Goal: Task Accomplishment & Management: Use online tool/utility

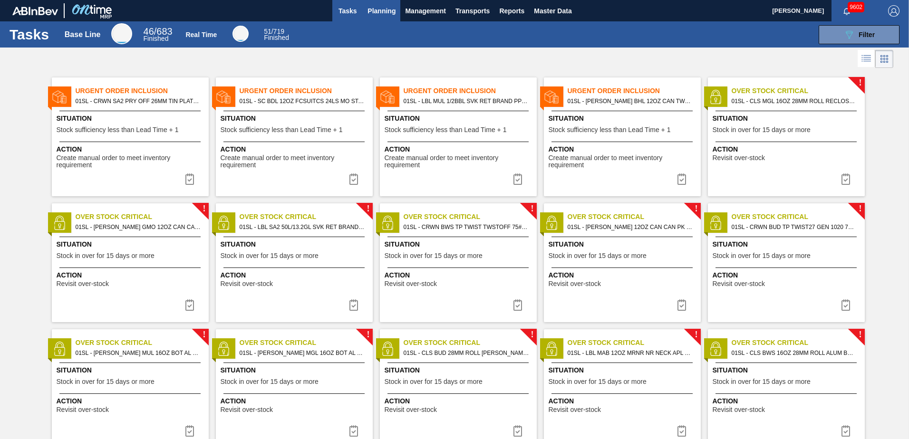
click at [392, 12] on span "Planning" at bounding box center [382, 10] width 28 height 11
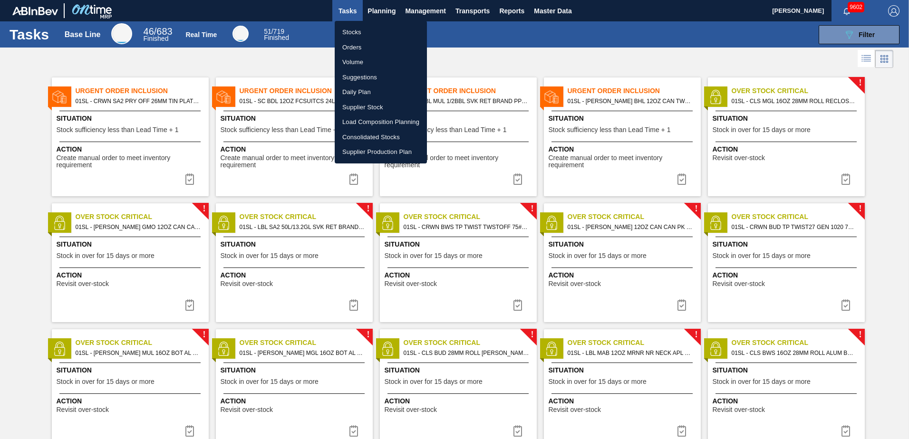
click at [374, 79] on li "Suggestions" at bounding box center [381, 77] width 92 height 15
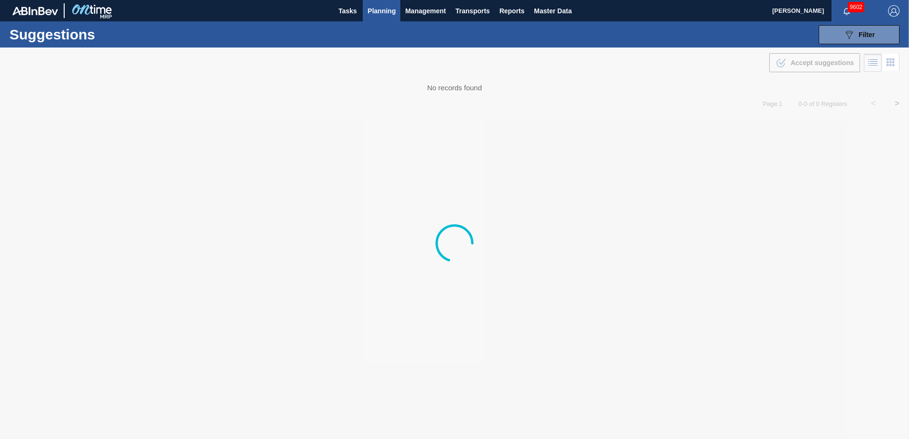
type from "[DATE]"
type to "[DATE]"
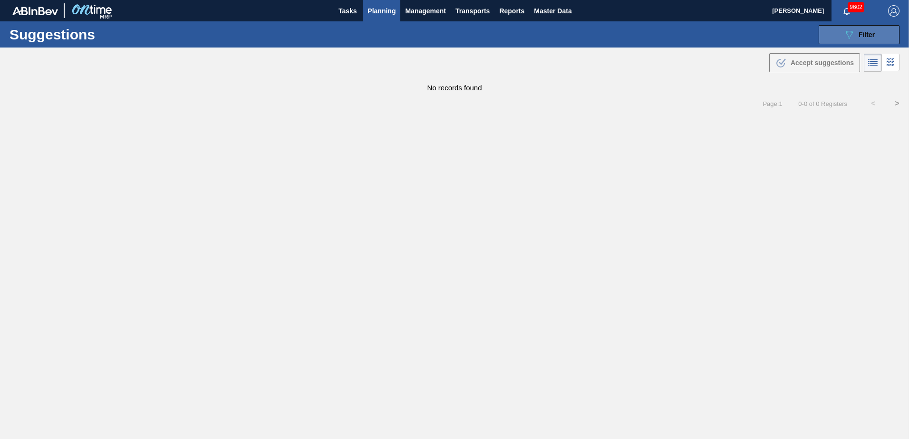
click at [841, 41] on button "089F7B8B-B2A5-4AFE-B5C0-19BA573D28AC Filter" at bounding box center [859, 34] width 81 height 19
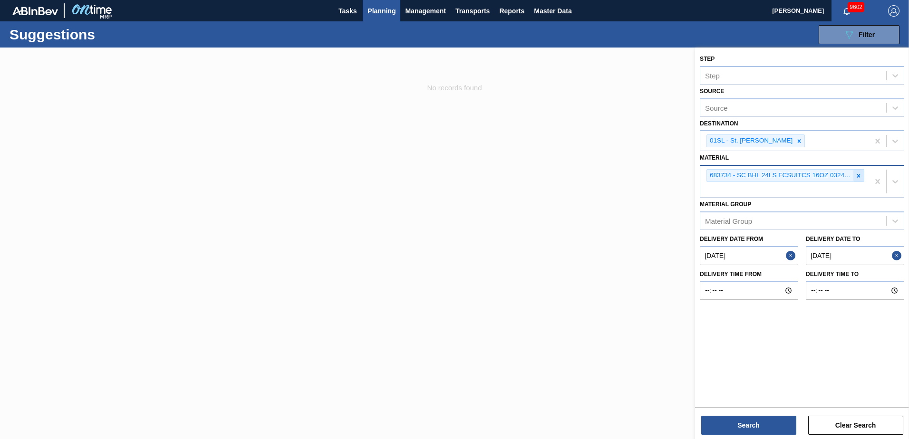
click at [859, 178] on icon at bounding box center [859, 176] width 7 height 7
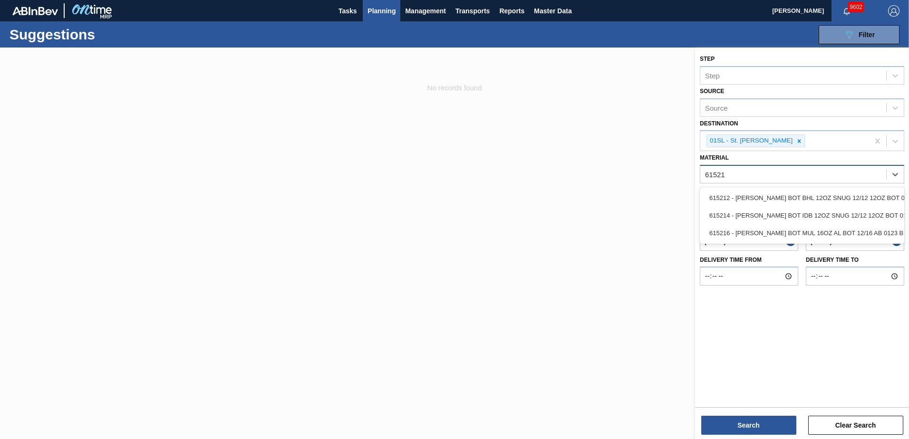
type input "615212"
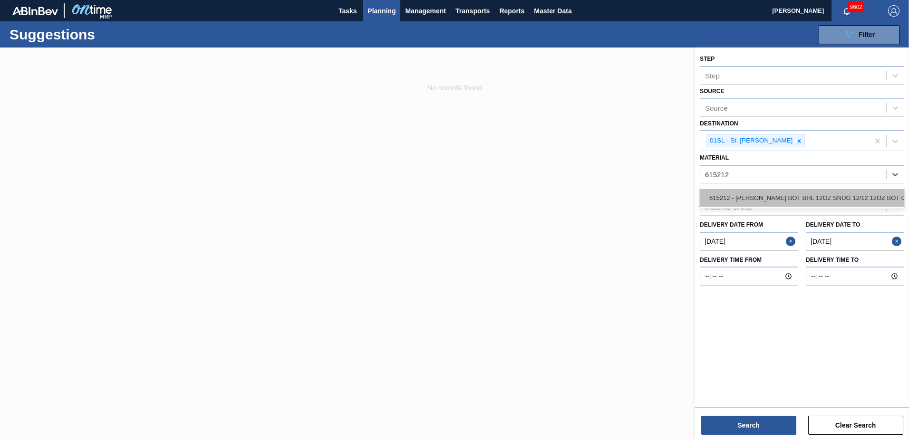
click at [842, 190] on div "615212 - [PERSON_NAME] BOT BHL 12OZ SNUG 12/12 12OZ BOT 01" at bounding box center [802, 198] width 204 height 18
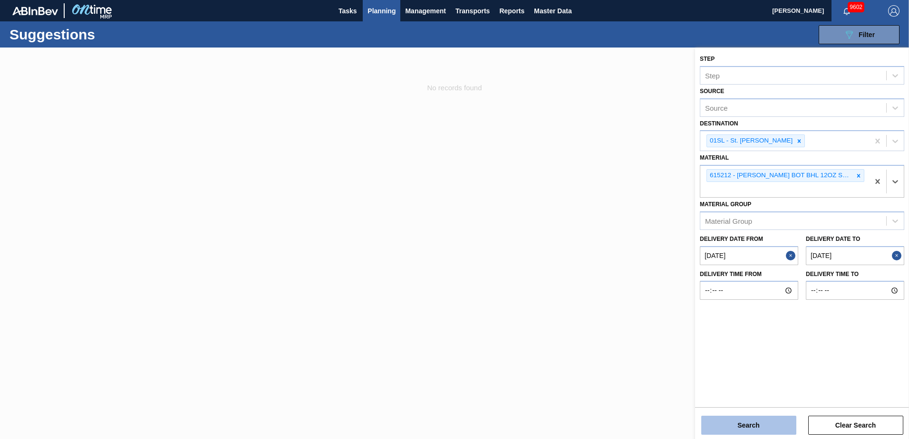
click at [756, 422] on button "Search" at bounding box center [748, 425] width 95 height 19
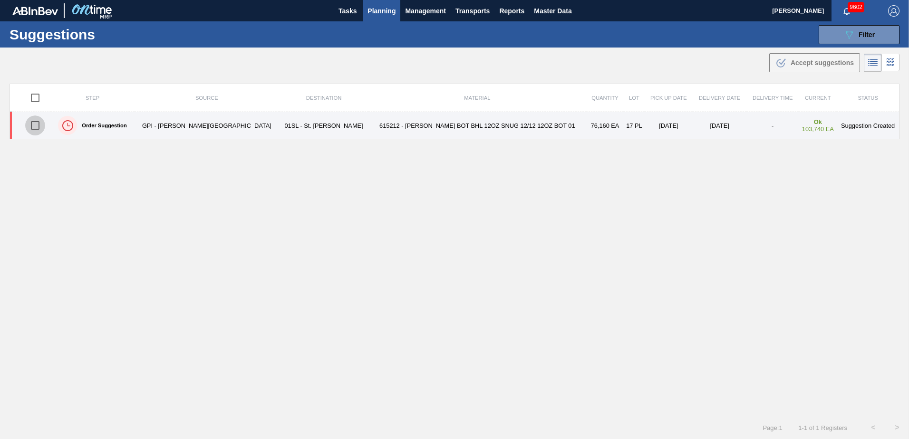
click at [42, 122] on input "checkbox" at bounding box center [35, 126] width 20 height 20
checkbox input "true"
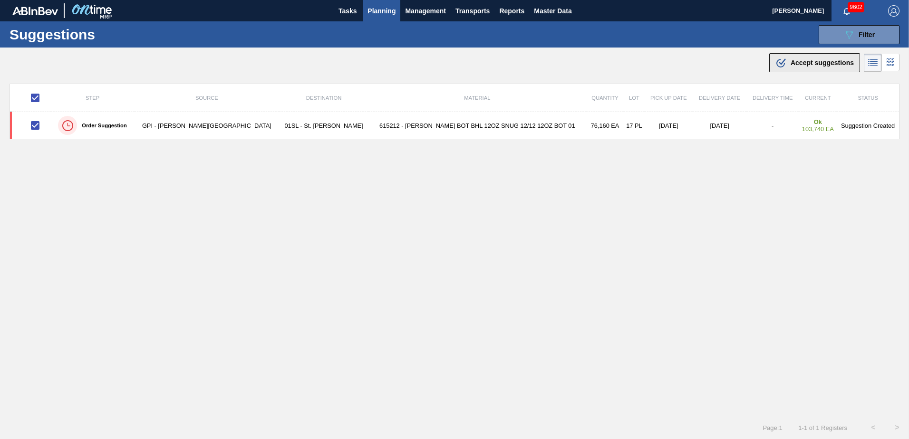
click at [787, 62] on div ".b{fill:var(--color-action-default)} Accept suggestions" at bounding box center [815, 62] width 78 height 11
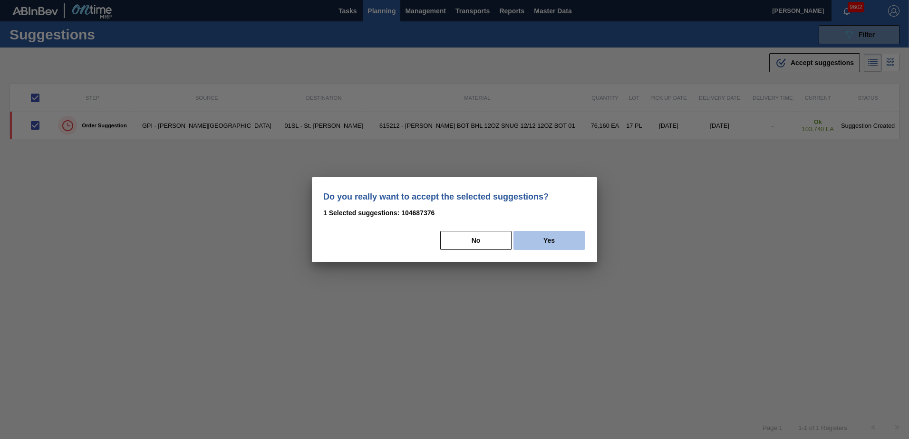
click at [538, 243] on button "Yes" at bounding box center [549, 240] width 71 height 19
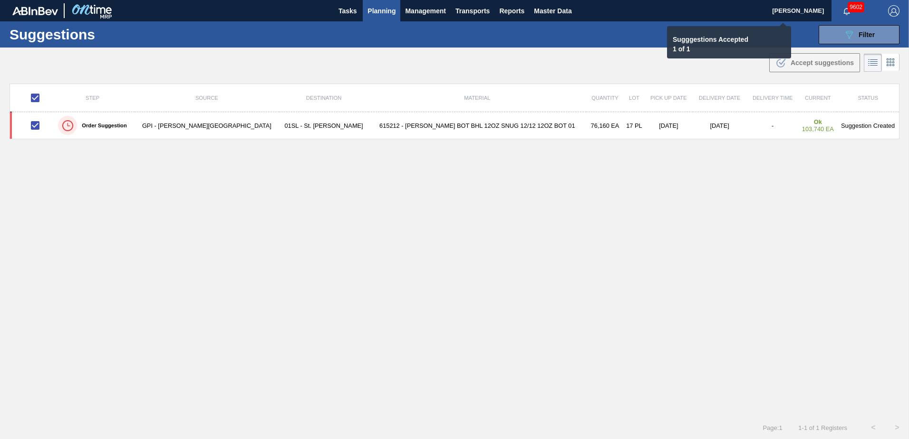
checkbox input "false"
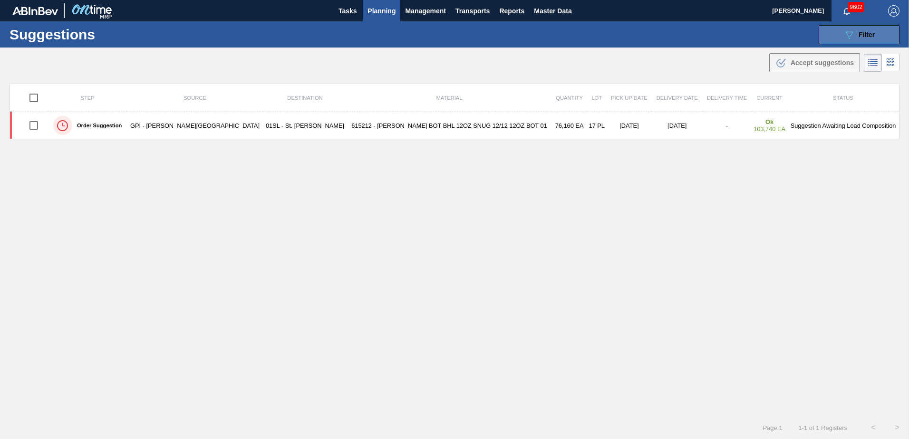
click at [841, 37] on button "089F7B8B-B2A5-4AFE-B5C0-19BA573D28AC Filter" at bounding box center [859, 34] width 81 height 19
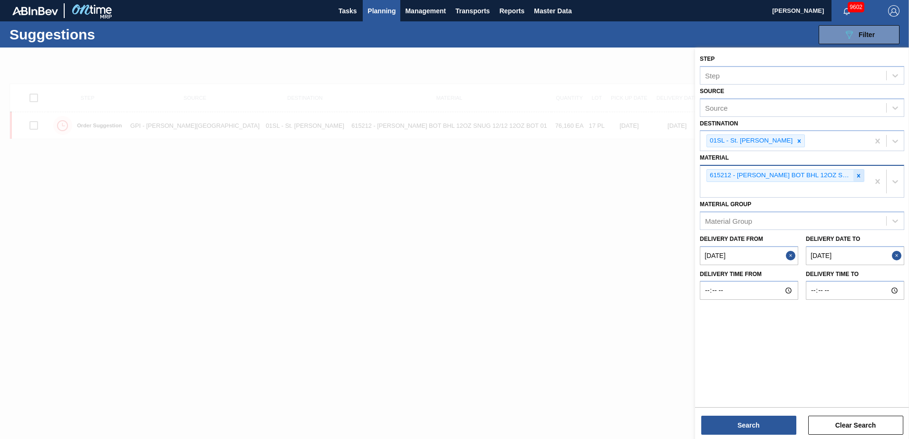
click at [858, 173] on icon at bounding box center [859, 176] width 7 height 7
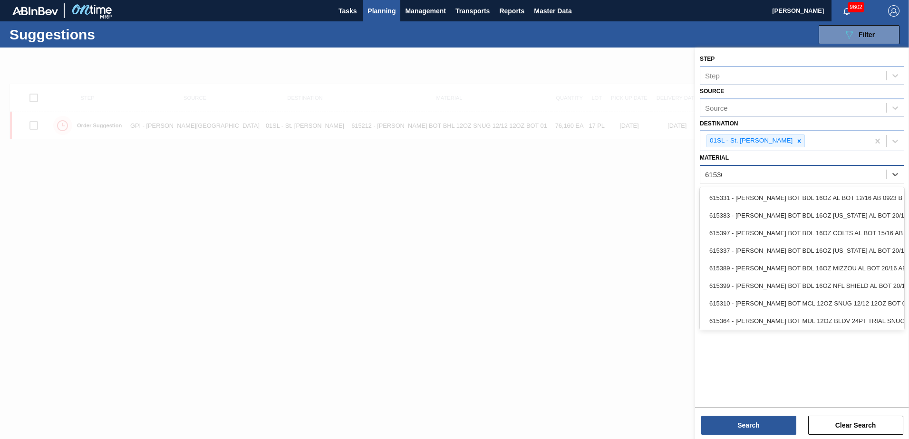
type input "615307"
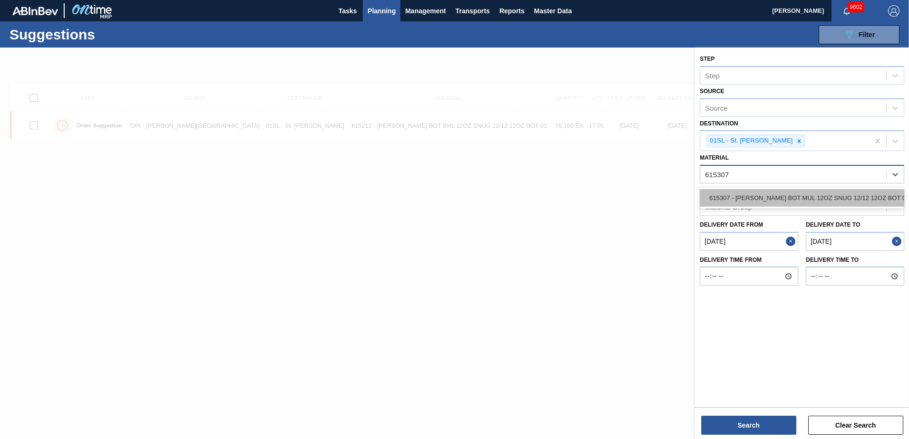
click at [837, 191] on div "615307 - [PERSON_NAME] BOT MUL 12OZ SNUG 12/12 12OZ BOT 07" at bounding box center [802, 198] width 204 height 18
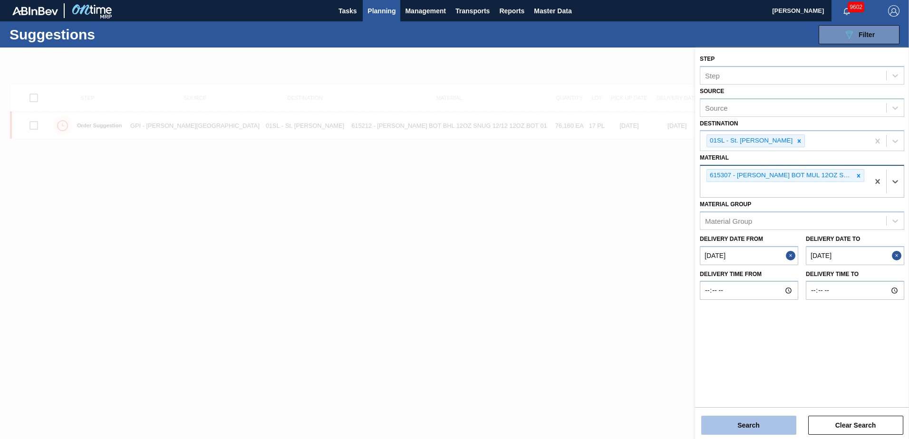
click at [757, 423] on button "Search" at bounding box center [748, 425] width 95 height 19
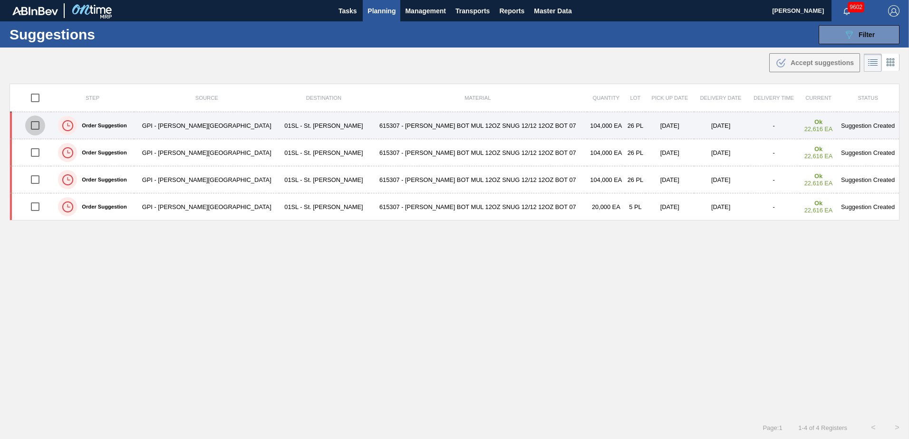
click at [38, 124] on input "checkbox" at bounding box center [35, 126] width 20 height 20
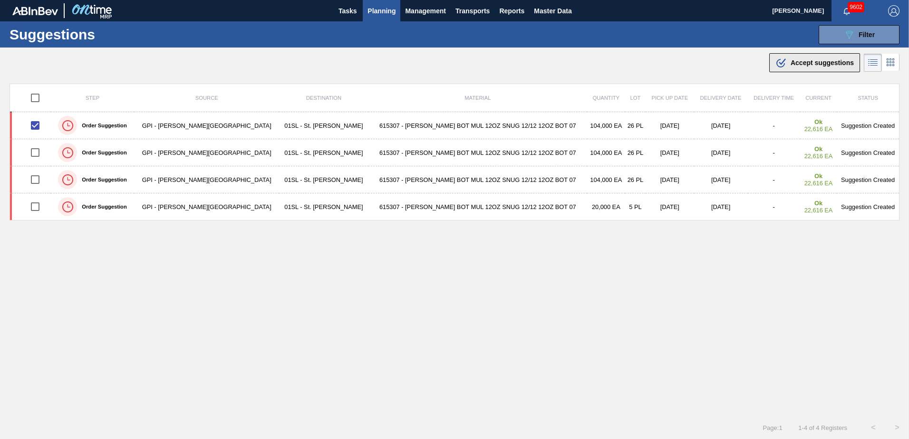
click at [795, 70] on button ".b{fill:var(--color-action-default)} Accept suggestions" at bounding box center [814, 62] width 91 height 19
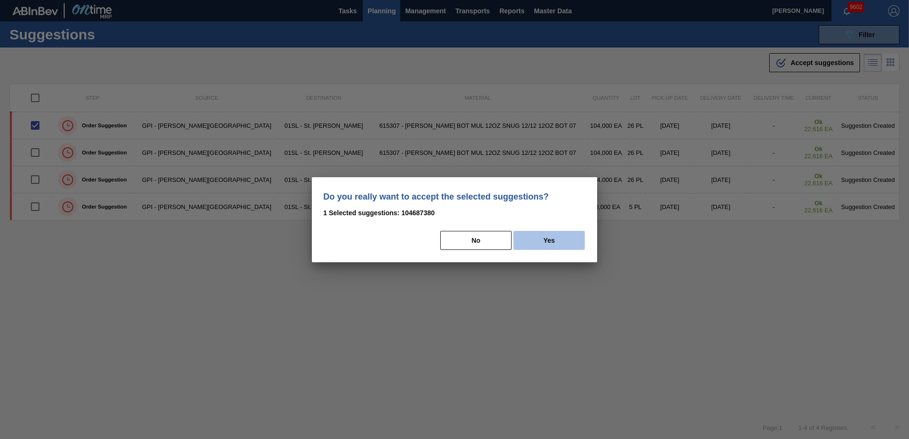
click at [544, 242] on button "Yes" at bounding box center [549, 240] width 71 height 19
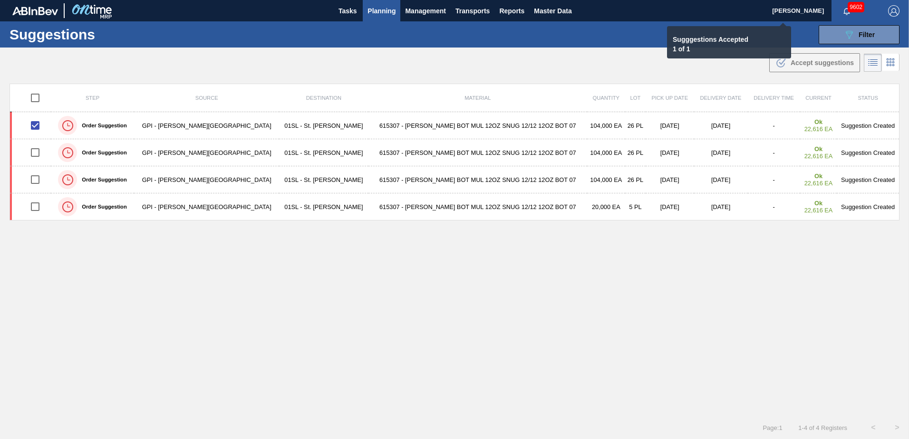
checkbox input "false"
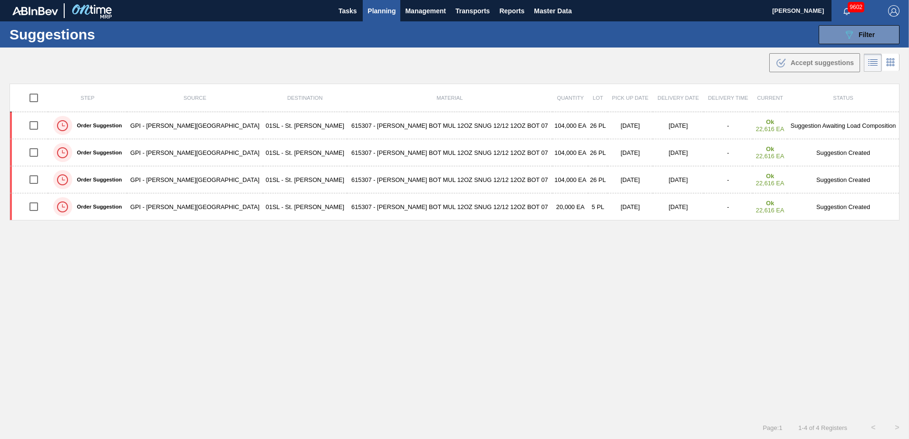
click at [392, 13] on span "Planning" at bounding box center [382, 10] width 28 height 11
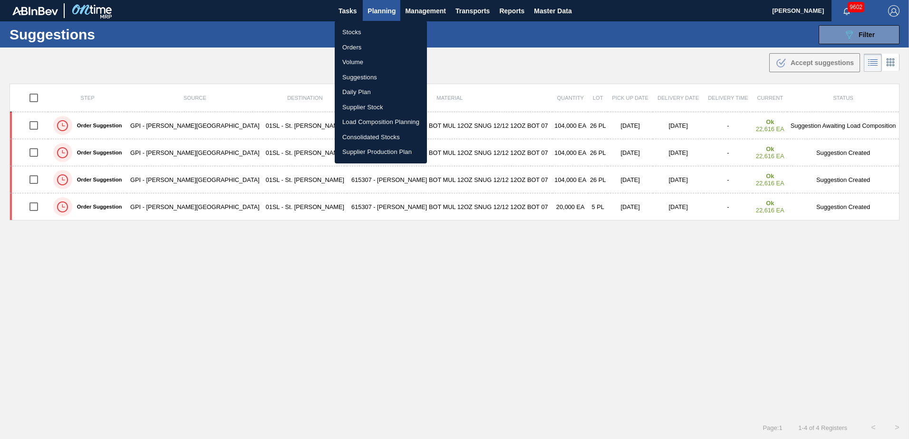
click at [356, 120] on li "Load Composition Planning" at bounding box center [381, 122] width 92 height 15
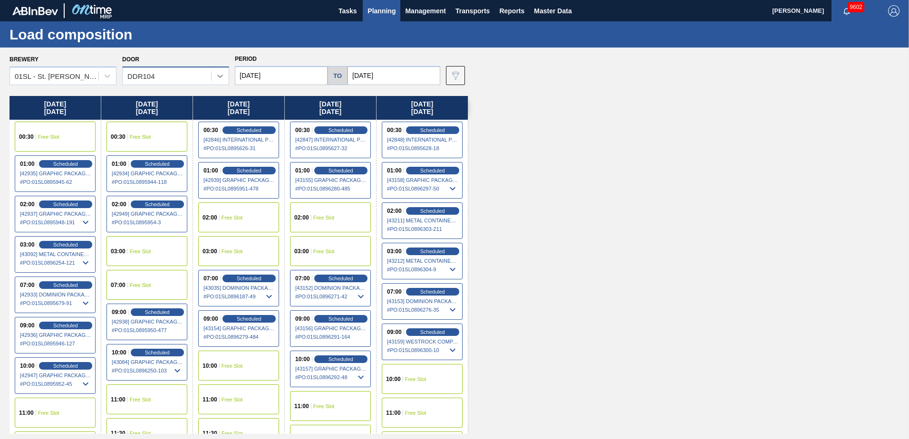
click at [223, 78] on icon at bounding box center [220, 76] width 10 height 10
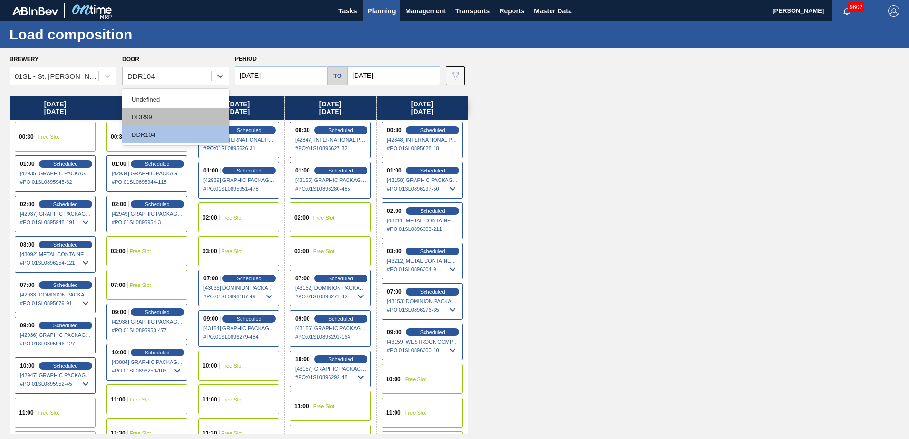
click at [157, 118] on div "DDR99" at bounding box center [175, 117] width 107 height 18
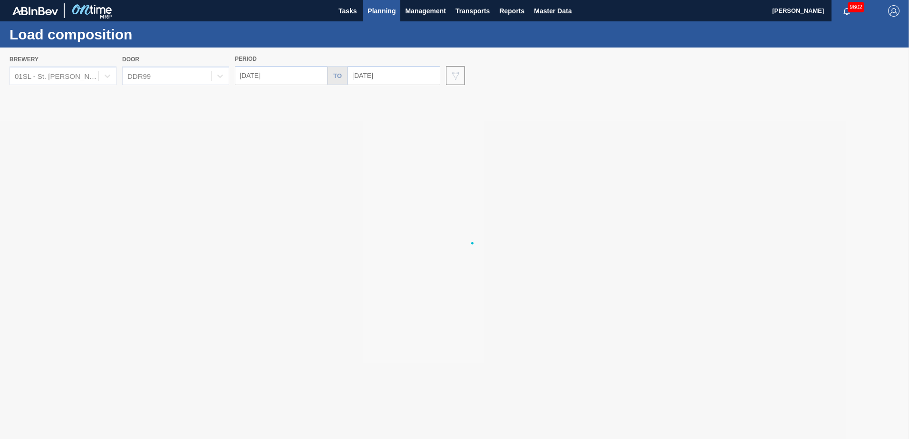
click at [393, 76] on div at bounding box center [454, 244] width 909 height 392
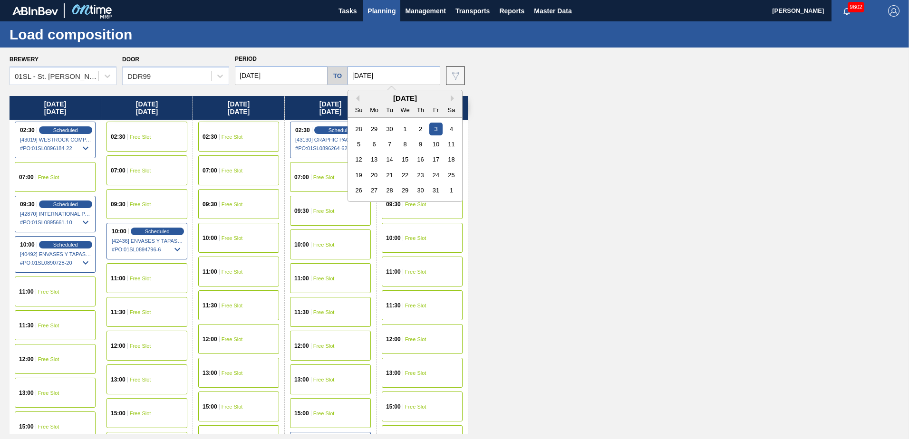
click at [393, 76] on input "[DATE]" at bounding box center [394, 75] width 93 height 19
click at [436, 145] on div "10" at bounding box center [435, 144] width 13 height 13
type input "[DATE]"
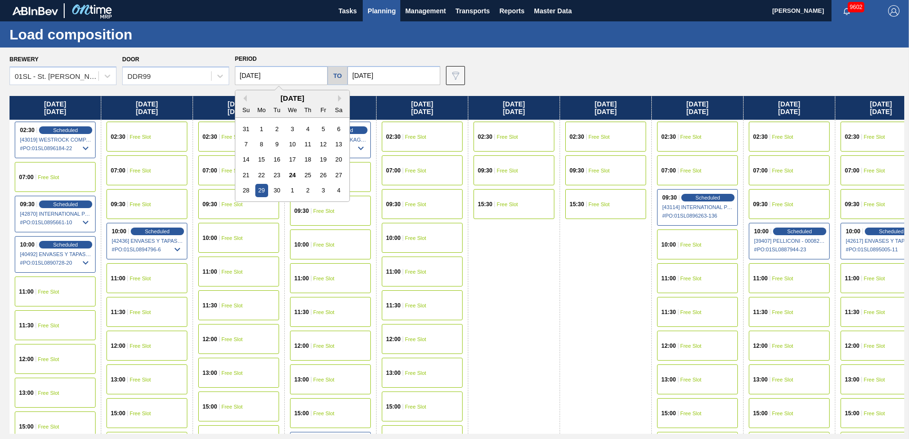
click at [294, 80] on input "[DATE]" at bounding box center [281, 75] width 93 height 19
click at [337, 96] on div "[DATE]" at bounding box center [292, 98] width 114 height 8
click at [341, 97] on button "Next Month" at bounding box center [341, 98] width 7 height 7
click at [263, 146] on div "6" at bounding box center [261, 144] width 13 height 13
type input "[DATE]"
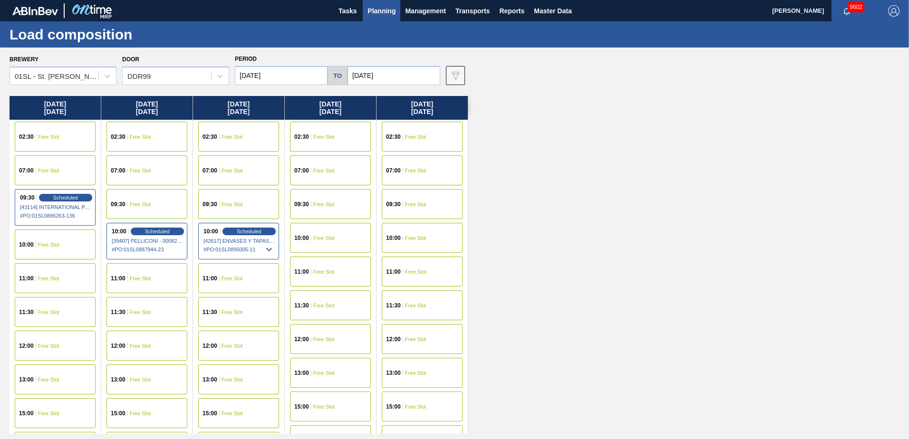
click at [53, 138] on span "Free Slot" at bounding box center [48, 137] width 21 height 6
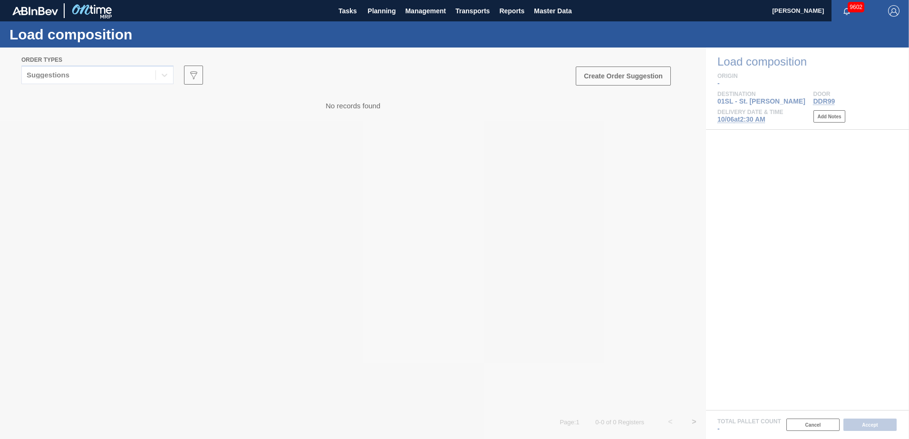
click at [163, 74] on icon at bounding box center [165, 75] width 10 height 10
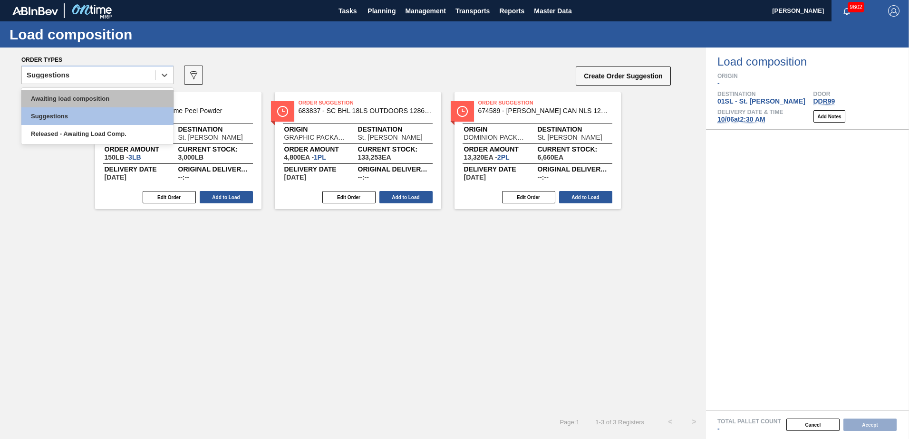
click at [92, 99] on div "Awaiting load composition" at bounding box center [97, 99] width 152 height 18
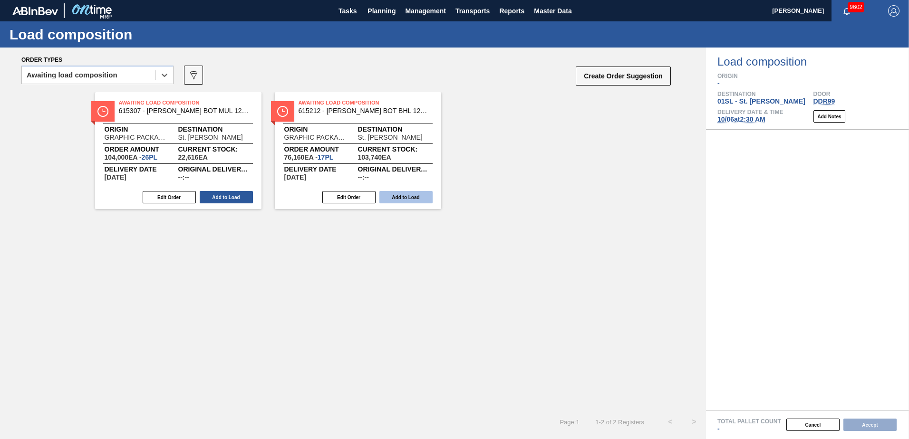
click at [391, 194] on button "Add to Load" at bounding box center [406, 197] width 53 height 12
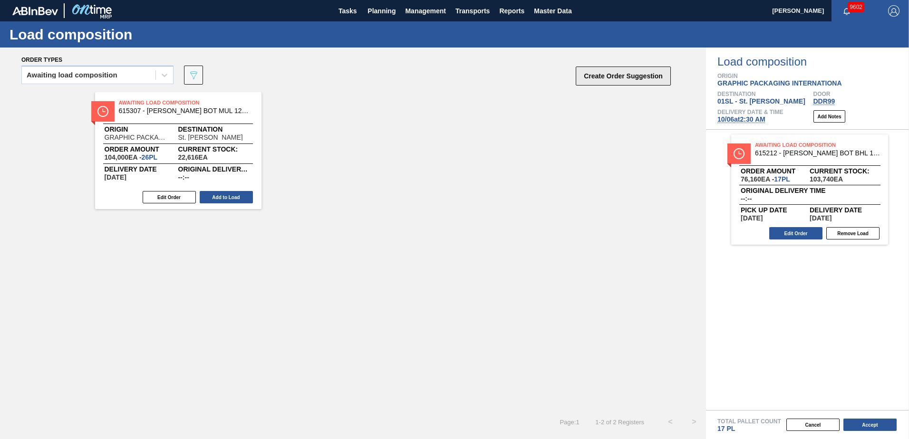
click at [616, 78] on button "Create Order Suggestion" at bounding box center [623, 76] width 95 height 19
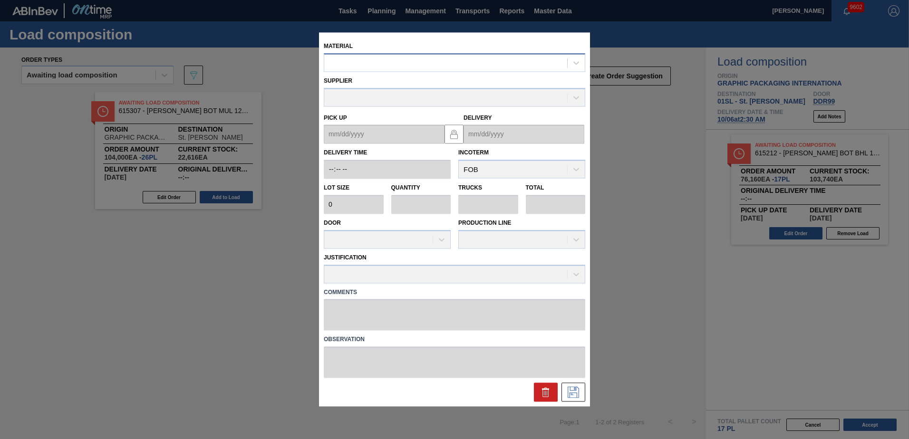
click at [493, 63] on div at bounding box center [445, 63] width 243 height 14
type input "615307"
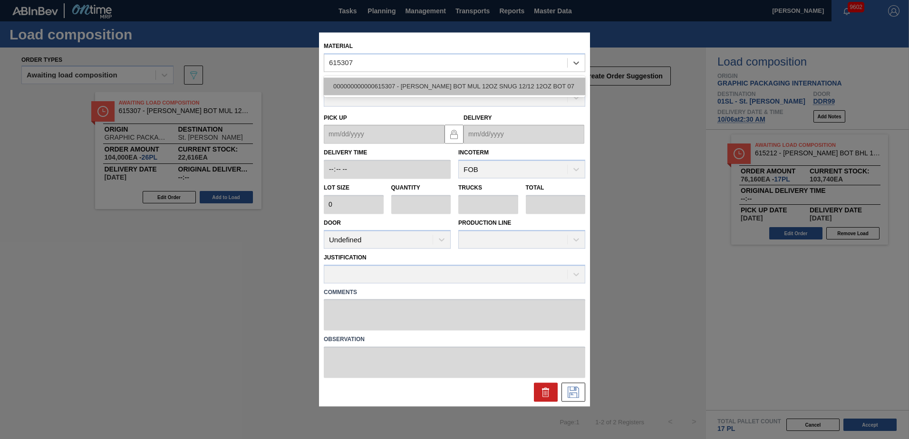
click at [476, 88] on div "000000000000615307 - [PERSON_NAME] BOT MUL 12OZ SNUG 12/12 12OZ BOT 07" at bounding box center [455, 87] width 262 height 18
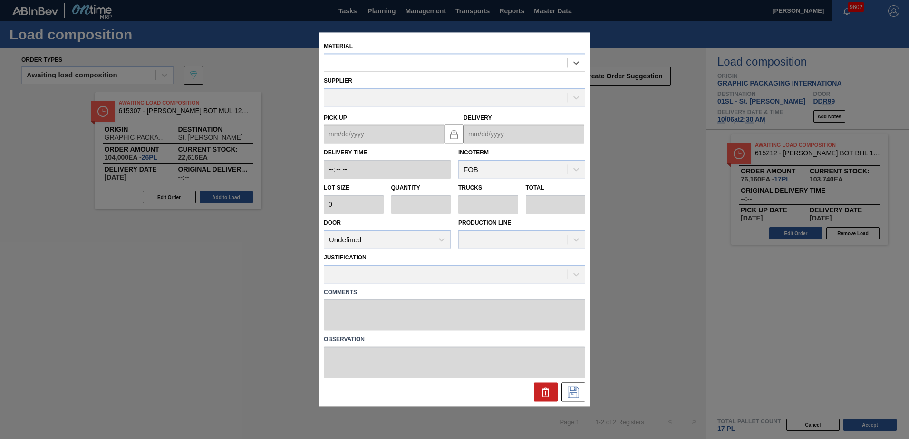
type input "4,000"
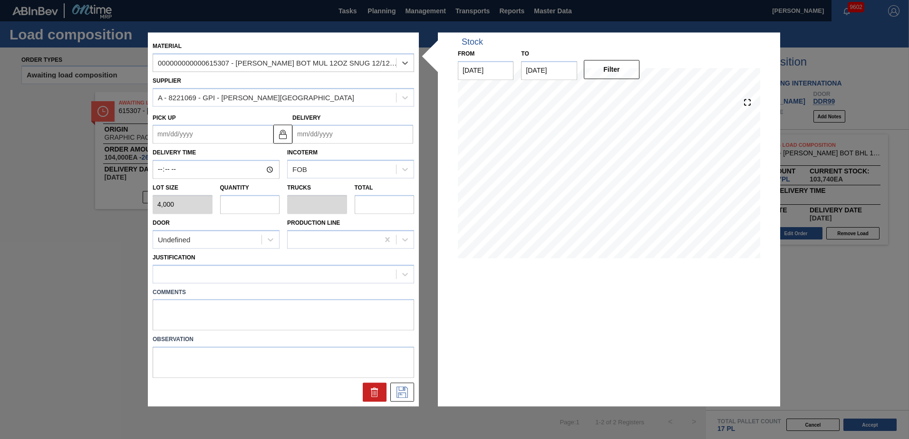
click at [347, 132] on input "Delivery" at bounding box center [352, 134] width 121 height 19
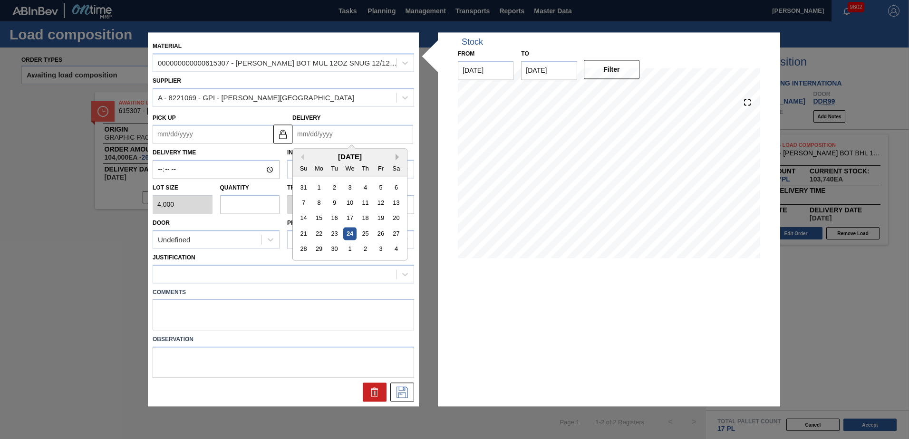
click at [396, 159] on button "Next Month" at bounding box center [399, 157] width 7 height 7
click at [323, 205] on div "6" at bounding box center [319, 203] width 13 height 13
type up "[DATE]"
type input "[DATE]"
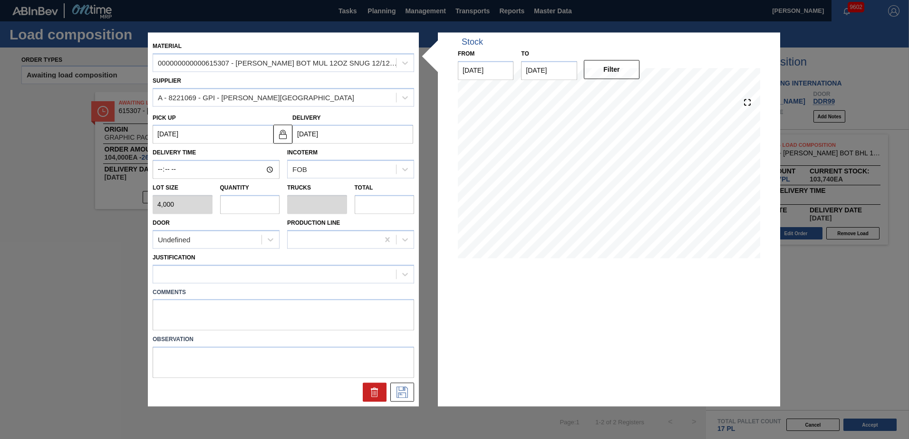
click at [246, 205] on input "text" at bounding box center [250, 204] width 60 height 19
type input "9"
type input "0.346"
type input "36,000"
type input "9"
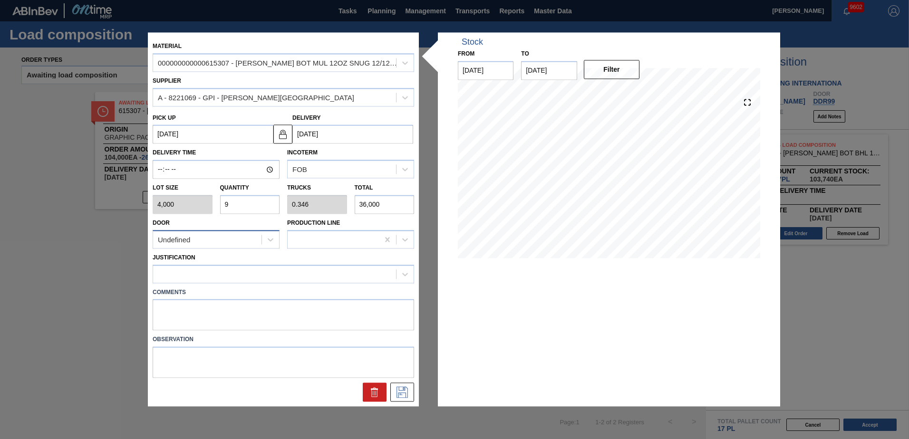
click at [225, 237] on div "Undefined" at bounding box center [207, 240] width 108 height 14
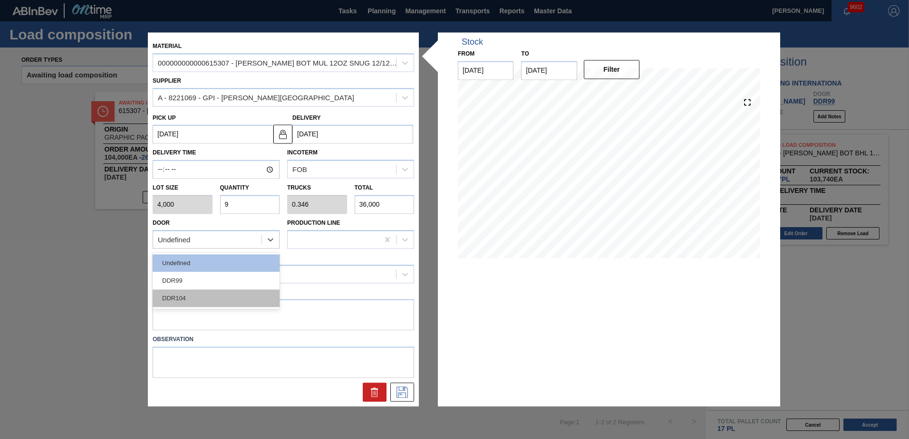
click at [208, 293] on div "DDR104" at bounding box center [216, 299] width 127 height 18
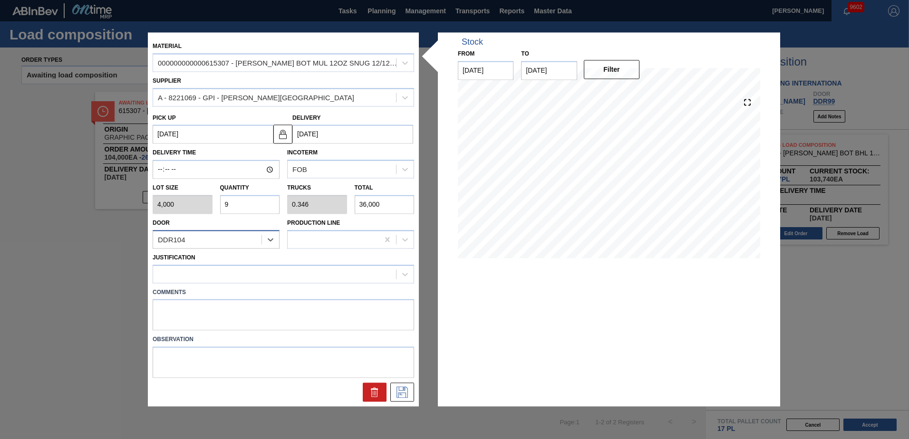
click at [218, 243] on div "DDR104" at bounding box center [207, 240] width 108 height 14
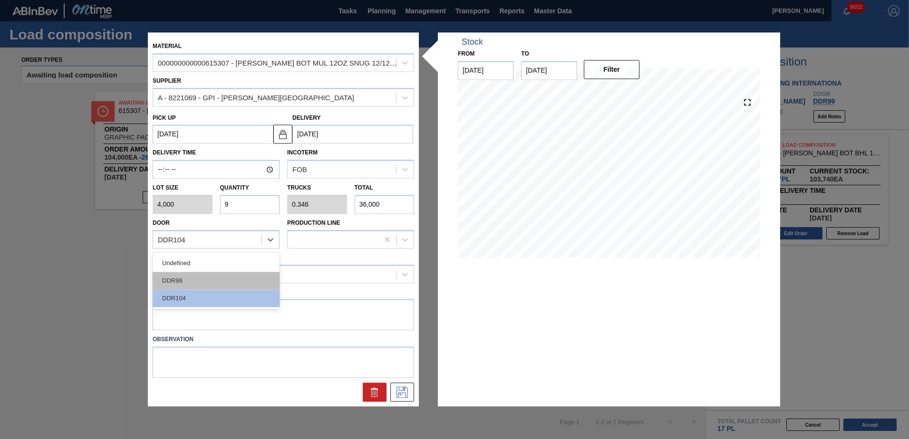
click at [194, 279] on div "DDR99" at bounding box center [216, 281] width 127 height 18
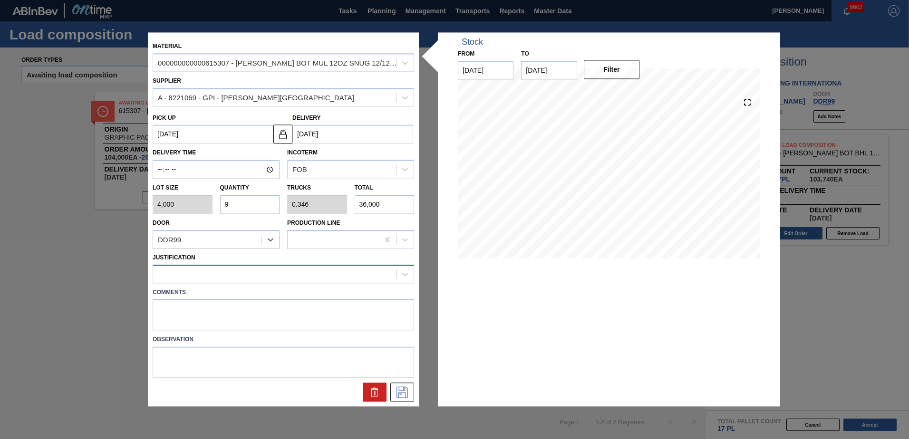
click at [206, 270] on div at bounding box center [274, 274] width 243 height 14
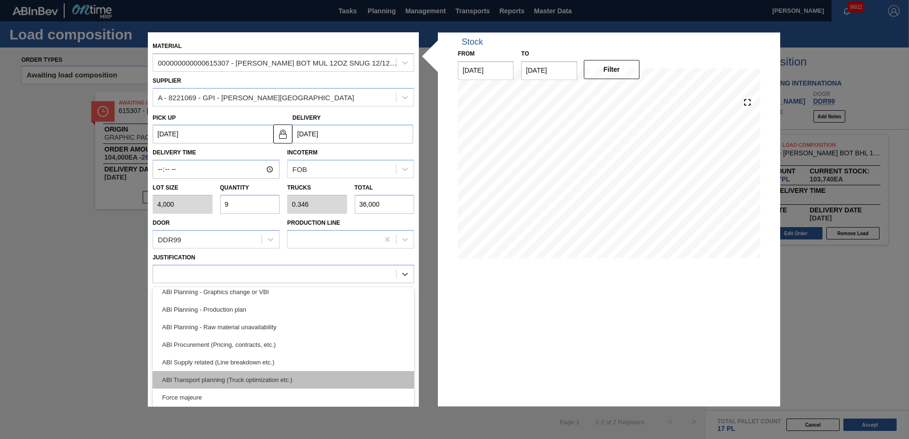
scroll to position [95, 0]
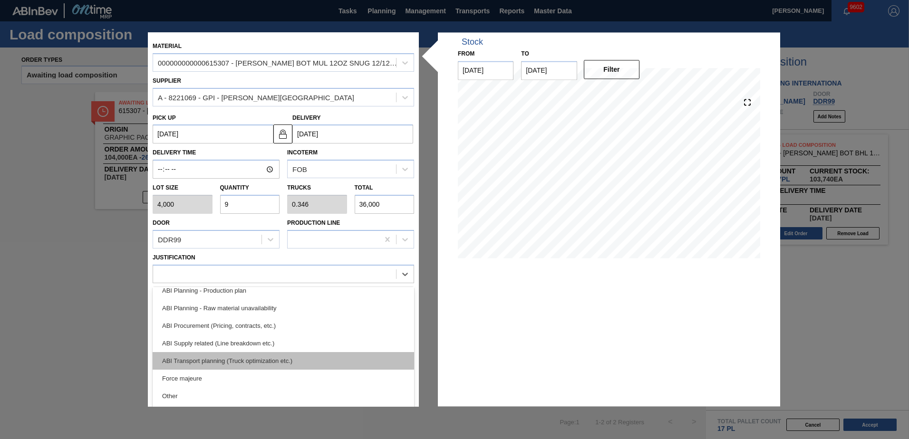
click at [241, 362] on div "ABI Transport planning (Truck optimization etc.)" at bounding box center [284, 361] width 262 height 18
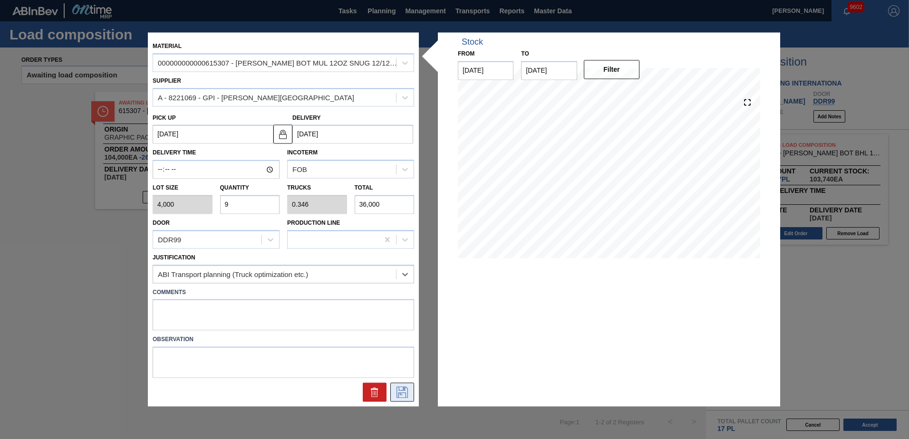
click at [401, 390] on icon at bounding box center [402, 392] width 15 height 11
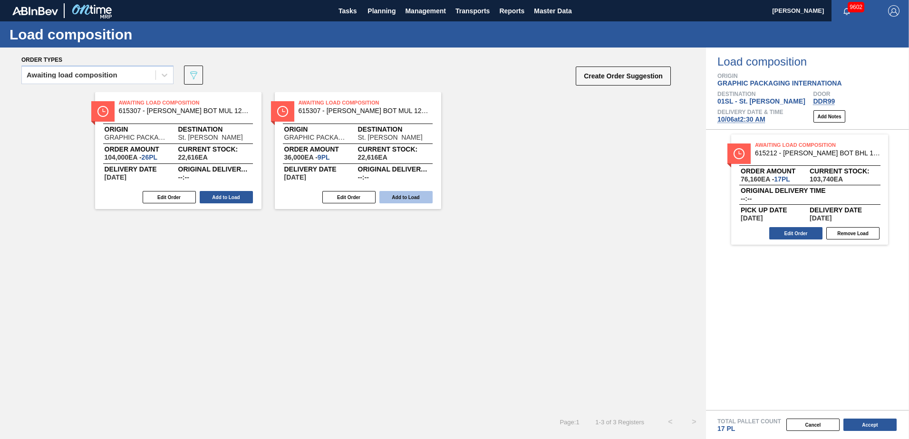
click at [408, 199] on button "Add to Load" at bounding box center [406, 197] width 53 height 12
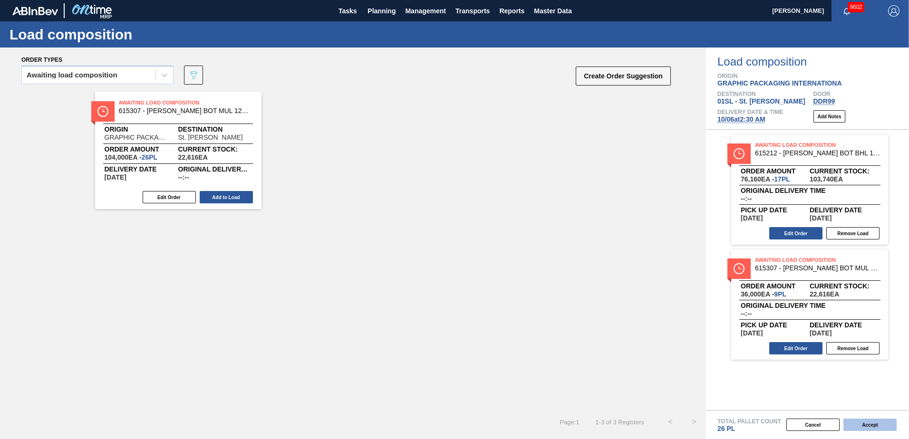
click at [872, 422] on button "Accept" at bounding box center [870, 425] width 53 height 12
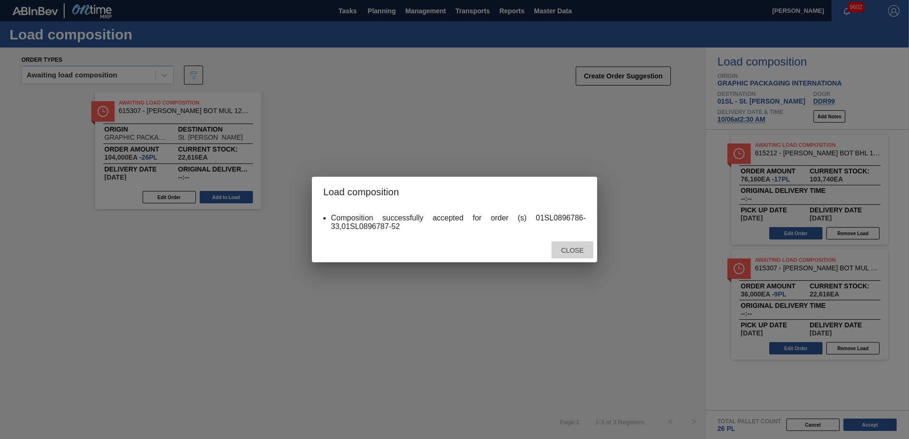
click at [584, 254] on div "Close" at bounding box center [573, 251] width 42 height 18
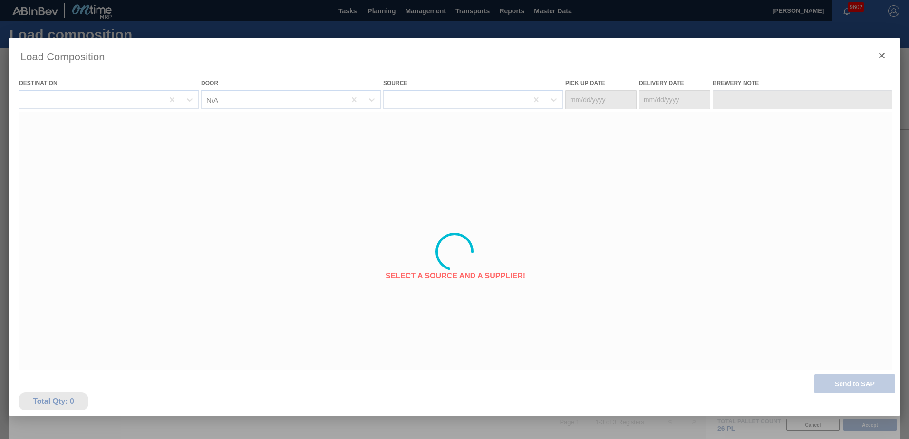
type Date "[DATE]"
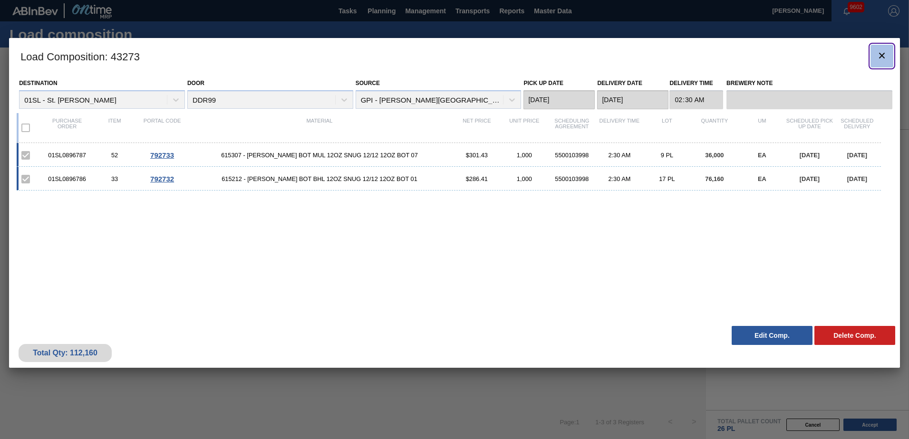
click at [874, 58] on button "botão de ícone" at bounding box center [882, 56] width 23 height 23
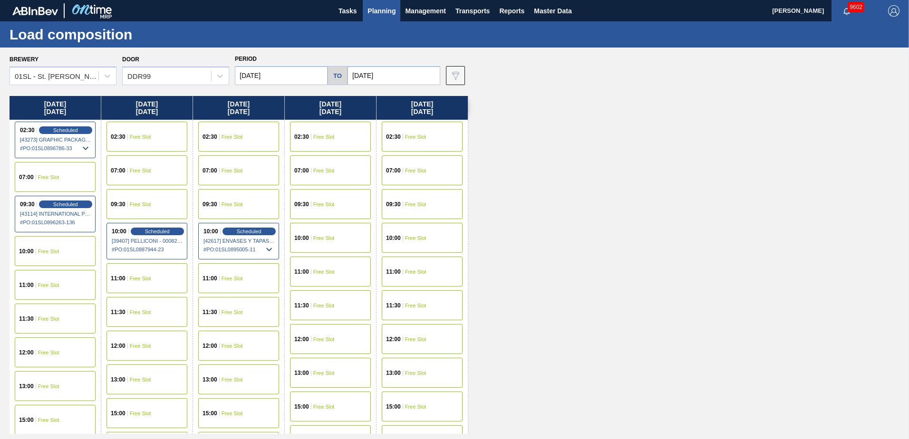
click at [133, 202] on span "Free Slot" at bounding box center [140, 205] width 21 height 6
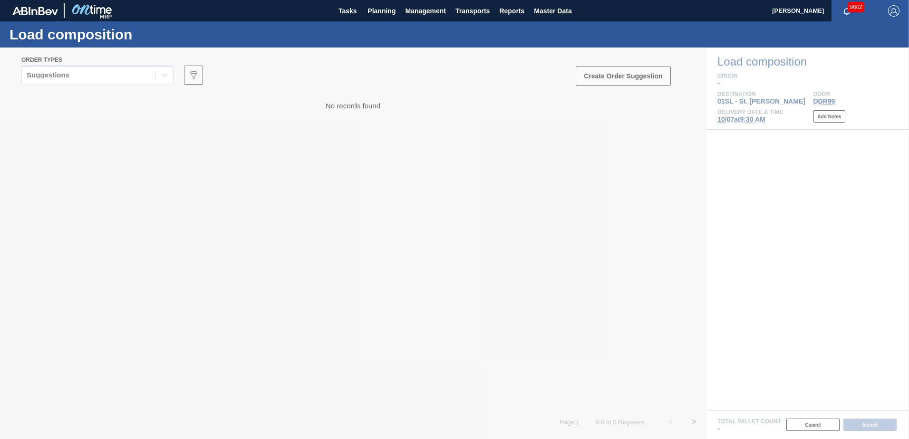
click at [157, 81] on div at bounding box center [454, 244] width 909 height 392
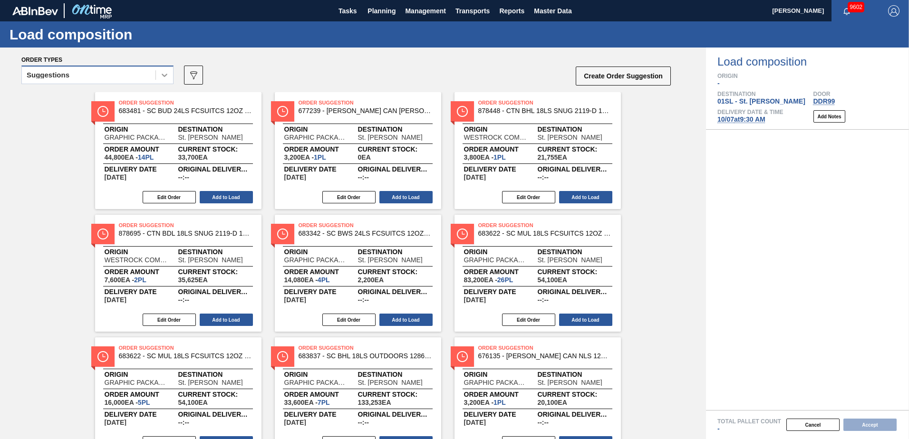
click at [160, 80] on div at bounding box center [164, 75] width 17 height 17
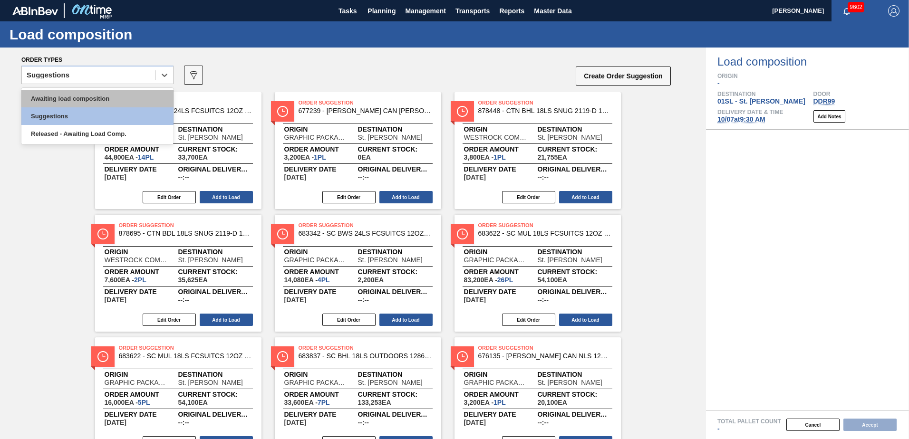
click at [88, 100] on div "Awaiting load composition" at bounding box center [97, 99] width 152 height 18
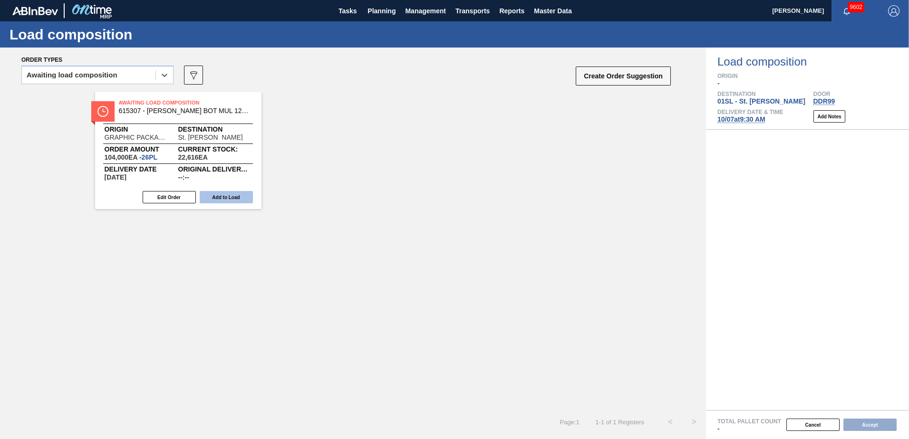
click at [207, 197] on button "Add to Load" at bounding box center [226, 197] width 53 height 12
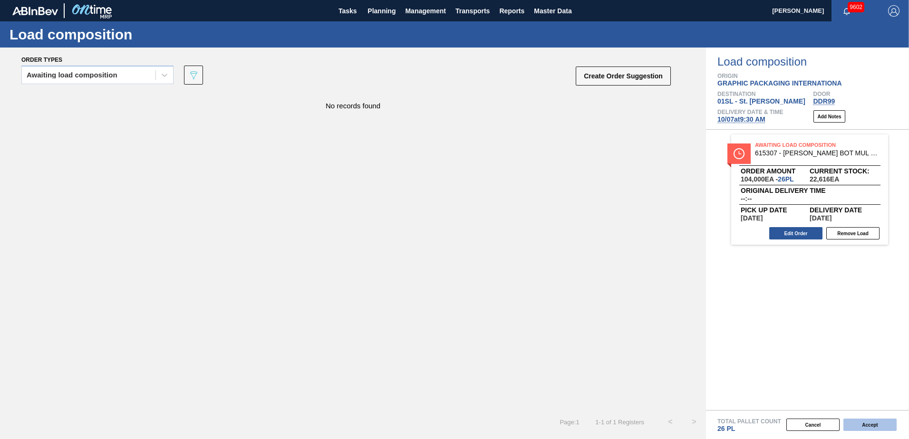
click at [861, 422] on button "Accept" at bounding box center [870, 425] width 53 height 12
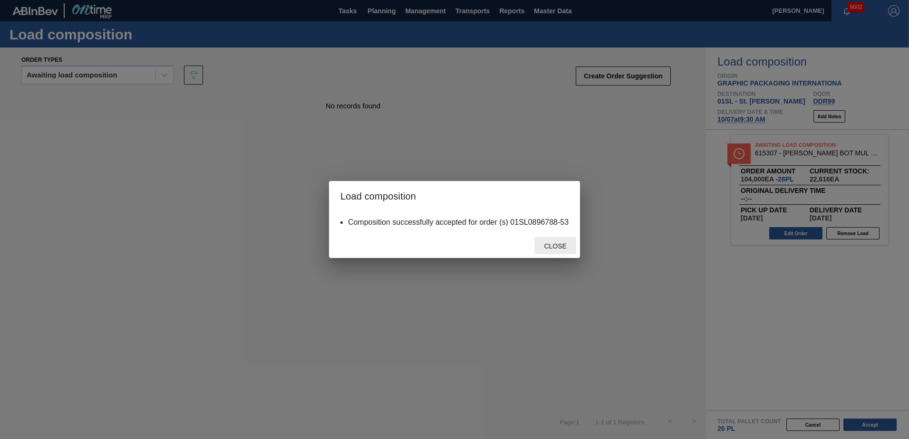
click at [536, 239] on div "Close" at bounding box center [556, 246] width 42 height 18
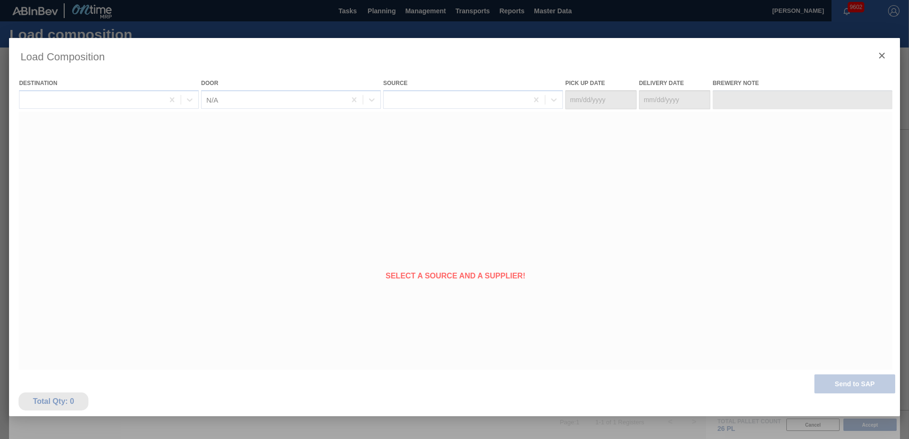
type Date "[DATE]"
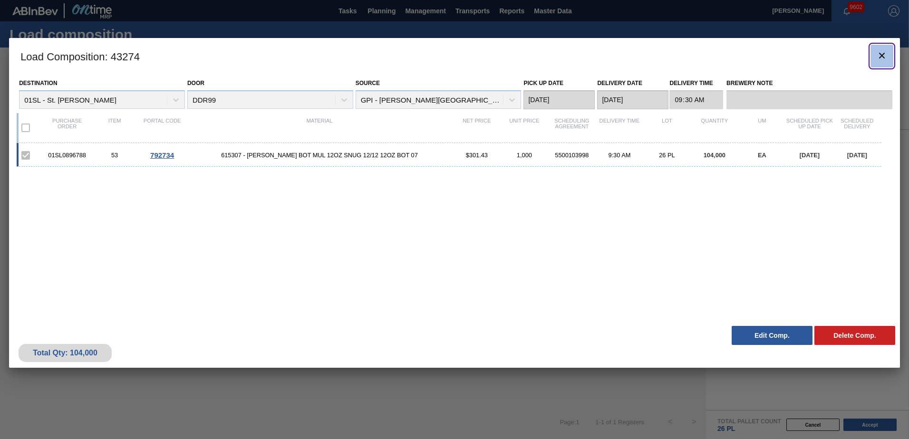
click at [886, 46] on button "botão de ícone" at bounding box center [882, 56] width 23 height 23
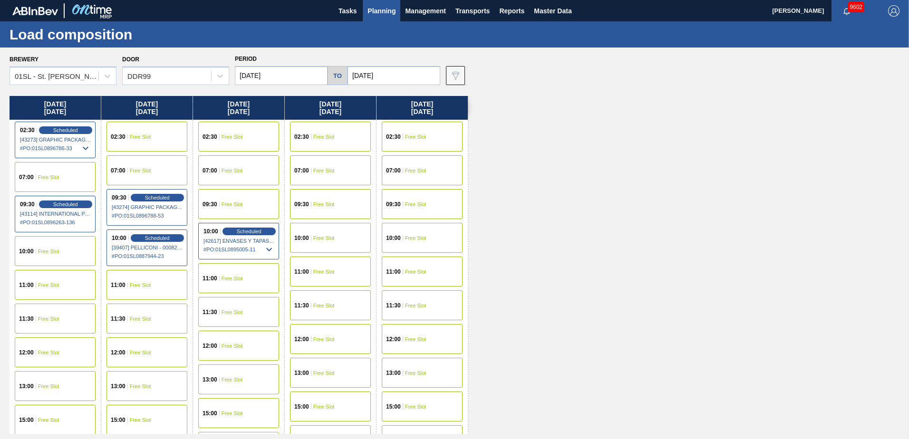
click at [366, 11] on button "Planning" at bounding box center [382, 10] width 38 height 21
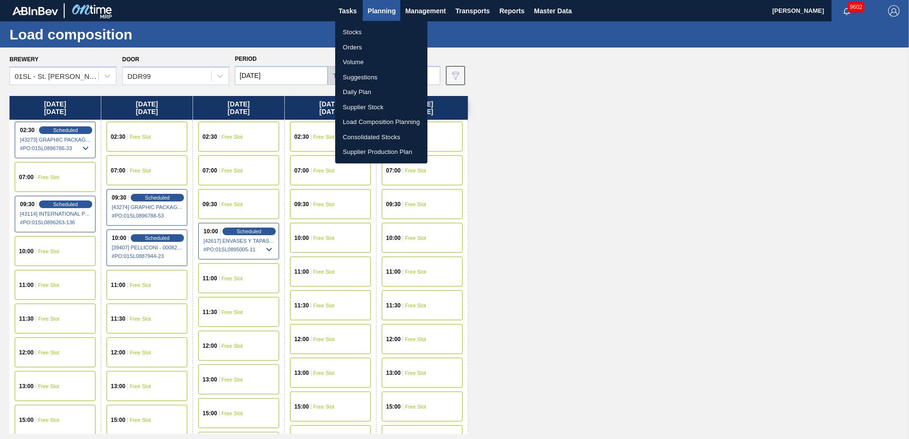
click at [380, 73] on li "Suggestions" at bounding box center [381, 77] width 92 height 15
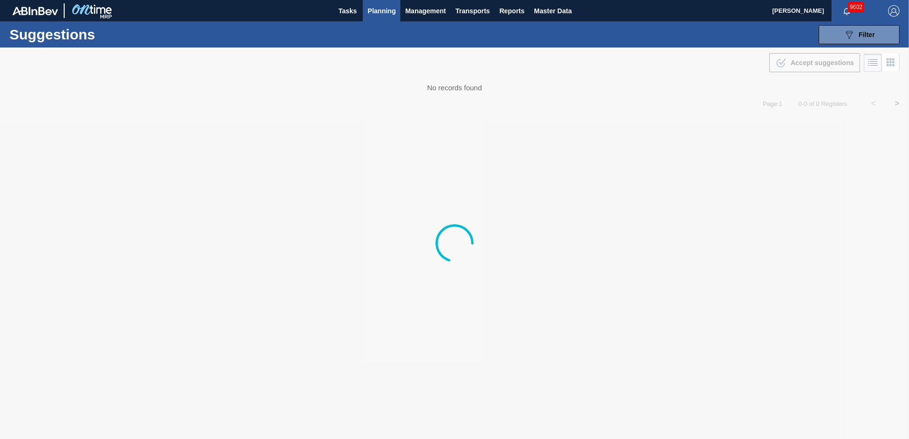
type from "[DATE]"
type to "[DATE]"
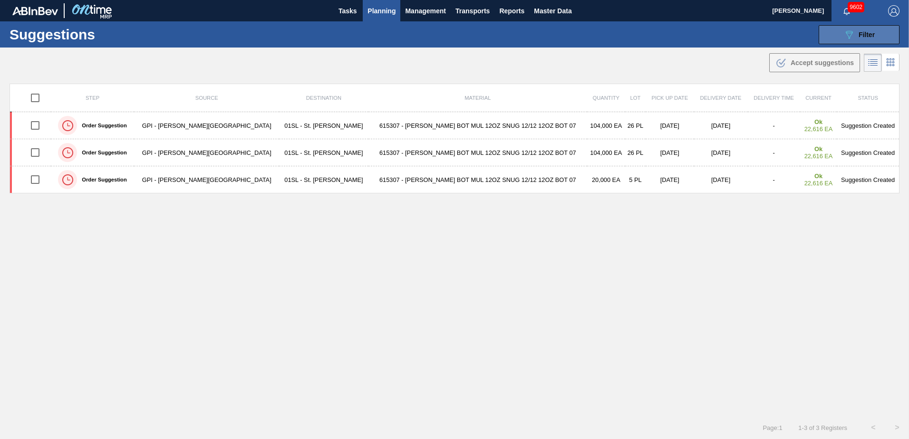
click at [871, 32] on span "Filter" at bounding box center [867, 35] width 16 height 8
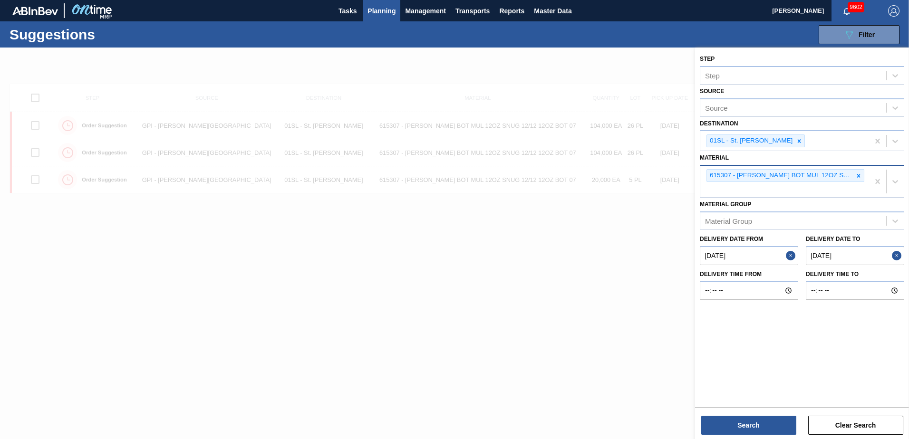
click at [856, 179] on icon at bounding box center [859, 176] width 7 height 7
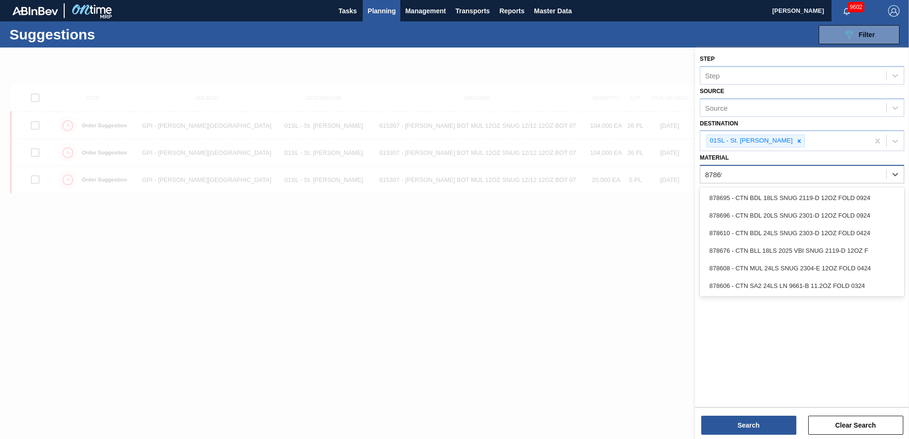
type input "878695"
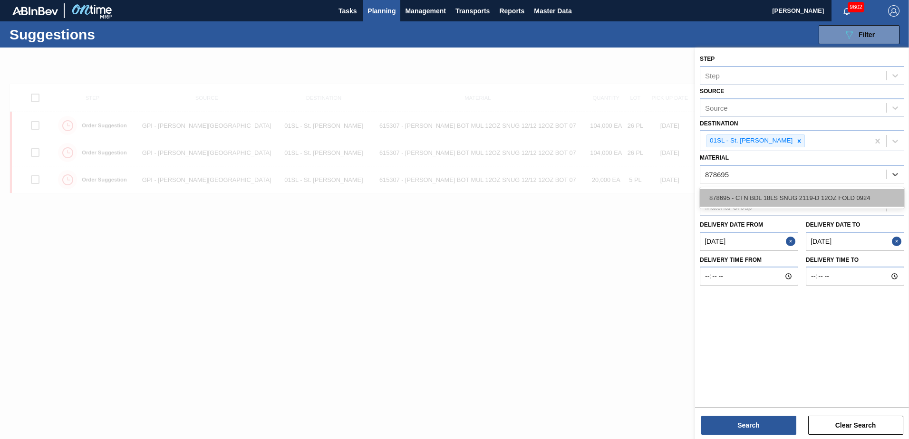
click at [831, 204] on div "878695 - CTN BDL 18LS SNUG 2119-D 12OZ FOLD 0924" at bounding box center [802, 198] width 204 height 18
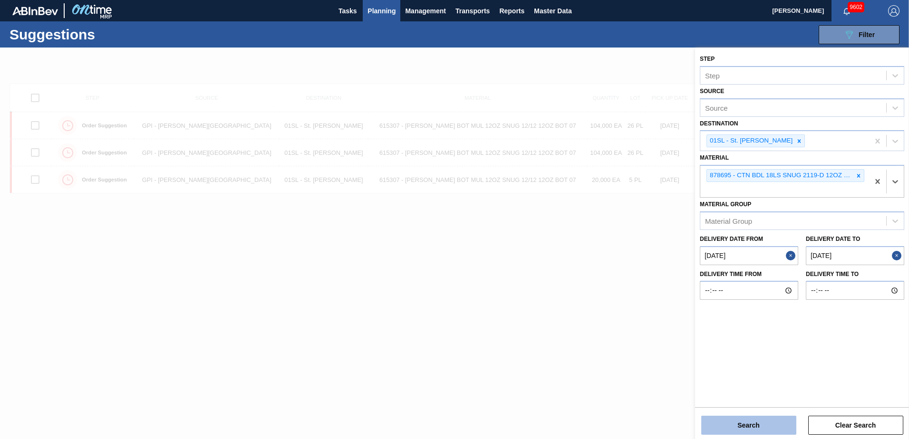
click at [749, 423] on button "Search" at bounding box center [748, 425] width 95 height 19
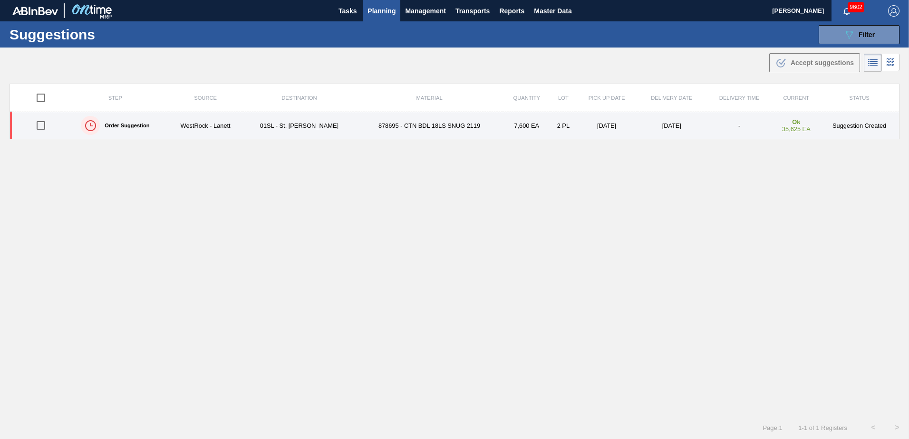
click at [41, 127] on input "checkbox" at bounding box center [41, 126] width 20 height 20
checkbox input "true"
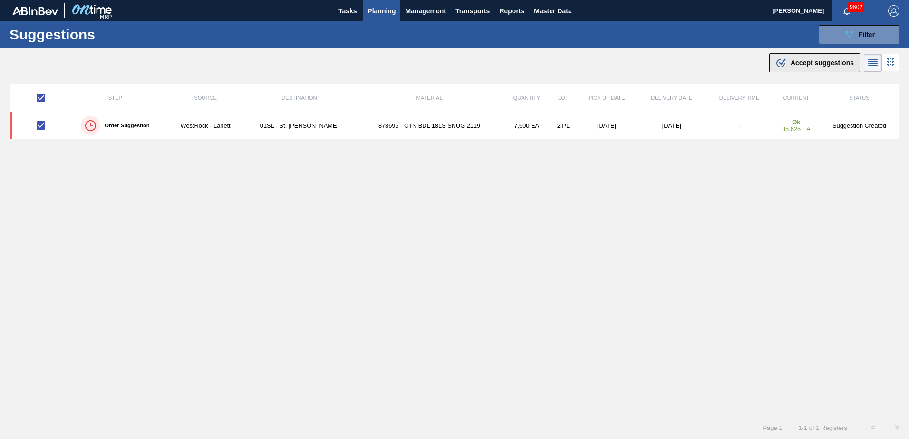
click at [810, 68] on div ".b{fill:var(--color-action-default)} Accept suggestions" at bounding box center [815, 62] width 78 height 11
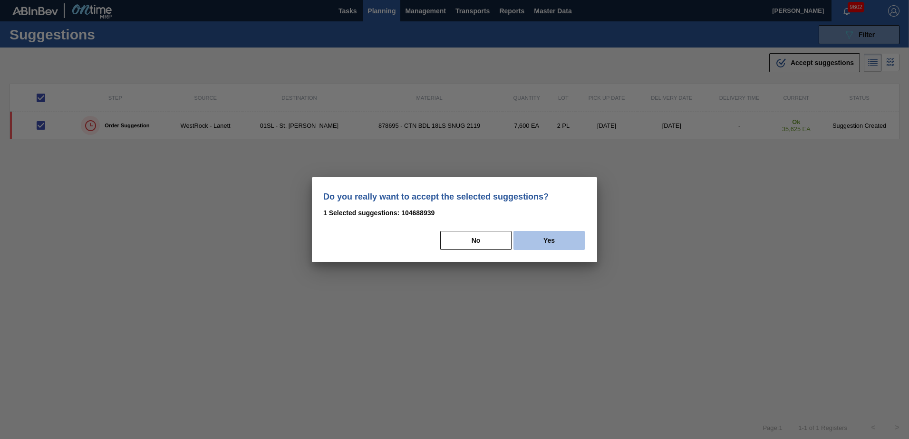
click at [570, 238] on button "Yes" at bounding box center [549, 240] width 71 height 19
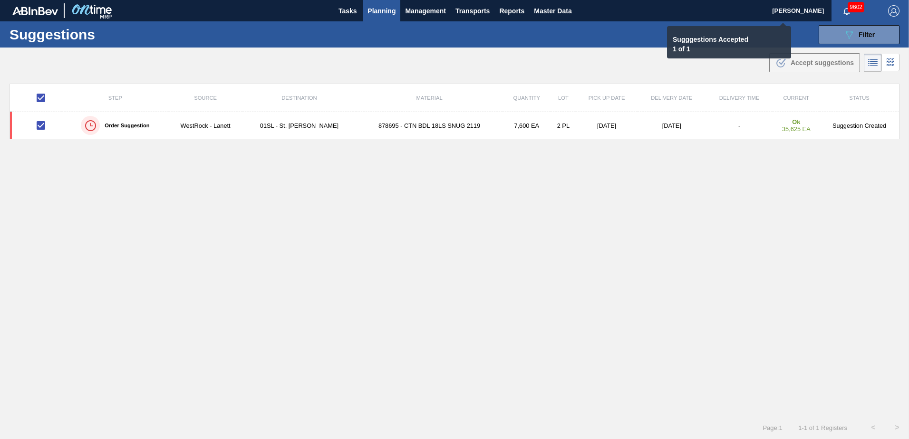
checkbox input "false"
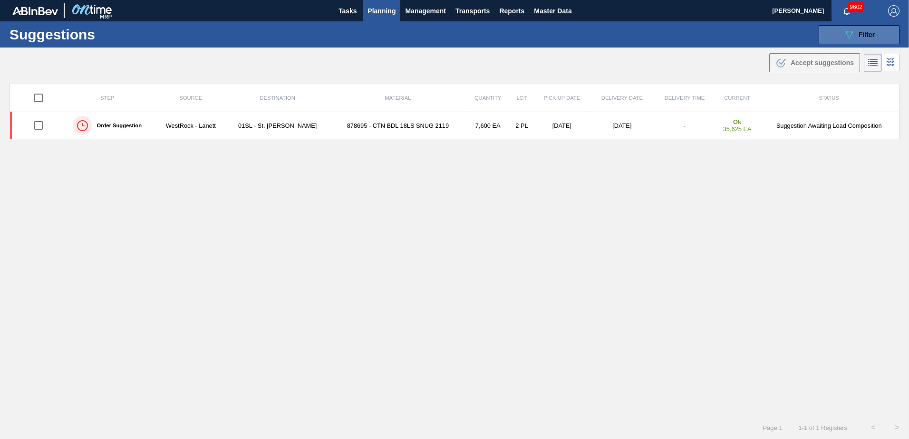
click at [832, 41] on button "089F7B8B-B2A5-4AFE-B5C0-19BA573D28AC Filter" at bounding box center [859, 34] width 81 height 19
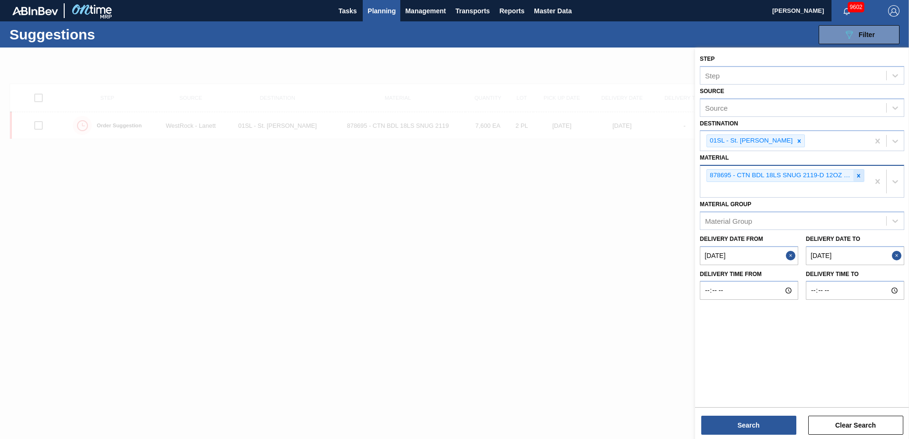
click at [858, 177] on icon at bounding box center [859, 176] width 7 height 7
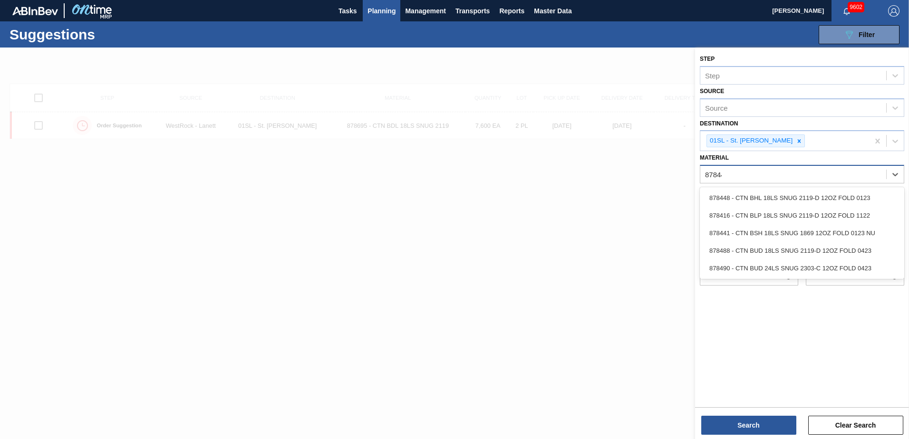
type input "878448"
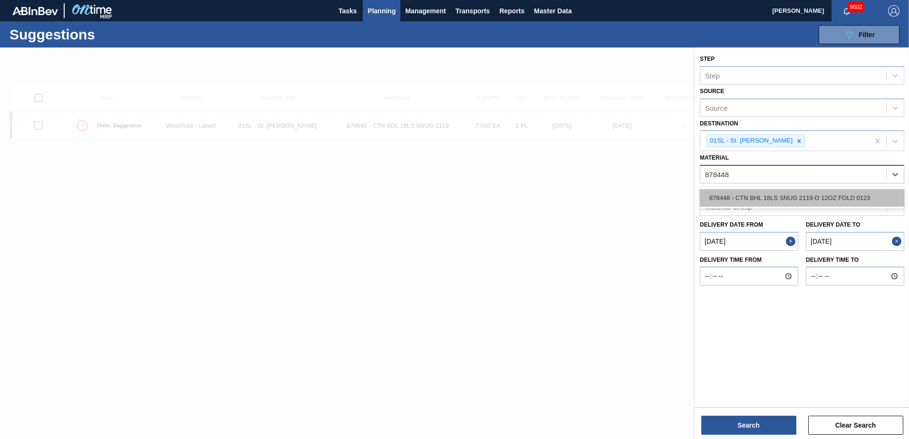
click at [846, 195] on div "878448 - CTN BHL 18LS SNUG 2119-D 12OZ FOLD 0123" at bounding box center [802, 198] width 204 height 18
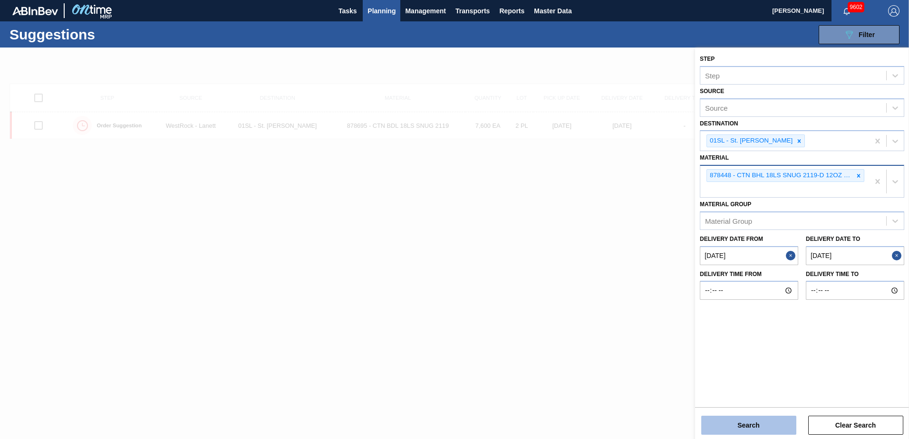
click at [759, 420] on button "Search" at bounding box center [748, 425] width 95 height 19
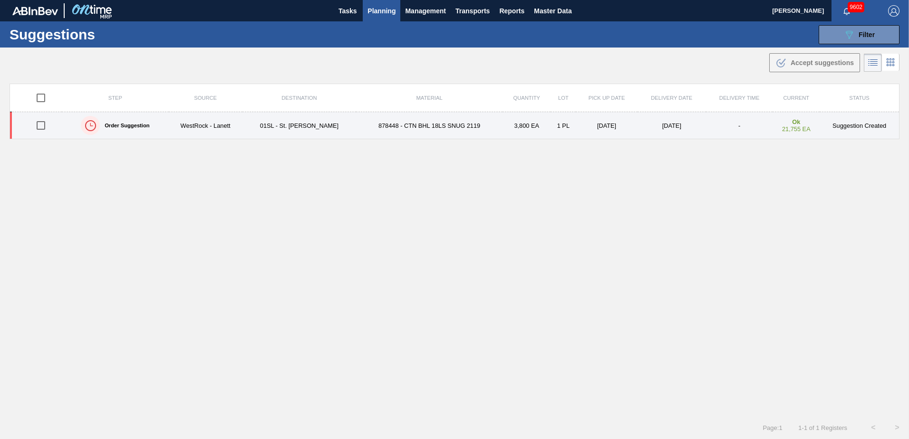
click at [42, 124] on input "checkbox" at bounding box center [41, 126] width 20 height 20
checkbox input "true"
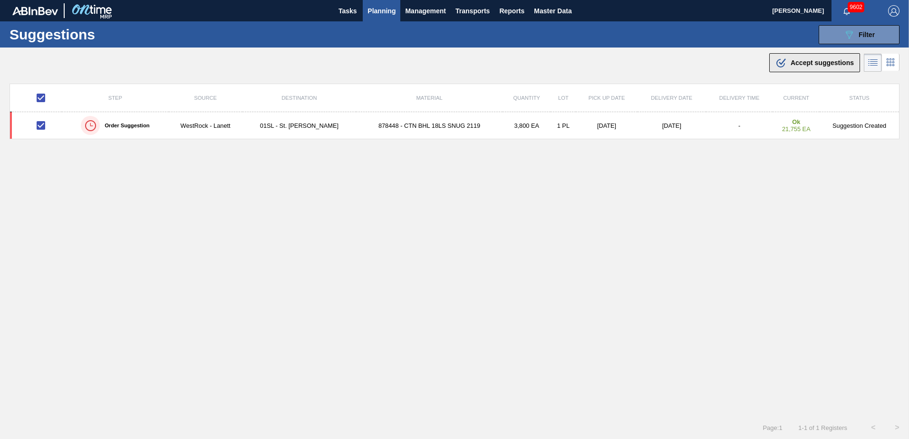
click at [820, 62] on span "Accept suggestions" at bounding box center [822, 63] width 63 height 8
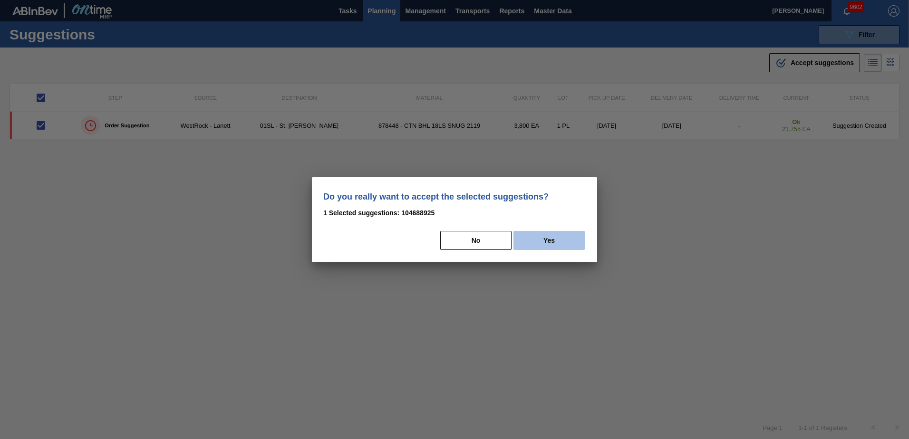
click at [571, 239] on button "Yes" at bounding box center [549, 240] width 71 height 19
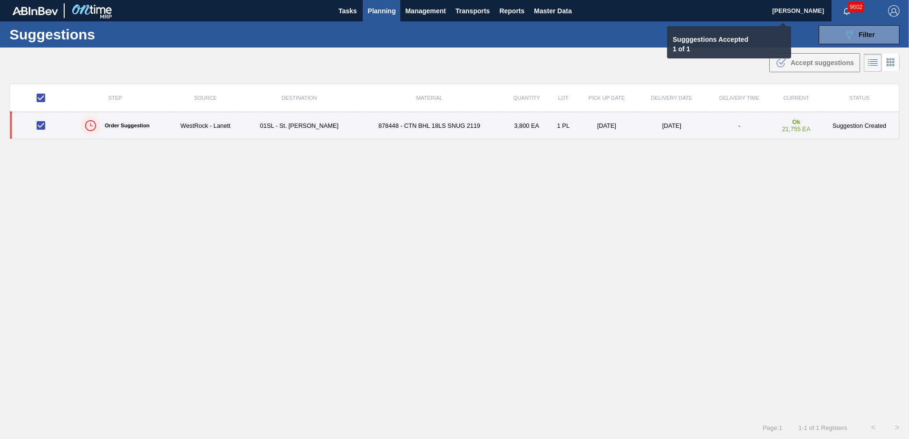
checkbox input "false"
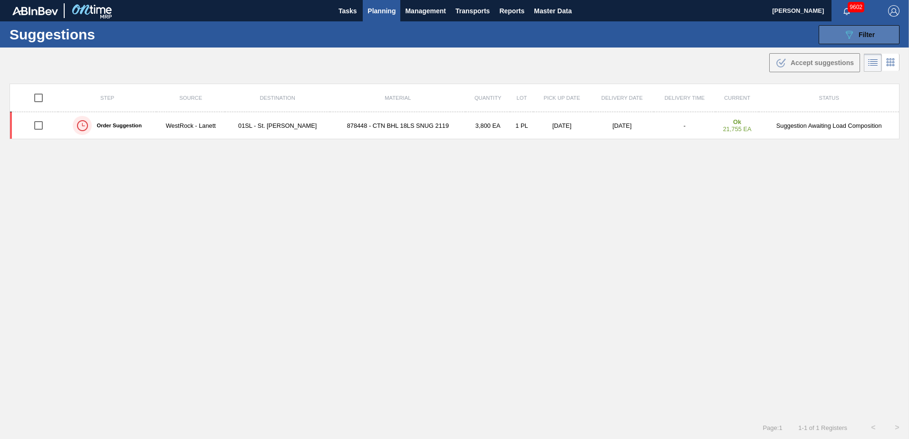
click at [852, 39] on icon "089F7B8B-B2A5-4AFE-B5C0-19BA573D28AC" at bounding box center [849, 34] width 11 height 11
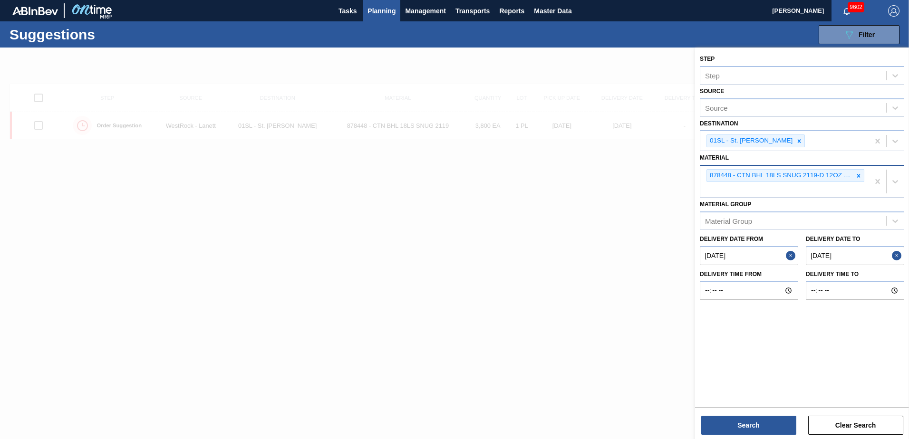
click at [858, 176] on icon at bounding box center [859, 176] width 7 height 7
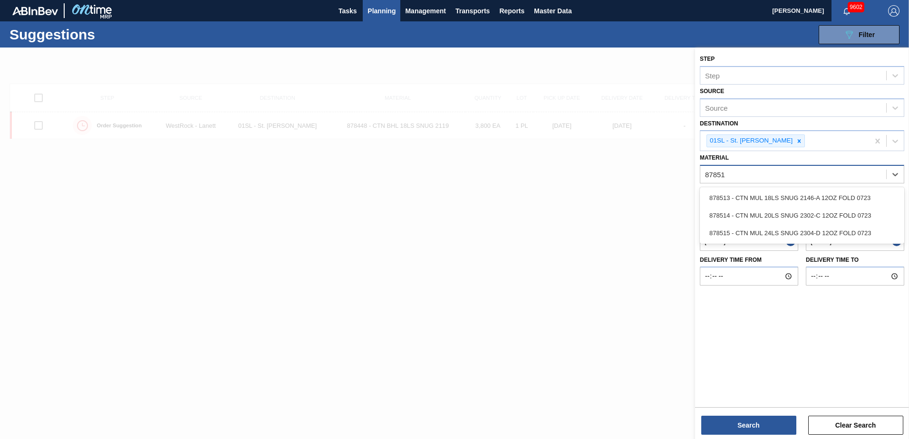
type input "878514"
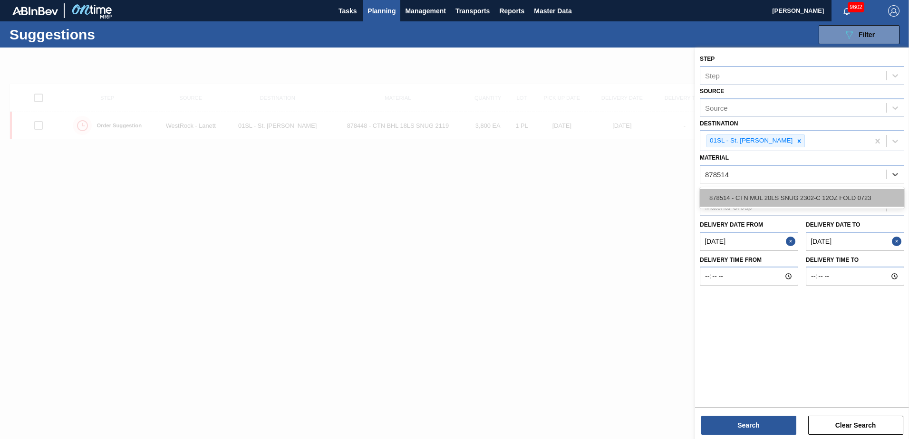
click at [846, 202] on div "878514 - CTN MUL 20LS SNUG 2302-C 12OZ FOLD 0723" at bounding box center [802, 198] width 204 height 18
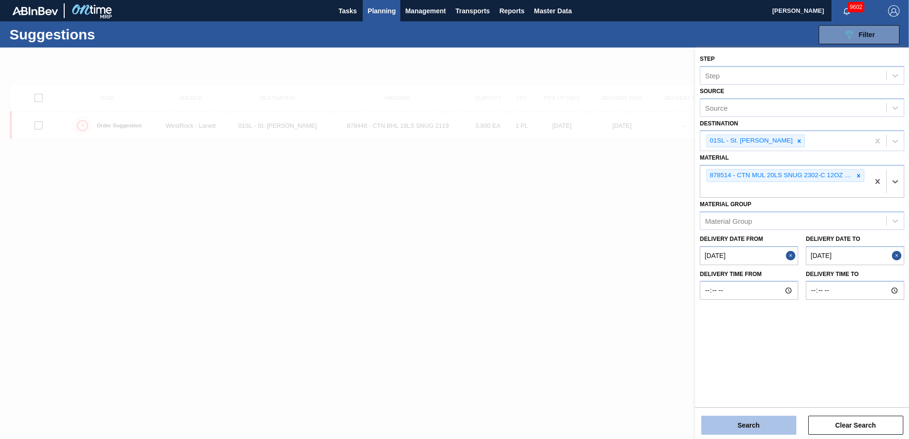
click at [750, 428] on button "Search" at bounding box center [748, 425] width 95 height 19
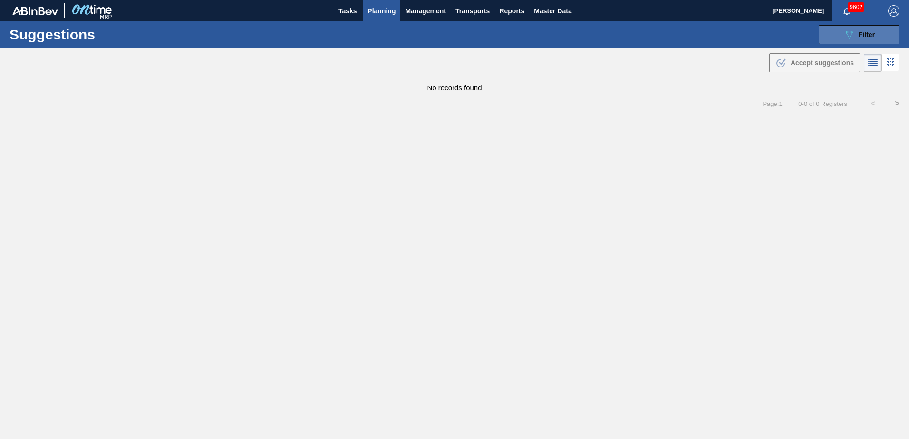
click at [852, 30] on icon "089F7B8B-B2A5-4AFE-B5C0-19BA573D28AC" at bounding box center [849, 34] width 11 height 11
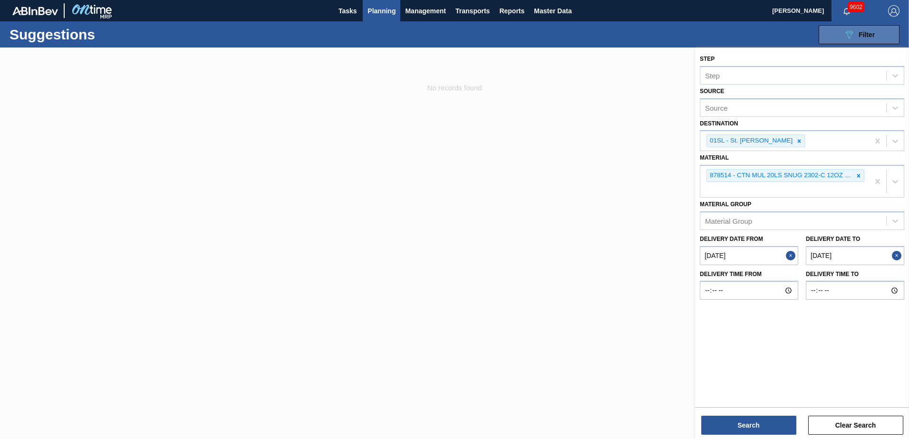
click at [853, 33] on icon at bounding box center [849, 35] width 7 height 8
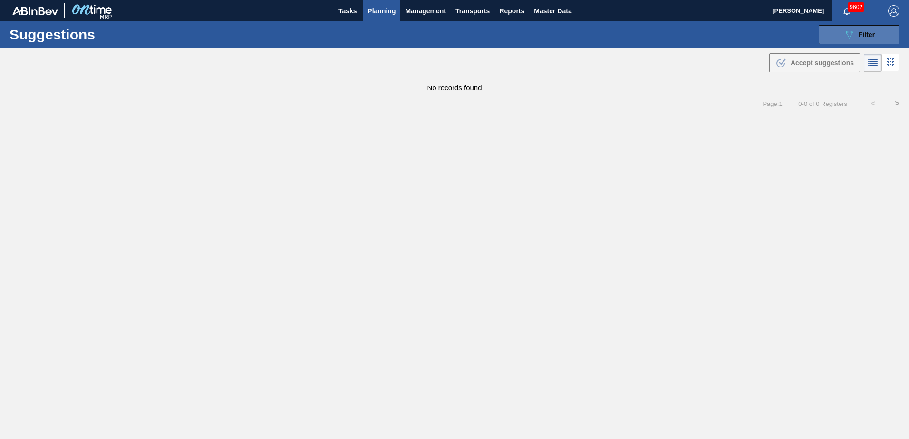
click at [853, 33] on icon at bounding box center [849, 35] width 7 height 8
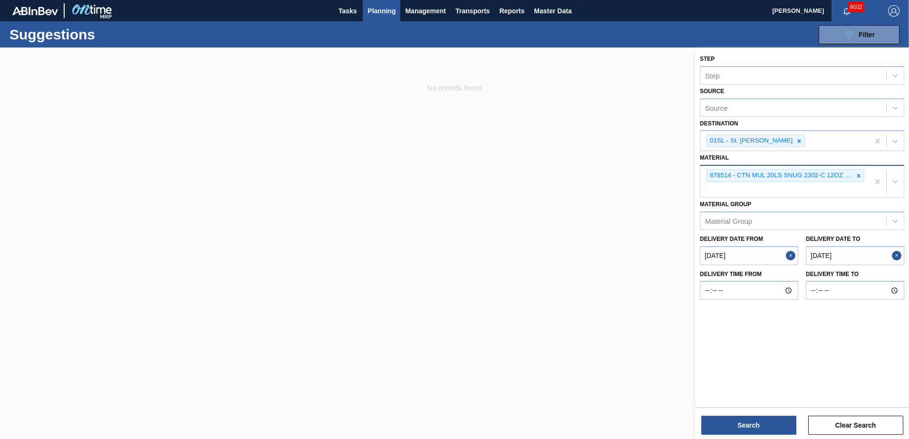
click at [860, 175] on icon at bounding box center [858, 175] width 3 height 3
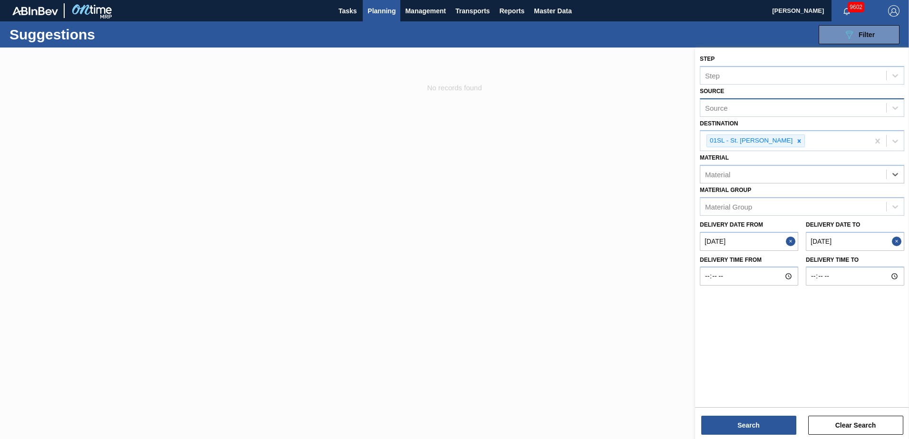
click at [790, 111] on div "Source" at bounding box center [794, 108] width 186 height 14
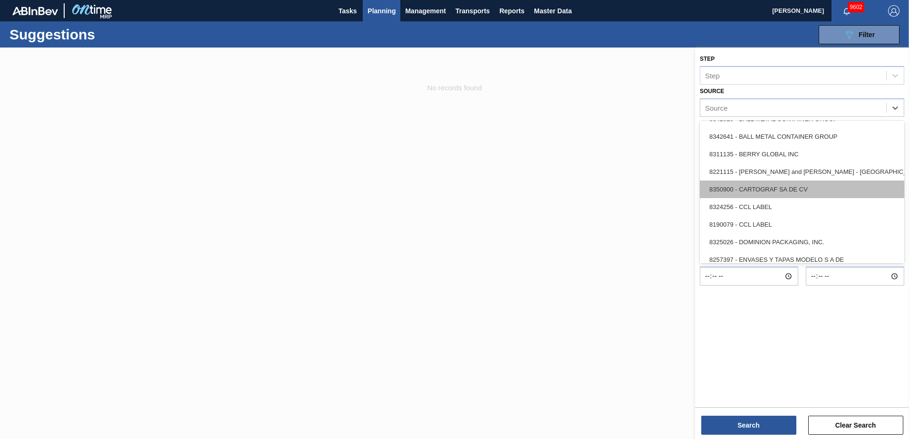
scroll to position [95, 0]
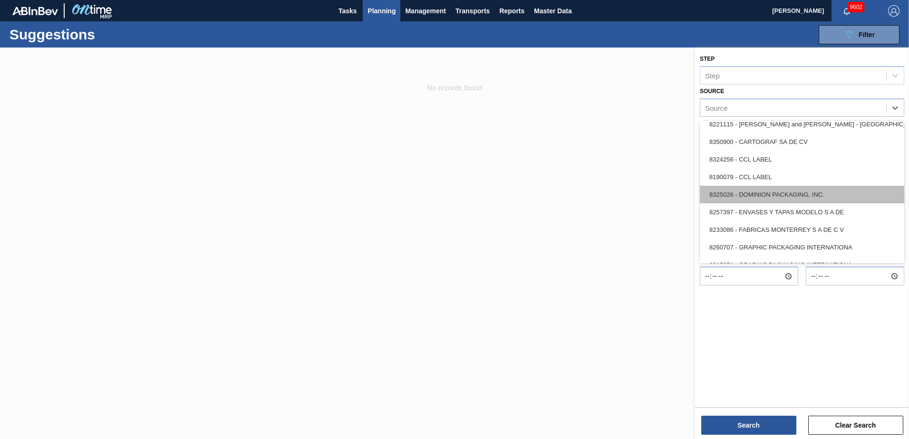
click at [773, 195] on div "8325026 - DOMINION PACKAGING, INC." at bounding box center [802, 195] width 204 height 18
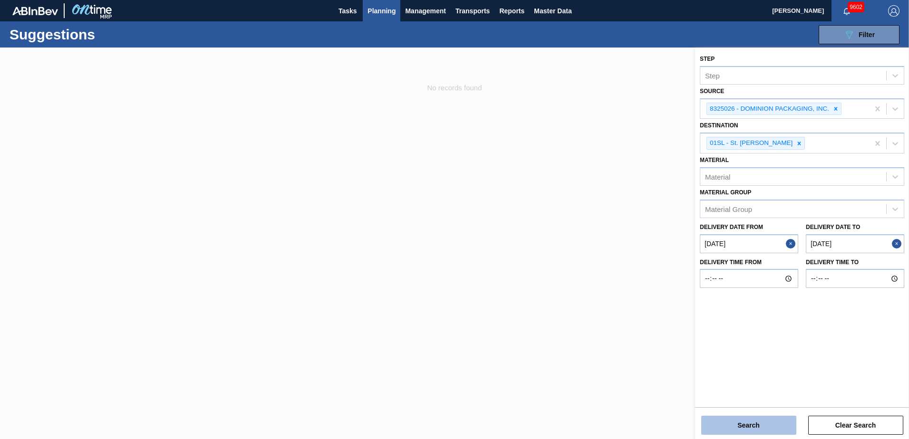
click at [721, 427] on button "Search" at bounding box center [748, 425] width 95 height 19
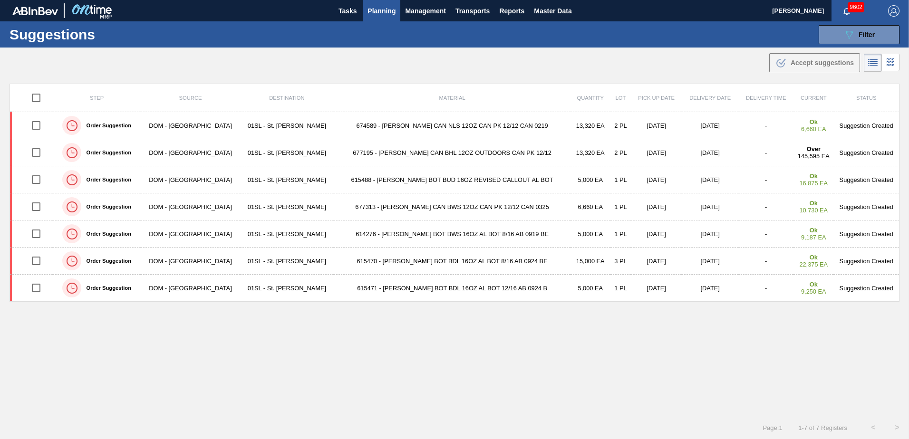
click at [382, 17] on button "Planning" at bounding box center [382, 10] width 38 height 21
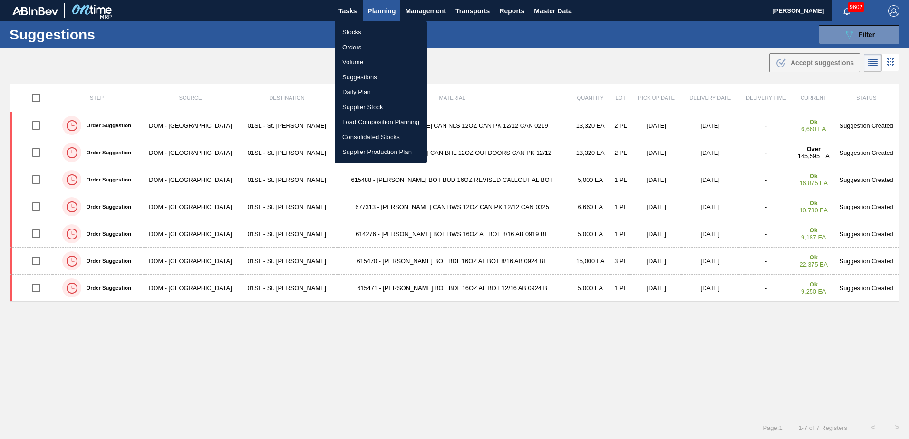
click at [369, 136] on li "Consolidated Stocks" at bounding box center [381, 137] width 92 height 15
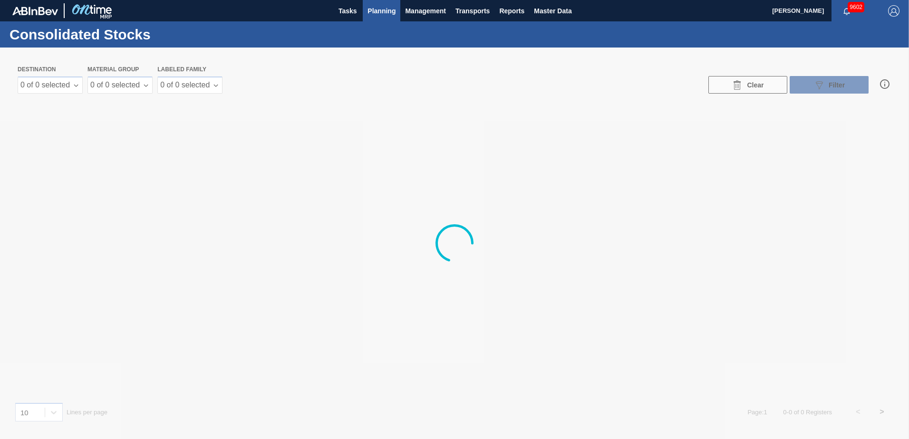
click at [373, 17] on button "Planning" at bounding box center [382, 10] width 38 height 21
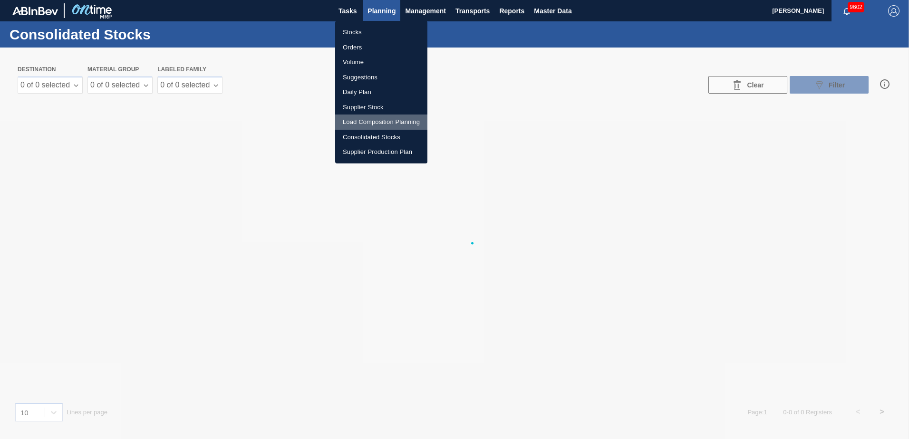
click at [357, 122] on li "Load Composition Planning" at bounding box center [381, 122] width 92 height 15
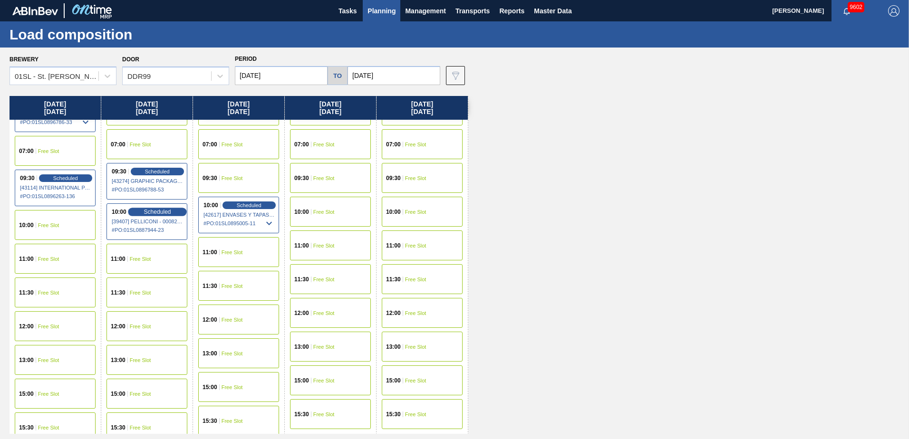
scroll to position [37, 0]
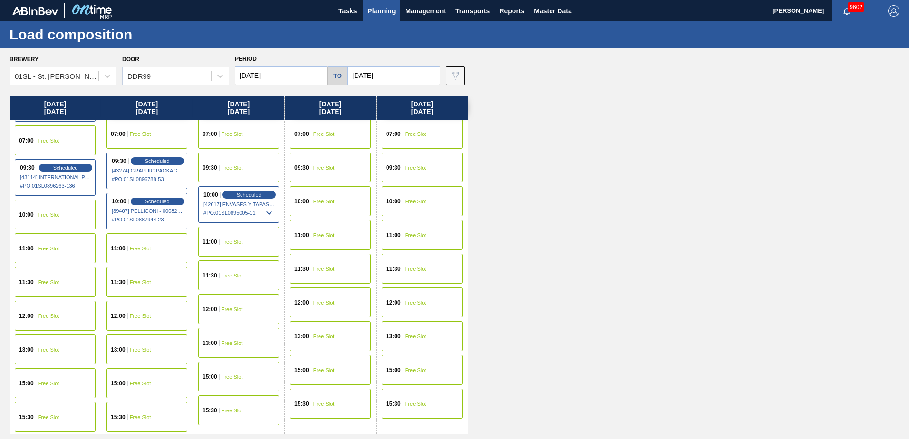
click at [134, 413] on div "15:30 Free Slot" at bounding box center [147, 417] width 81 height 30
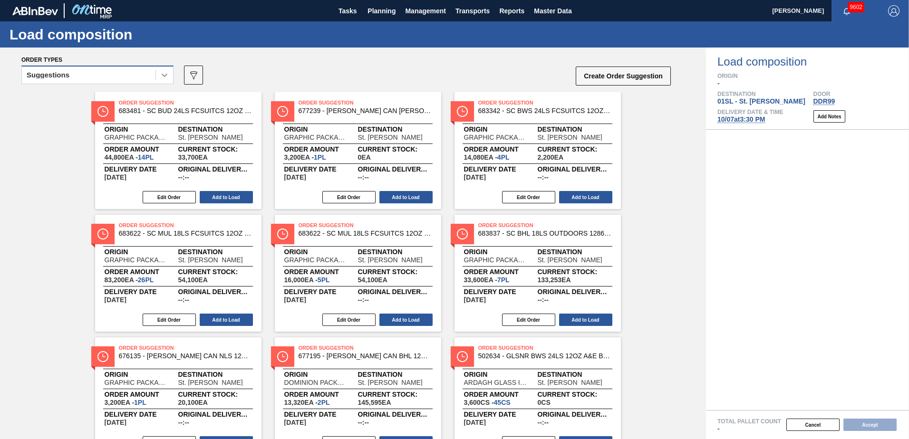
click at [160, 74] on icon at bounding box center [165, 75] width 10 height 10
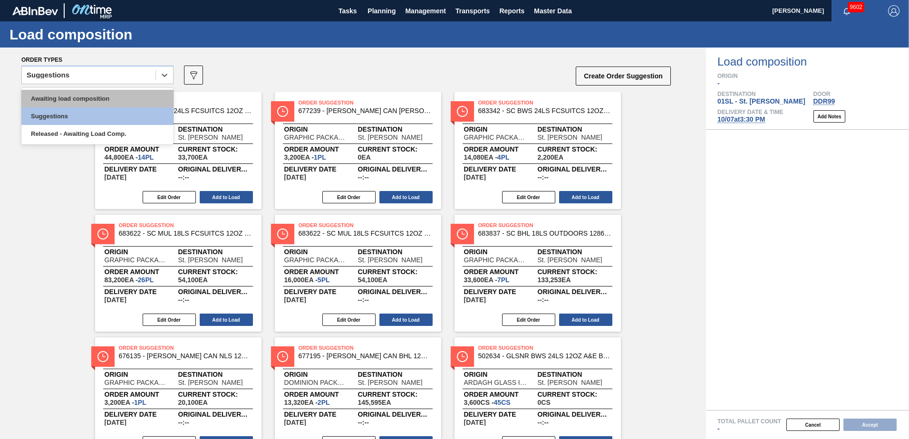
click at [94, 101] on div "Awaiting load composition" at bounding box center [97, 99] width 152 height 18
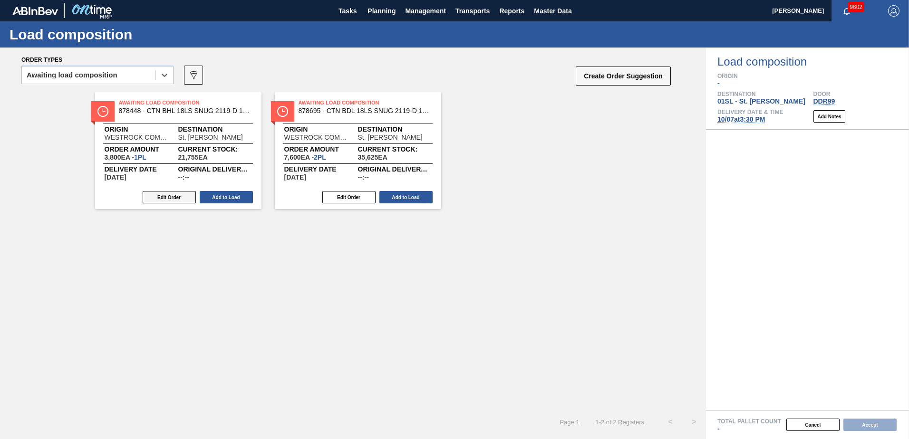
click at [169, 197] on button "Edit Order" at bounding box center [169, 197] width 53 height 12
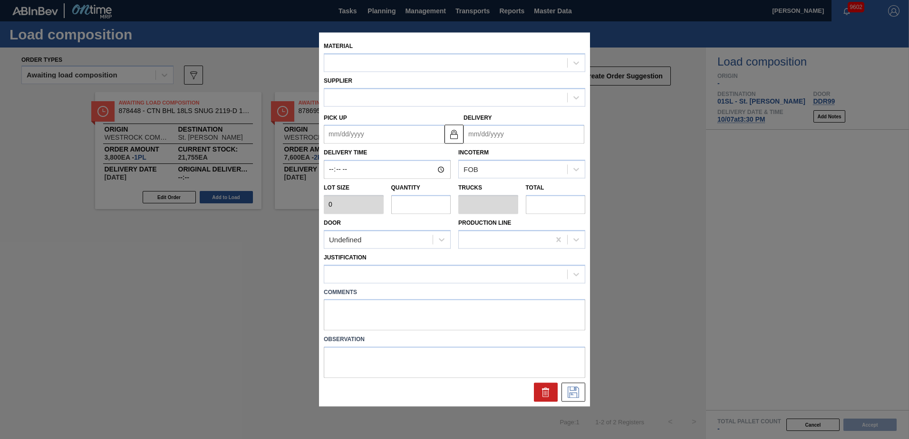
type input "3,800"
type input "1"
type input "0.05"
type input "3,800"
type up "[DATE]"
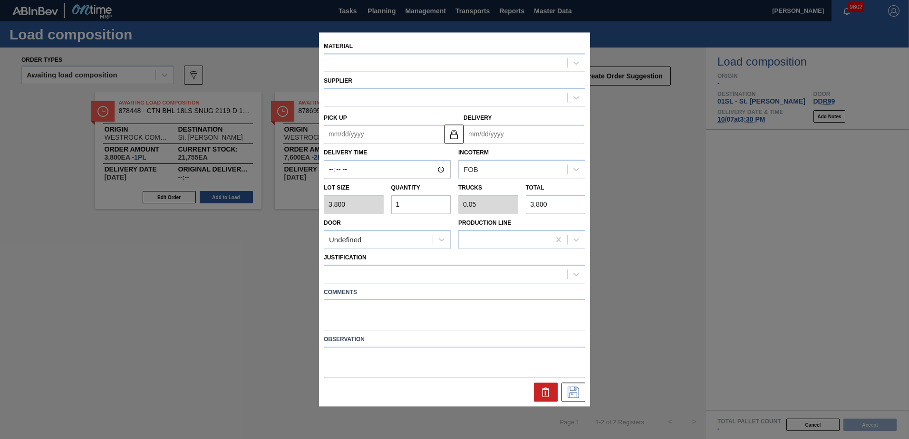
type input "[DATE]"
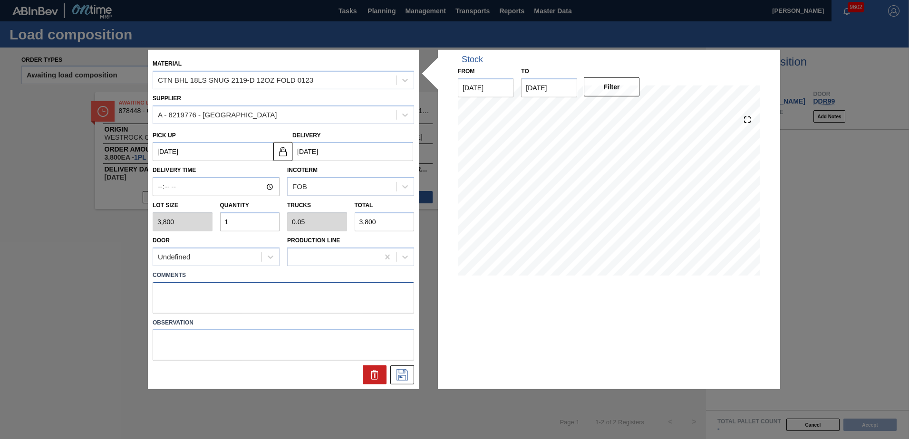
click at [184, 291] on textarea at bounding box center [284, 297] width 262 height 31
type textarea "Live unload"
click at [407, 379] on icon at bounding box center [402, 375] width 15 height 11
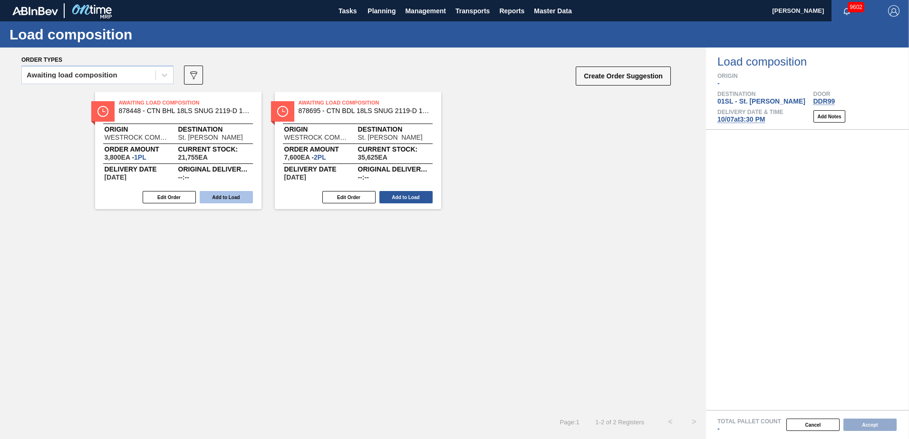
click at [229, 196] on button "Add to Load" at bounding box center [226, 197] width 53 height 12
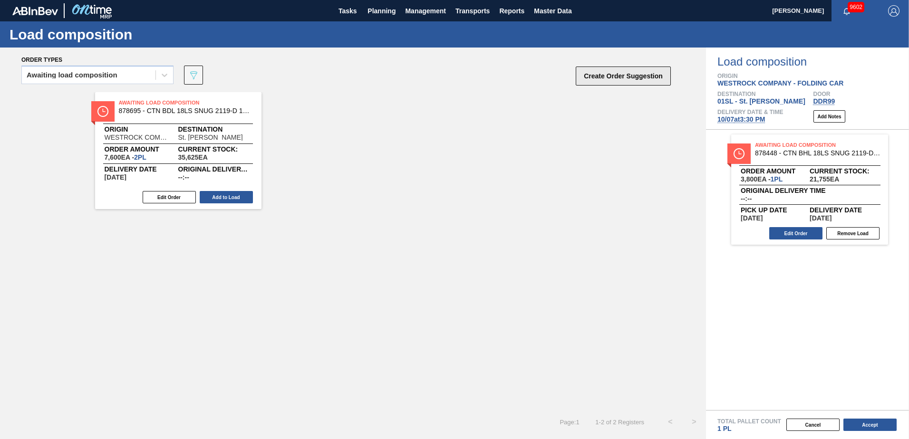
click at [609, 73] on button "Create Order Suggestion" at bounding box center [623, 76] width 95 height 19
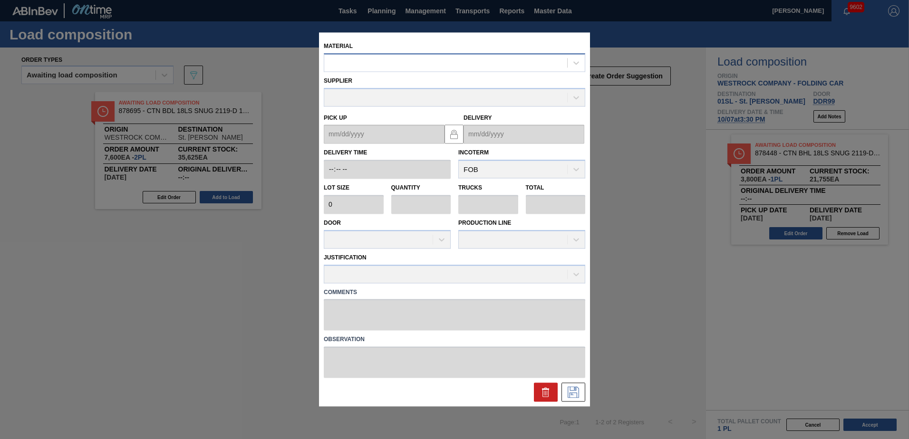
click at [405, 59] on div at bounding box center [445, 63] width 243 height 14
type input "878448"
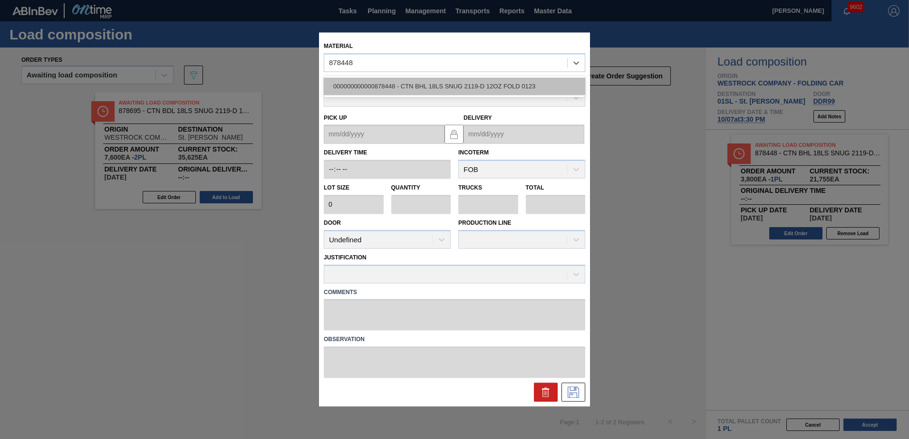
click at [420, 79] on div "000000000000878448 - CTN BHL 18LS SNUG 2119-D 12OZ FOLD 0123" at bounding box center [455, 87] width 262 height 18
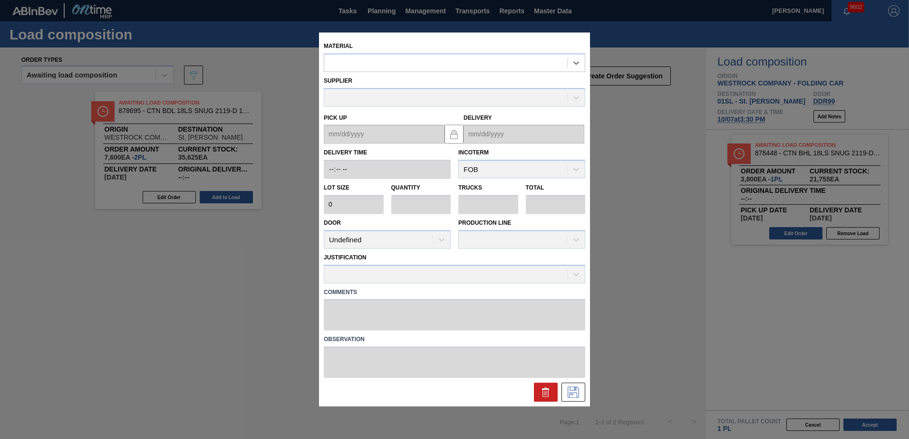
type input "3,800"
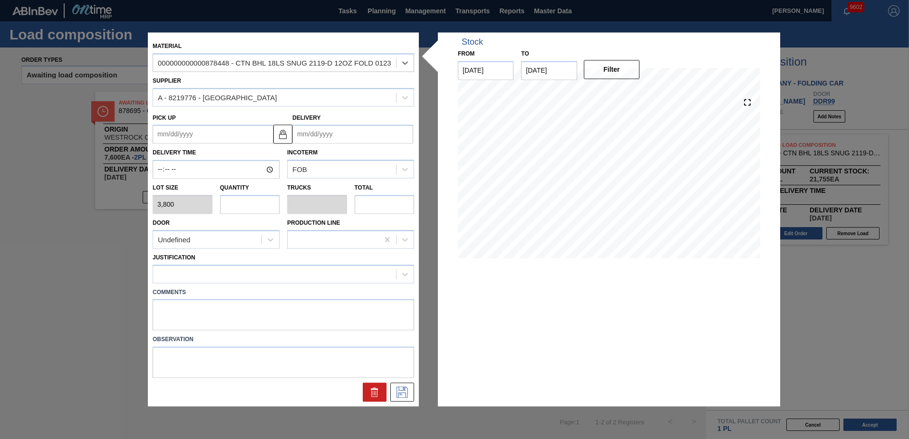
click at [349, 138] on input "Delivery" at bounding box center [352, 134] width 121 height 19
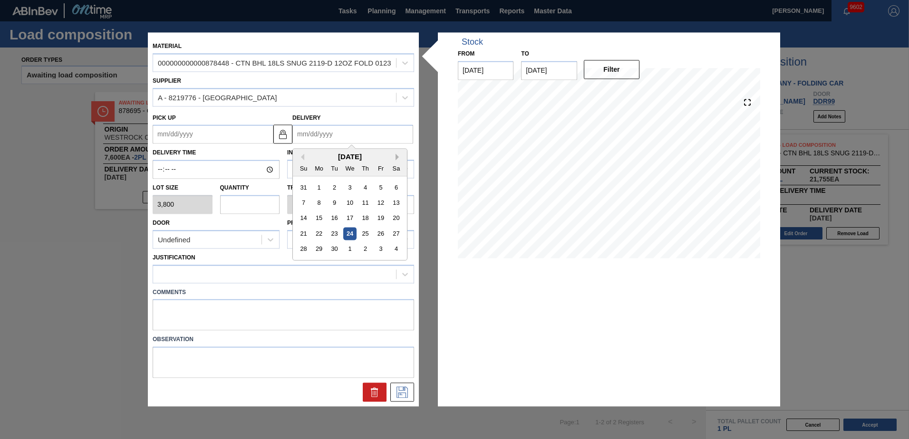
click at [397, 155] on button "Next Month" at bounding box center [399, 157] width 7 height 7
click at [333, 206] on div "7" at bounding box center [334, 203] width 13 height 13
type up "[DATE]"
type input "[DATE]"
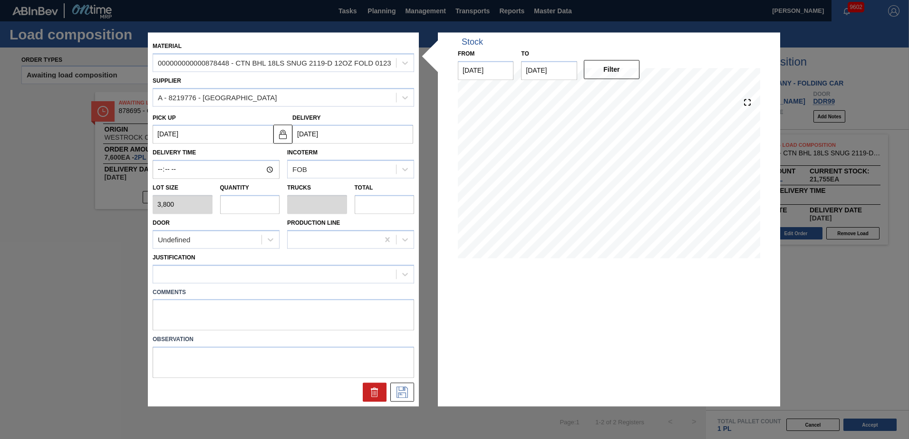
click at [263, 201] on input "text" at bounding box center [250, 204] width 60 height 19
type input "9"
type input "0.45"
type input "34,200"
type input "9"
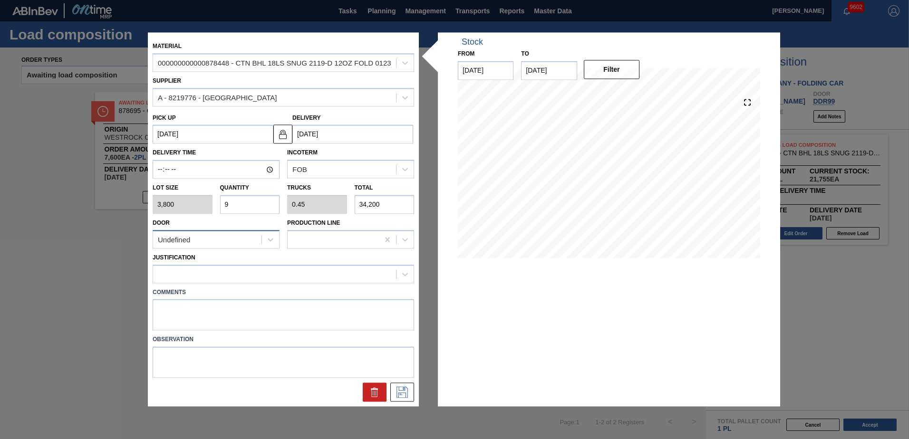
click at [250, 241] on div "Undefined" at bounding box center [207, 240] width 108 height 14
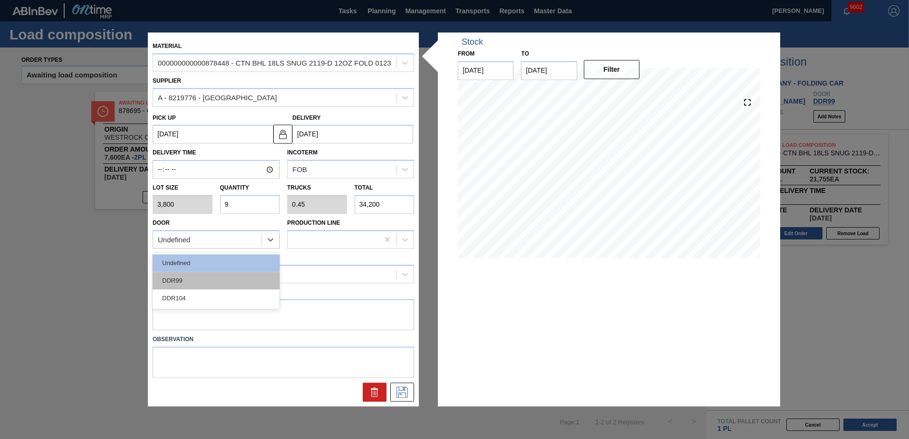
click at [209, 284] on div "DDR99" at bounding box center [216, 281] width 127 height 18
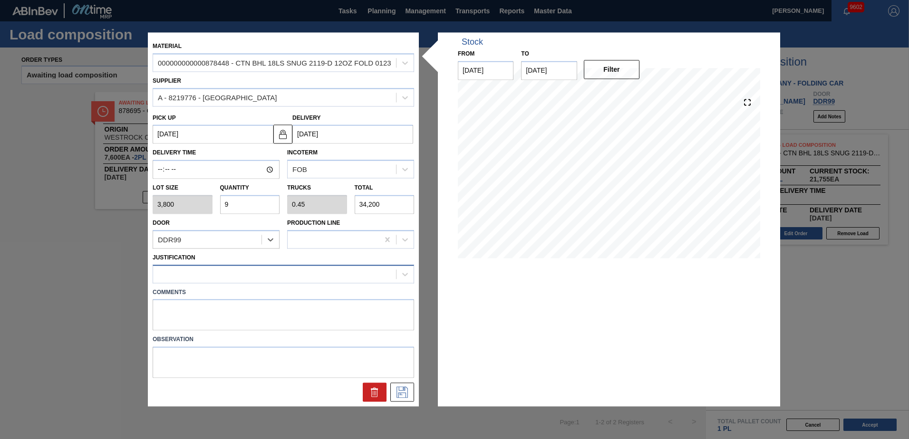
click at [229, 265] on div at bounding box center [284, 274] width 262 height 19
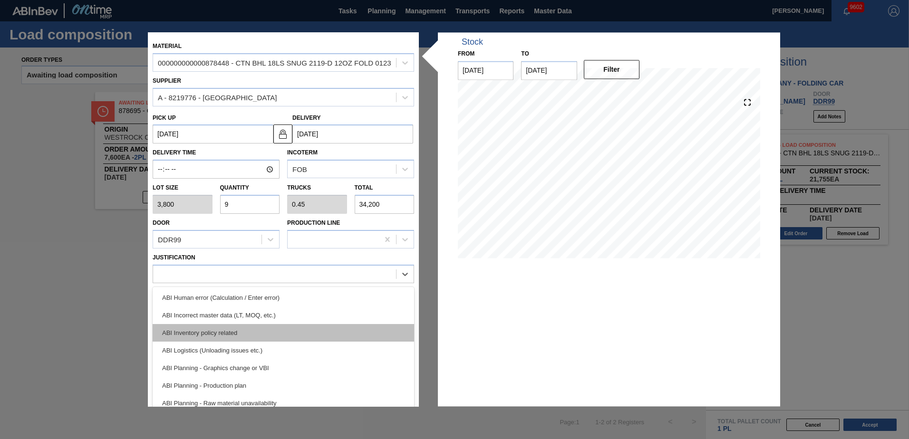
scroll to position [95, 0]
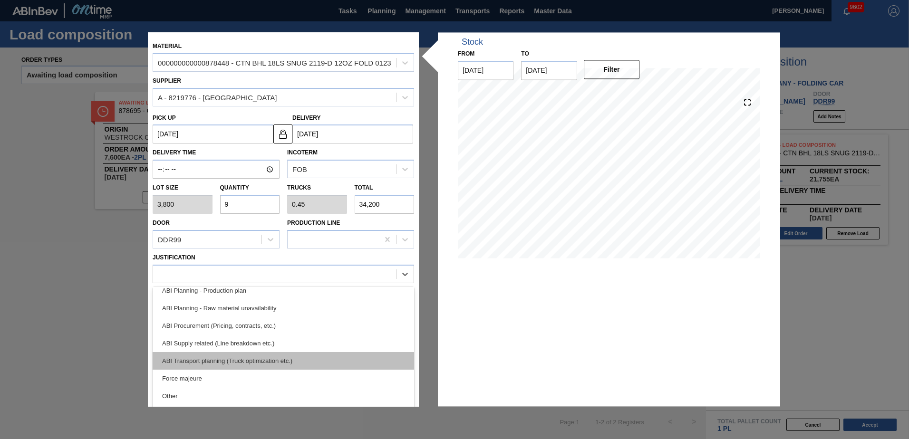
click at [261, 361] on div "ABI Transport planning (Truck optimization etc.)" at bounding box center [284, 361] width 262 height 18
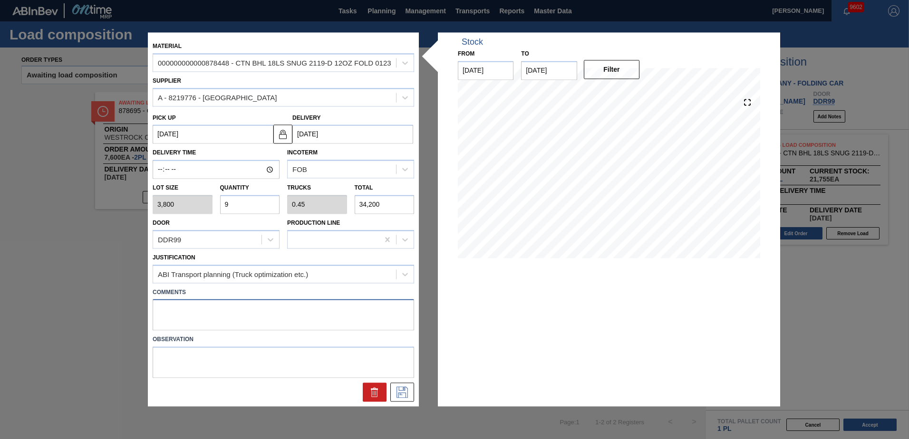
click at [170, 308] on textarea at bounding box center [284, 315] width 262 height 31
type textarea "Live unload"
click at [410, 391] on button at bounding box center [402, 392] width 24 height 19
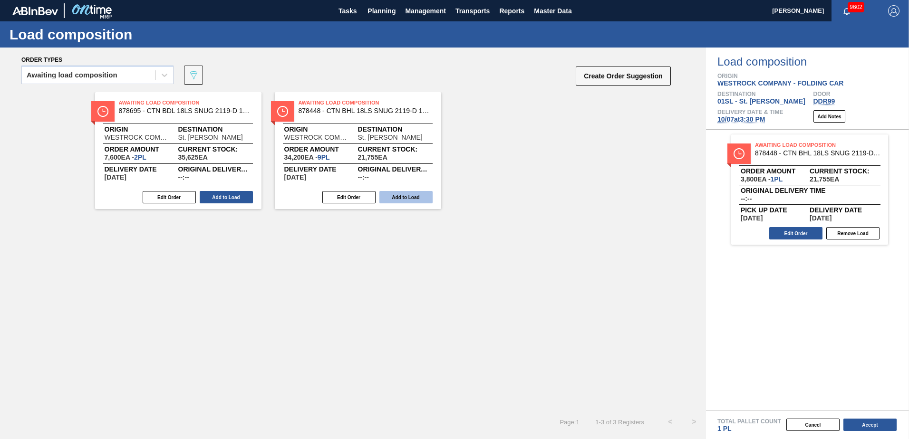
click at [397, 201] on button "Add to Load" at bounding box center [406, 197] width 53 height 12
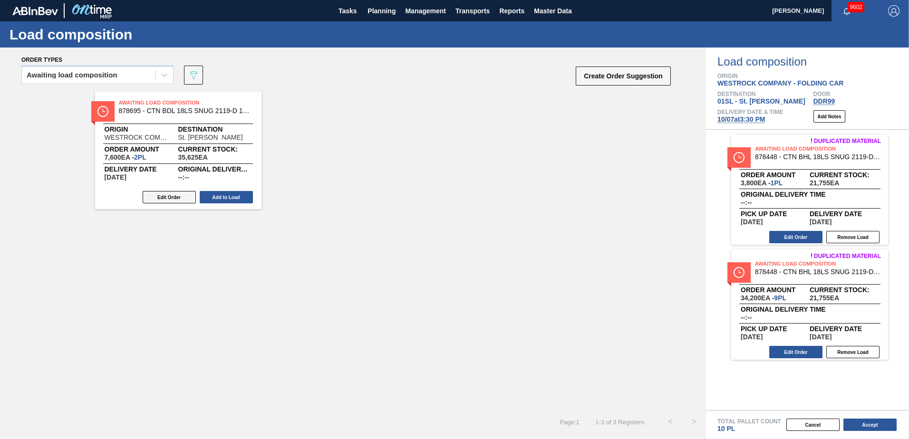
click at [188, 194] on button "Edit Order" at bounding box center [169, 197] width 53 height 12
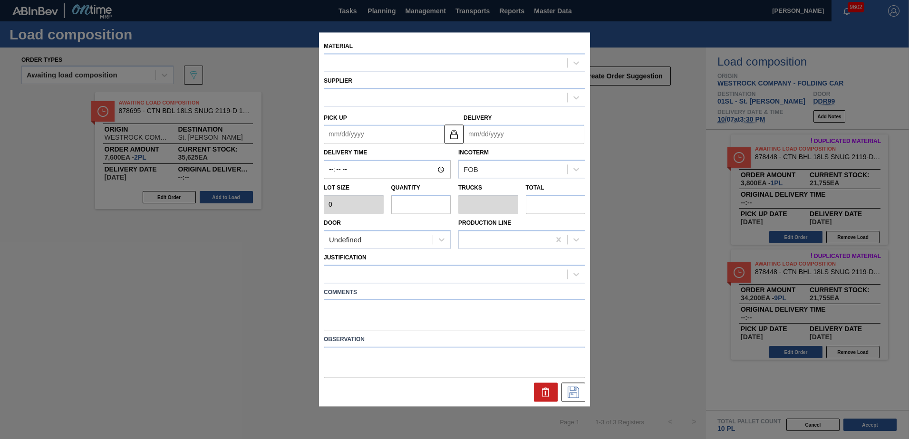
type up "[DATE]"
type input "[DATE]"
type input "3,800"
type input "2"
type input "0.1"
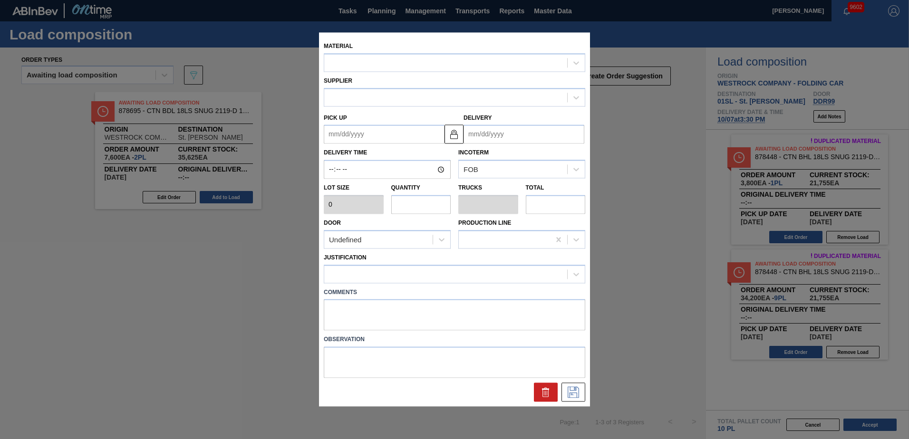
type input "7,600"
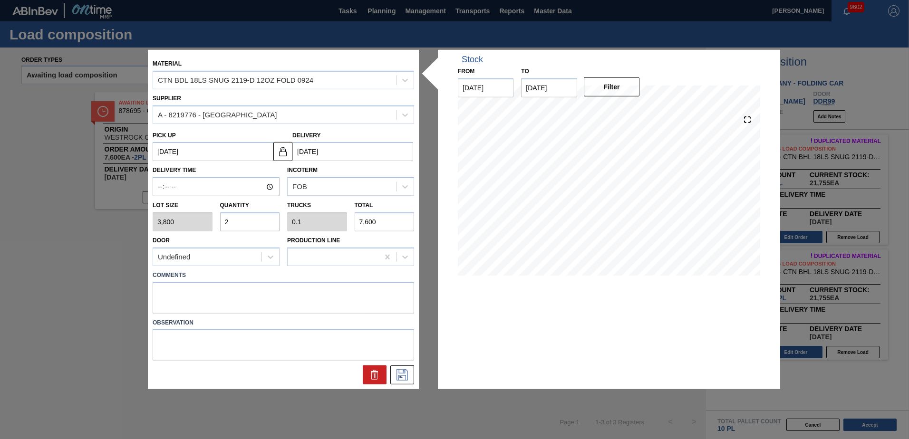
click at [234, 223] on input "2" at bounding box center [250, 222] width 60 height 19
type input "0"
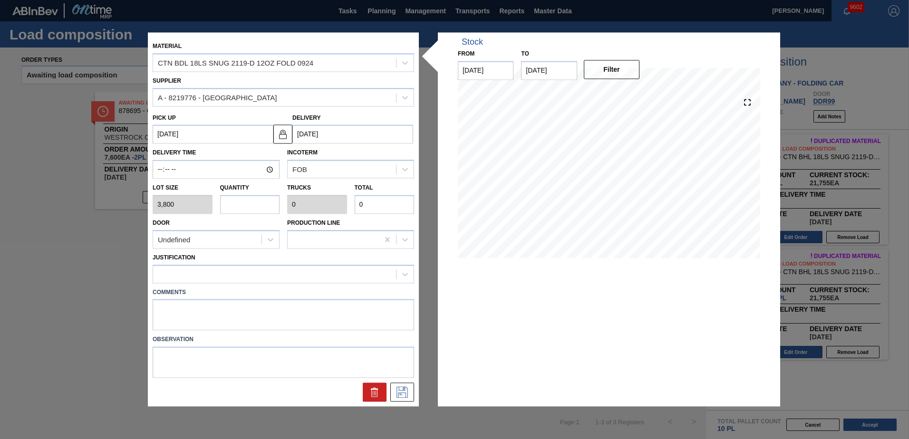
type input "4"
type input "0.2"
type input "15,200"
type input "4"
click at [236, 239] on div "Undefined" at bounding box center [207, 240] width 108 height 14
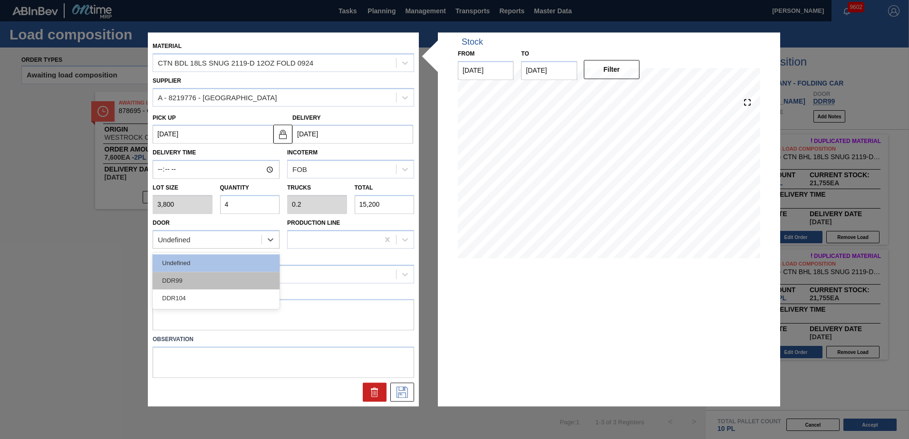
click at [215, 277] on div "DDR99" at bounding box center [216, 281] width 127 height 18
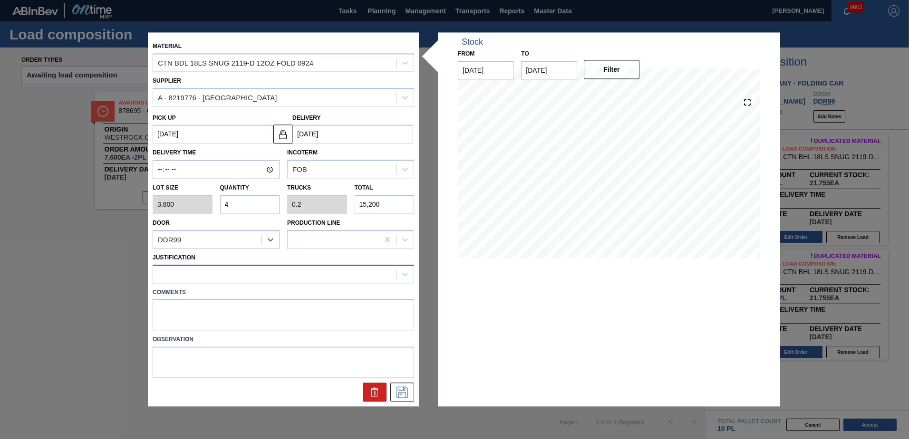
click at [218, 278] on div at bounding box center [274, 274] width 243 height 14
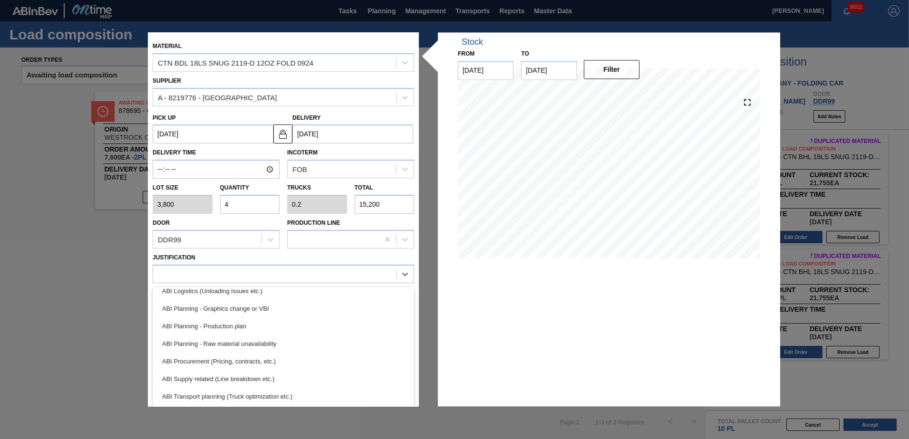
scroll to position [143, 0]
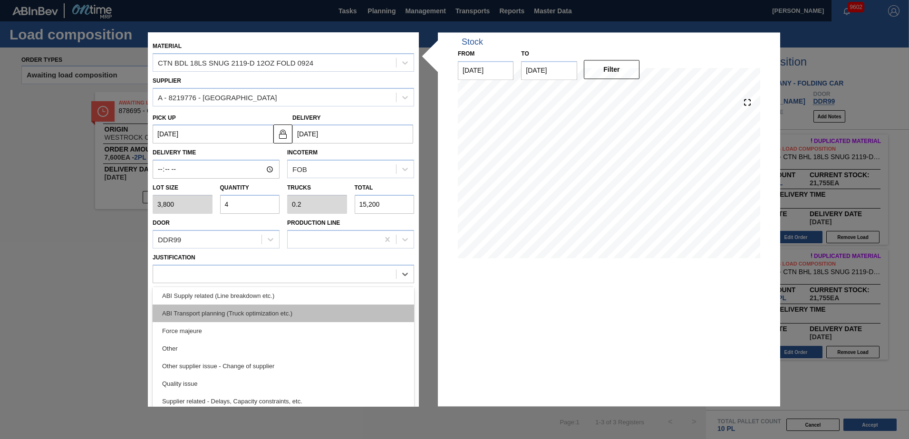
click at [260, 320] on div "ABI Transport planning (Truck optimization etc.)" at bounding box center [284, 314] width 262 height 18
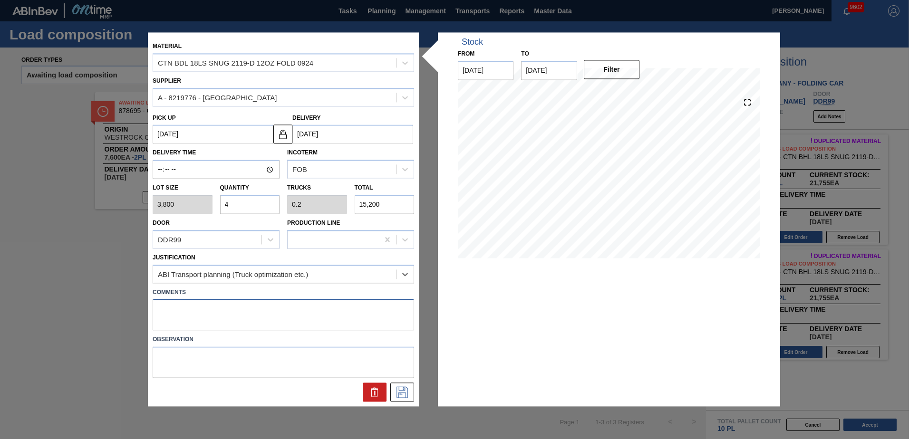
click at [203, 309] on textarea at bounding box center [284, 315] width 262 height 31
type textarea "Live unload"
click at [410, 399] on button at bounding box center [402, 392] width 24 height 19
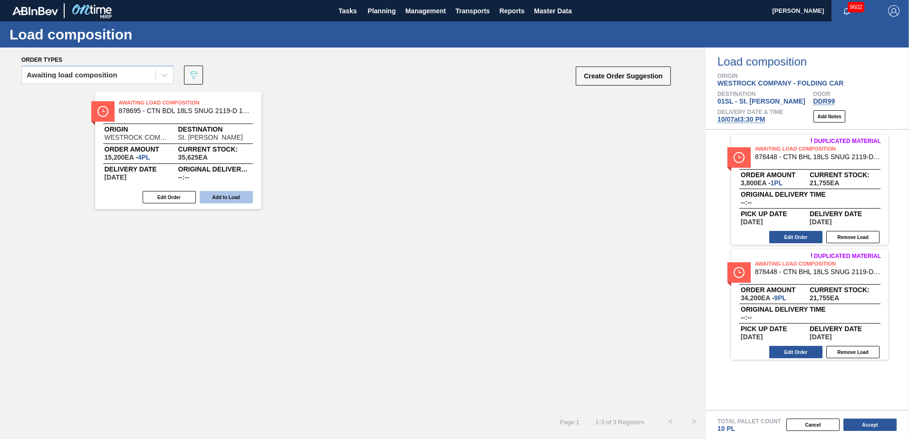
click at [239, 200] on button "Add to Load" at bounding box center [226, 197] width 53 height 12
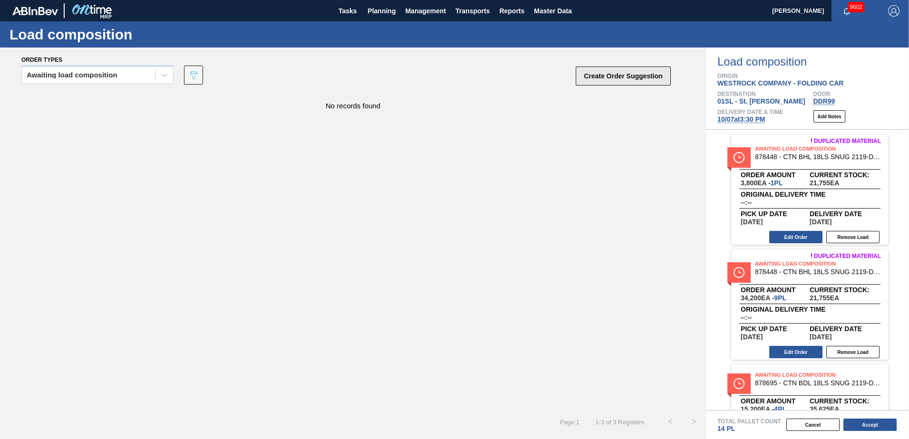
click at [651, 78] on button "Create Order Suggestion" at bounding box center [623, 76] width 95 height 19
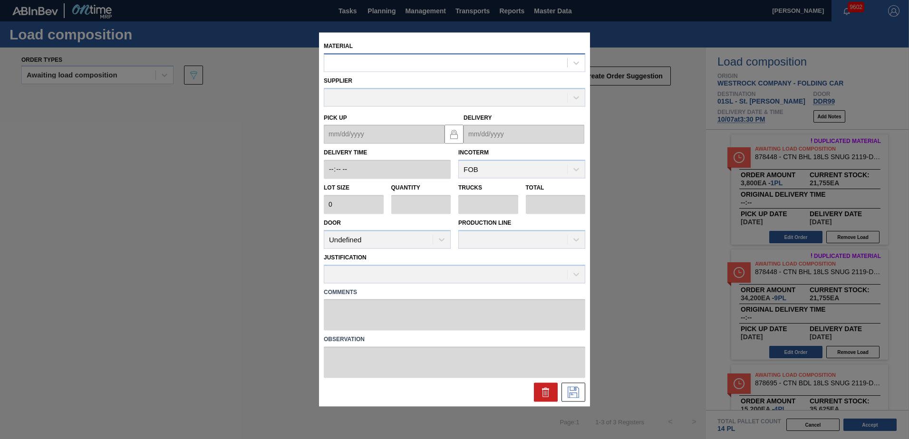
click at [466, 67] on div at bounding box center [445, 63] width 243 height 14
type input "878488"
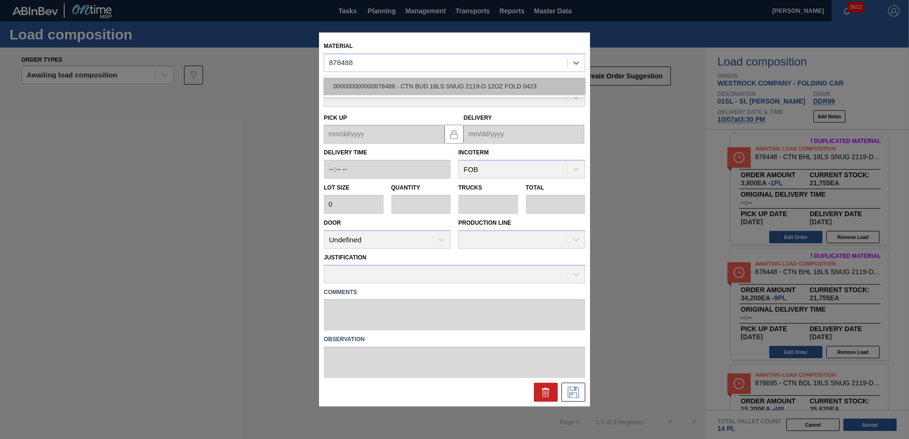
click at [424, 89] on div "000000000000878488 - CTN BUD 18LS SNUG 2119-D 12OZ FOLD 0423" at bounding box center [455, 87] width 262 height 18
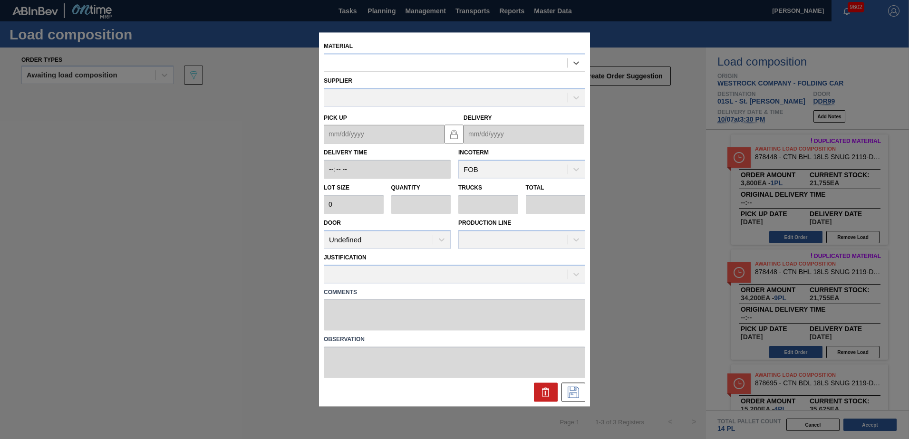
type input "3,800"
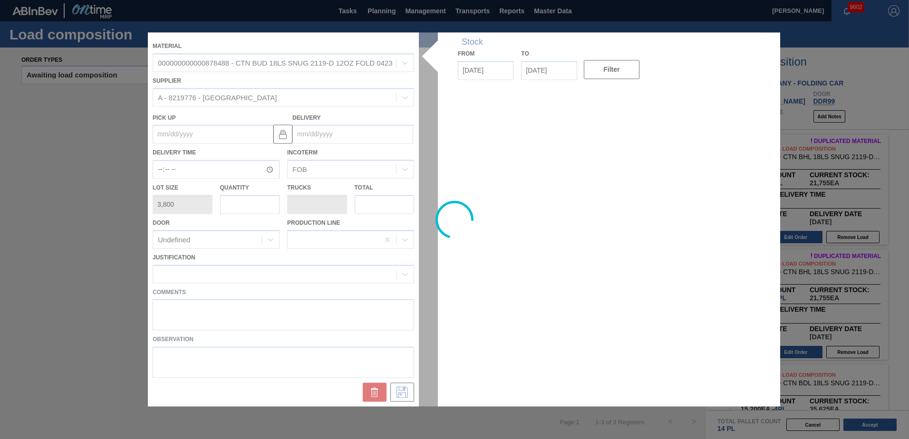
click at [350, 136] on div at bounding box center [454, 219] width 613 height 374
click at [358, 137] on div at bounding box center [454, 219] width 613 height 374
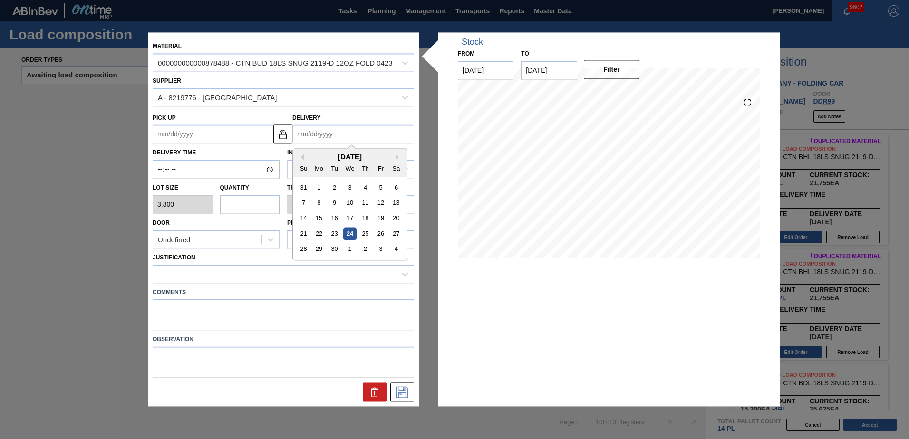
click at [329, 141] on input "Delivery" at bounding box center [352, 134] width 121 height 19
click at [397, 157] on button "Next Month" at bounding box center [399, 157] width 7 height 7
click at [333, 204] on div "7" at bounding box center [334, 203] width 13 height 13
type up "[DATE]"
type input "[DATE]"
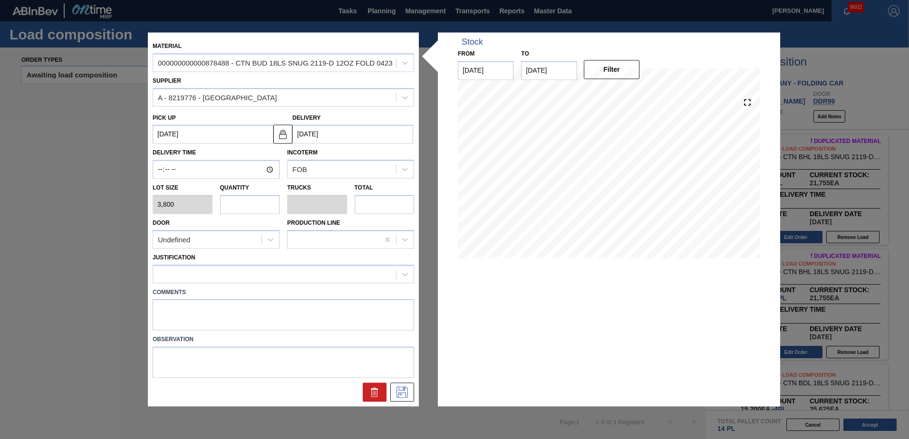
click at [252, 203] on input "text" at bounding box center [250, 204] width 60 height 19
type input "4"
type input "0.2"
type input "15,200"
type input "4"
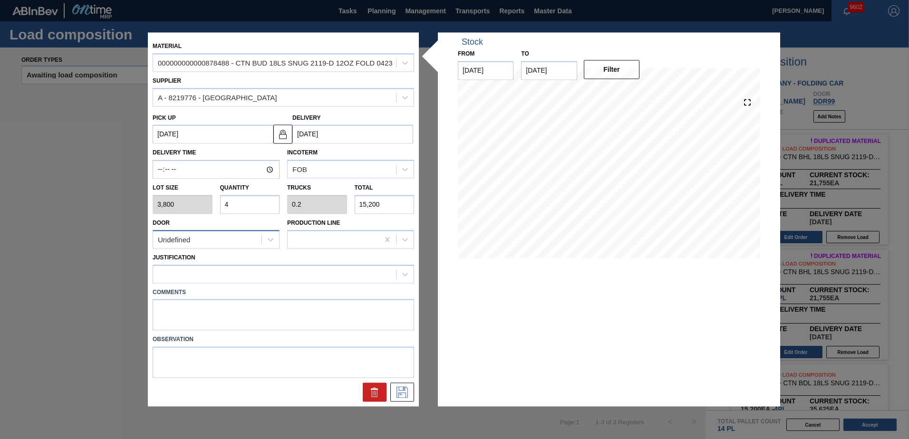
click at [222, 246] on div "Undefined" at bounding box center [207, 240] width 108 height 14
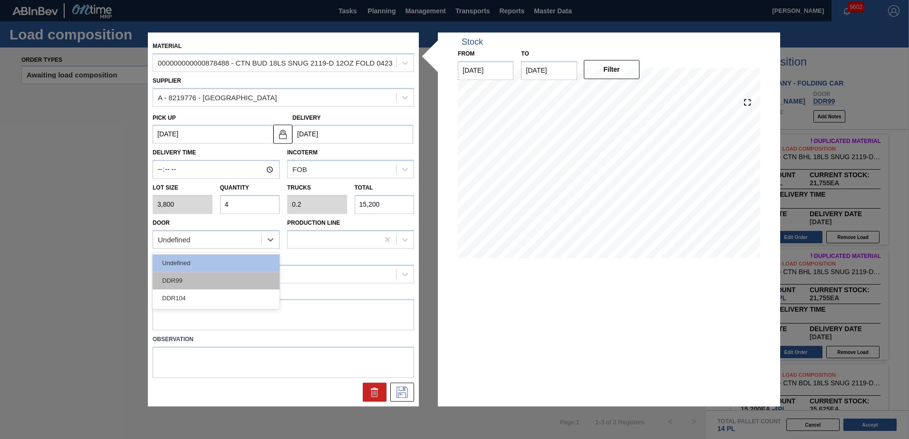
click at [202, 276] on div "DDR99" at bounding box center [216, 281] width 127 height 18
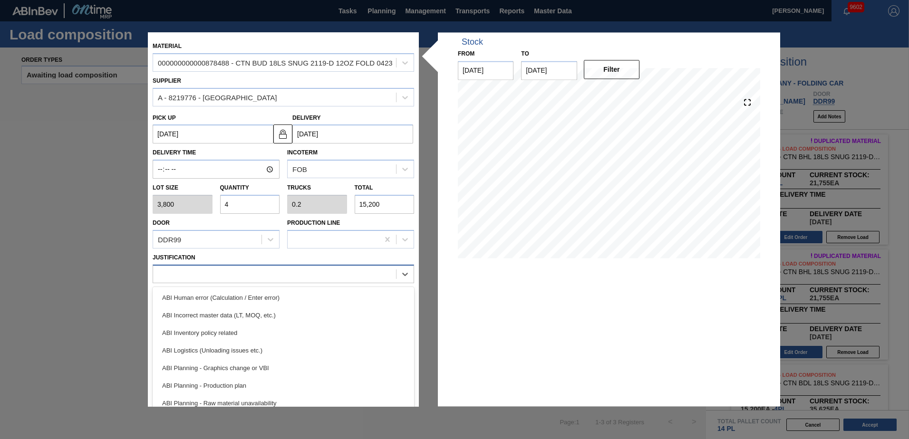
click at [204, 269] on div at bounding box center [274, 274] width 243 height 14
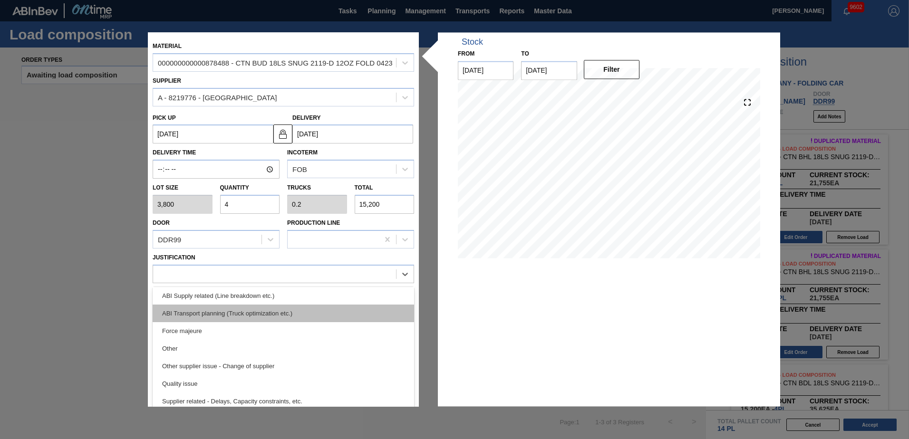
click at [239, 314] on div "ABI Transport planning (Truck optimization etc.)" at bounding box center [284, 314] width 262 height 18
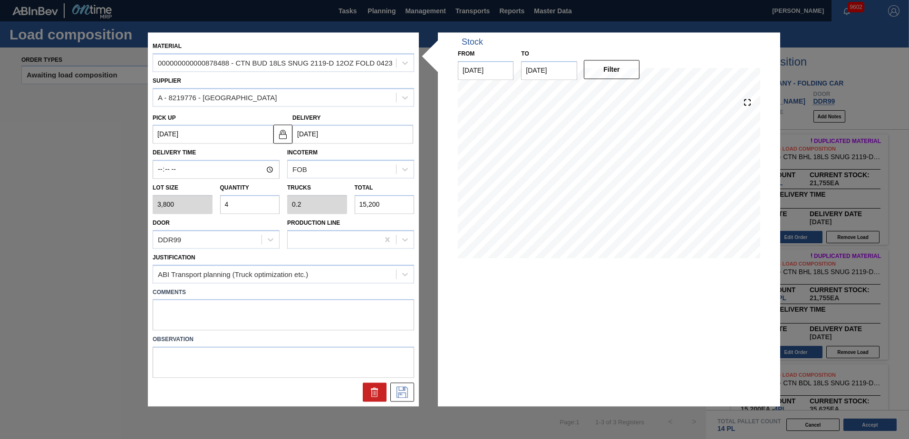
click at [194, 296] on label "Comments" at bounding box center [284, 293] width 262 height 14
click at [216, 317] on textarea at bounding box center [284, 315] width 262 height 31
type textarea "Live unload"
click at [405, 396] on icon at bounding box center [402, 392] width 15 height 11
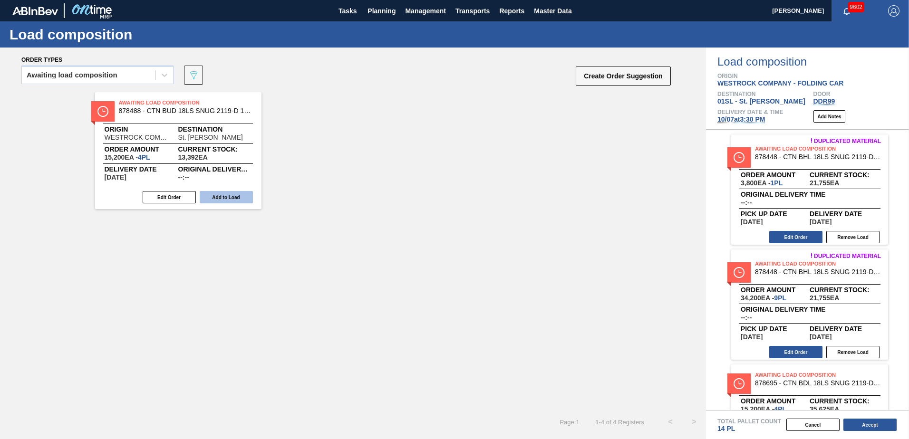
click at [232, 202] on button "Add to Load" at bounding box center [226, 197] width 53 height 12
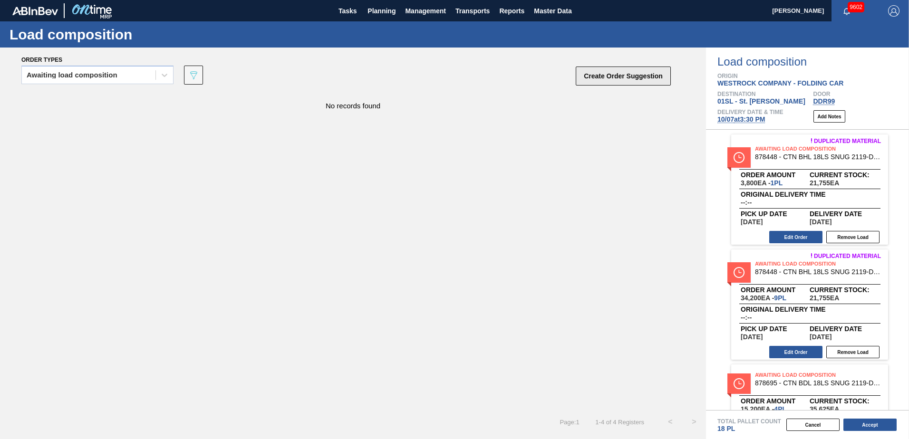
click at [654, 75] on button "Create Order Suggestion" at bounding box center [623, 76] width 95 height 19
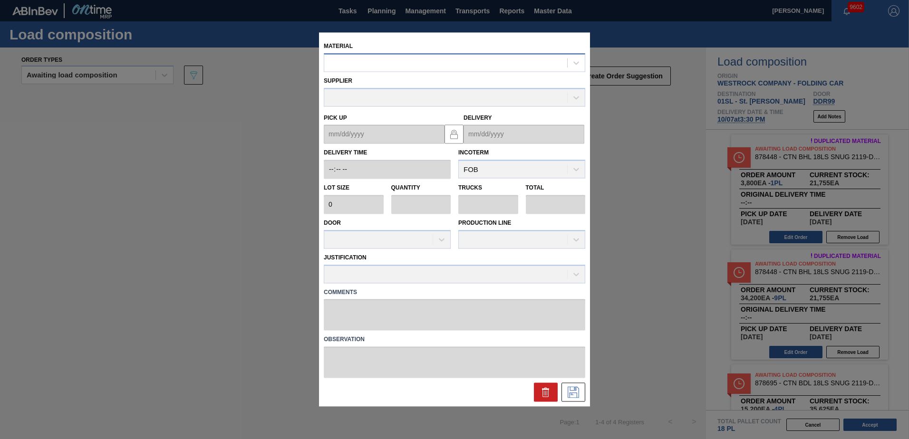
click at [439, 65] on div at bounding box center [445, 63] width 243 height 14
type input "878514"
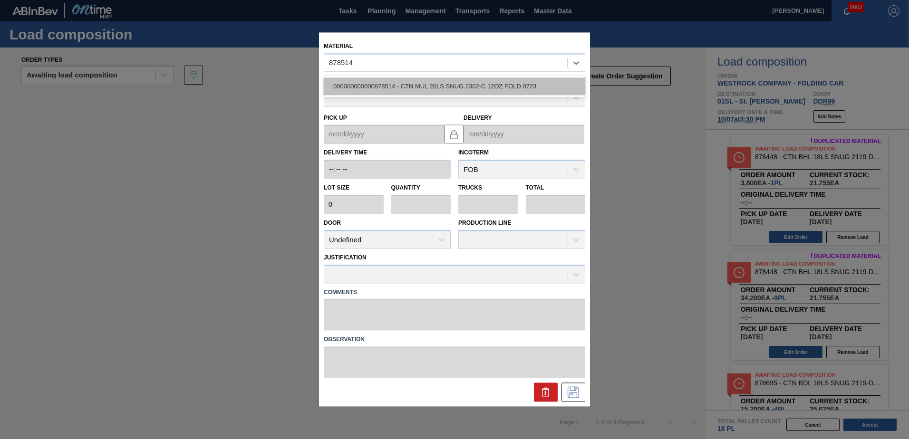
click at [469, 79] on div "000000000000878514 - CTN MUL 20LS SNUG 2302-C 12OZ FOLD 0723" at bounding box center [455, 87] width 262 height 18
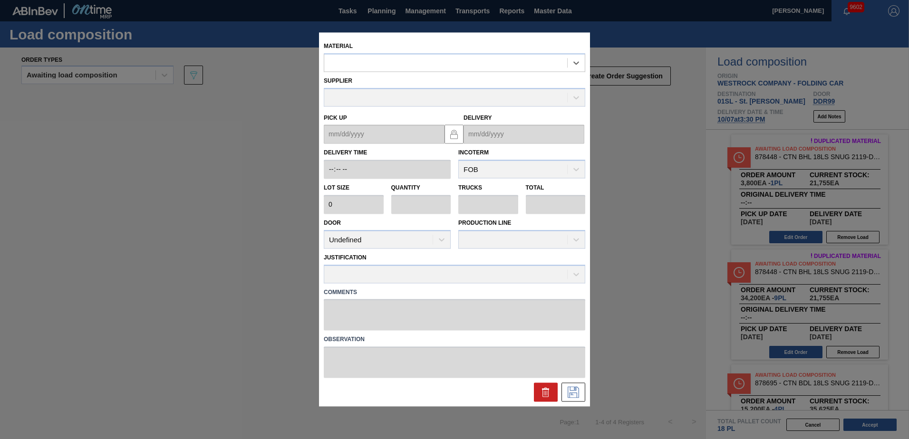
type input "2,880"
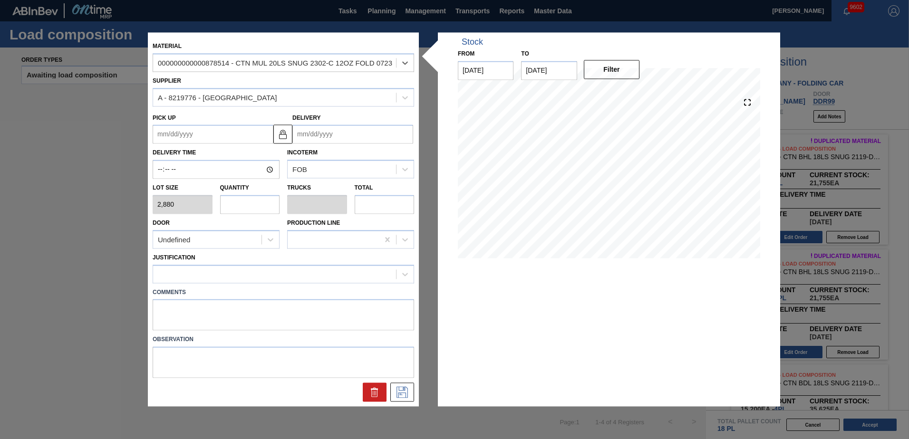
click at [366, 138] on input "Delivery" at bounding box center [352, 134] width 121 height 19
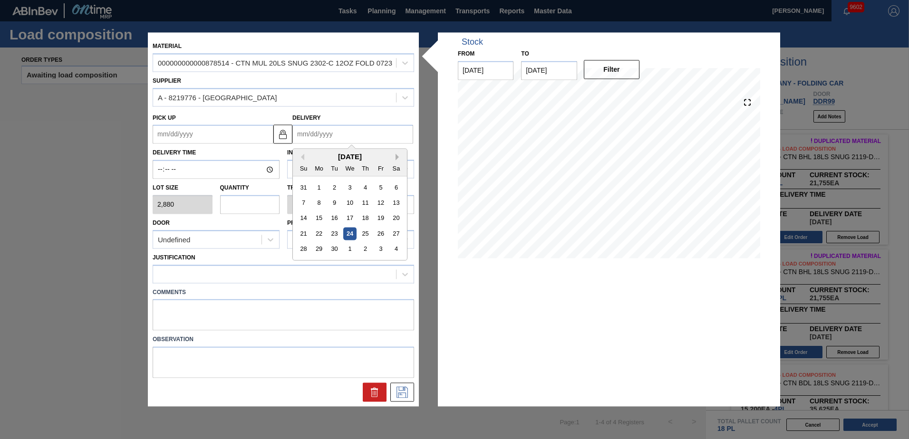
click at [399, 157] on button "Next Month" at bounding box center [399, 157] width 7 height 7
click at [332, 204] on div "7" at bounding box center [334, 203] width 13 height 13
type up "[DATE]"
type input "[DATE]"
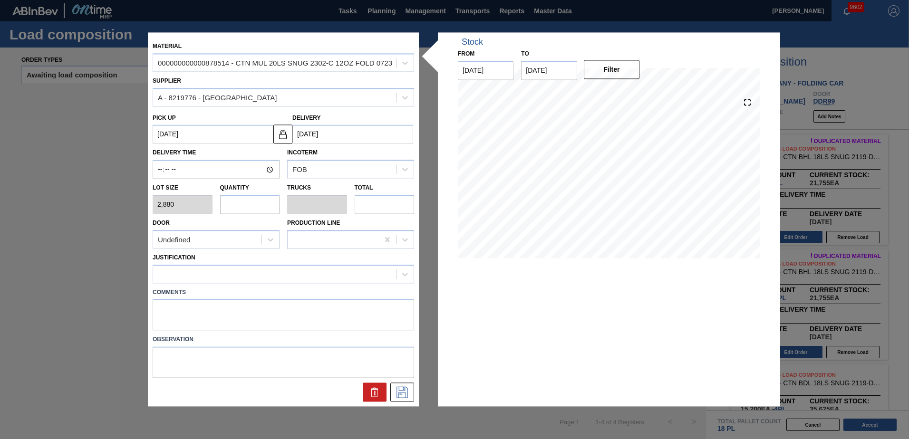
click at [264, 204] on input "text" at bounding box center [250, 204] width 60 height 19
type input "1"
type input "0.045"
type input "2,880"
type input "1"
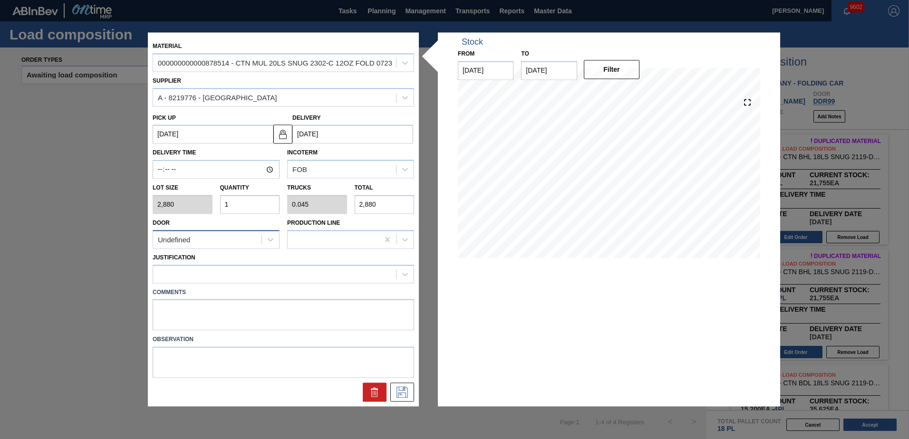
click at [220, 244] on div "Undefined" at bounding box center [207, 240] width 108 height 14
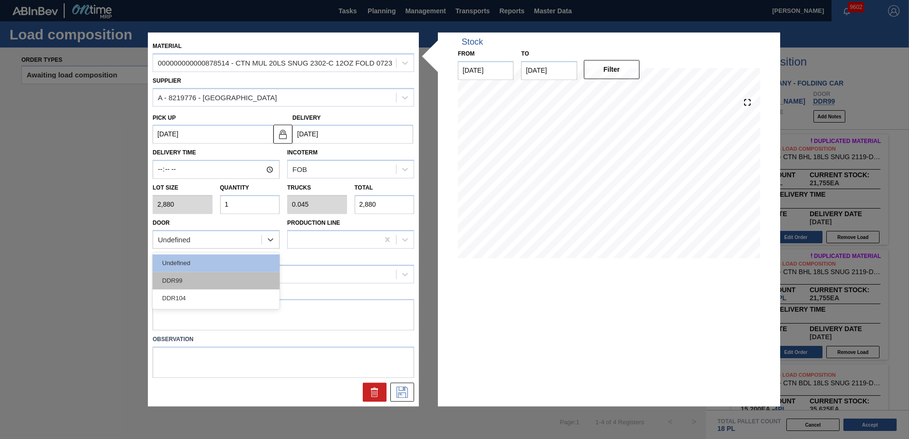
click at [195, 281] on div "DDR99" at bounding box center [216, 281] width 127 height 18
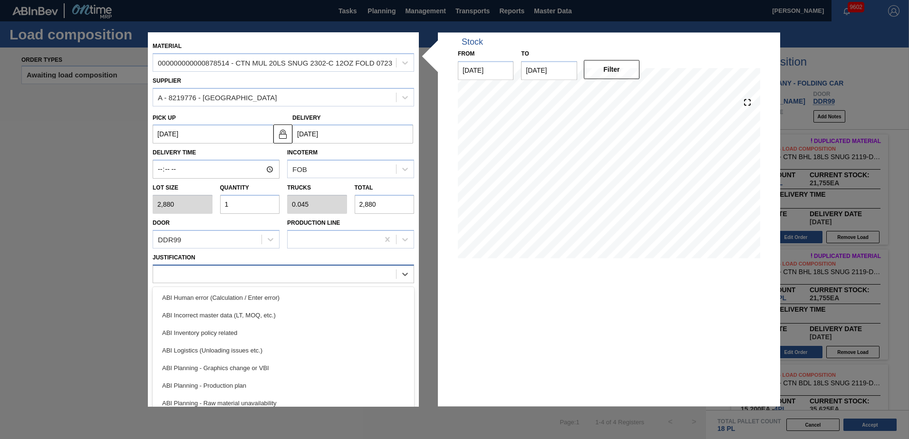
click at [225, 273] on div at bounding box center [274, 274] width 243 height 14
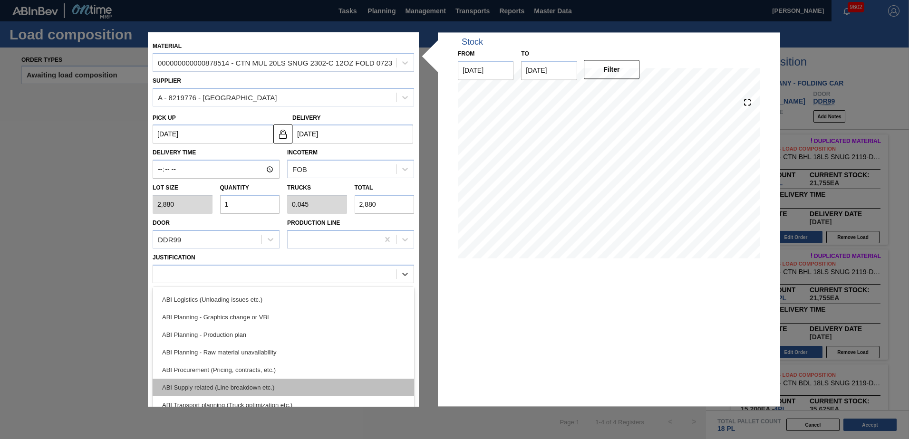
scroll to position [95, 0]
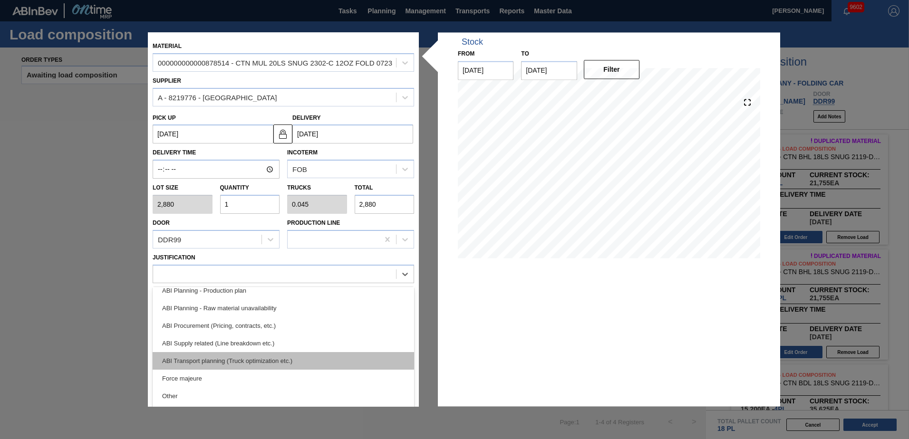
click at [263, 363] on div "ABI Transport planning (Truck optimization etc.)" at bounding box center [284, 361] width 262 height 18
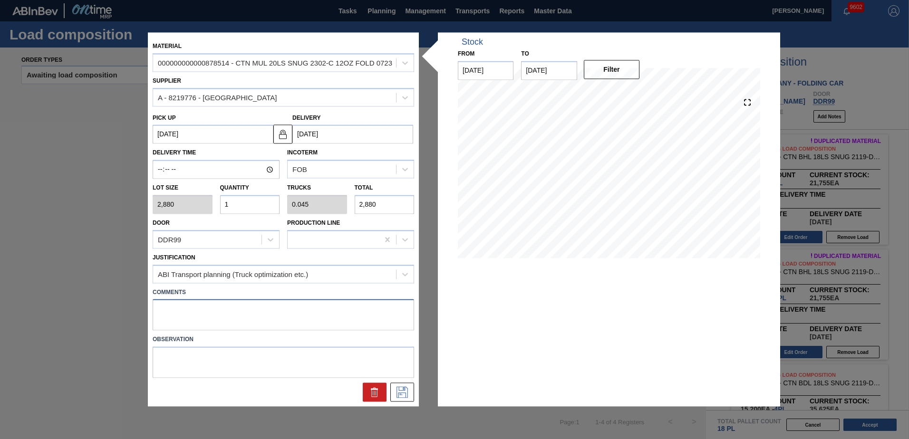
click at [199, 306] on textarea at bounding box center [284, 315] width 262 height 31
type textarea "Live unload"
click at [407, 386] on button at bounding box center [402, 392] width 24 height 19
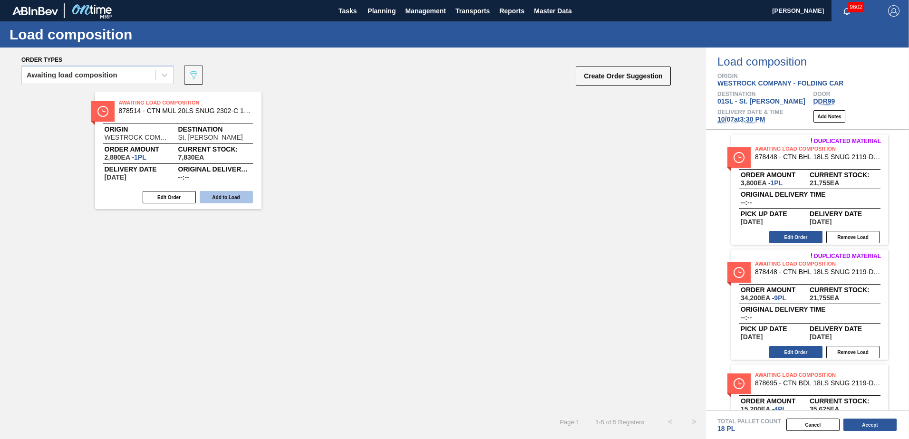
click at [234, 201] on button "Add to Load" at bounding box center [226, 197] width 53 height 12
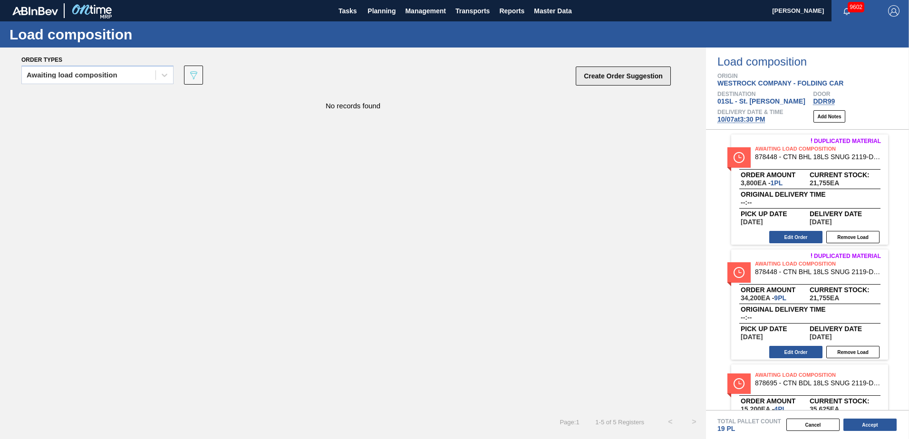
click at [609, 75] on button "Create Order Suggestion" at bounding box center [623, 76] width 95 height 19
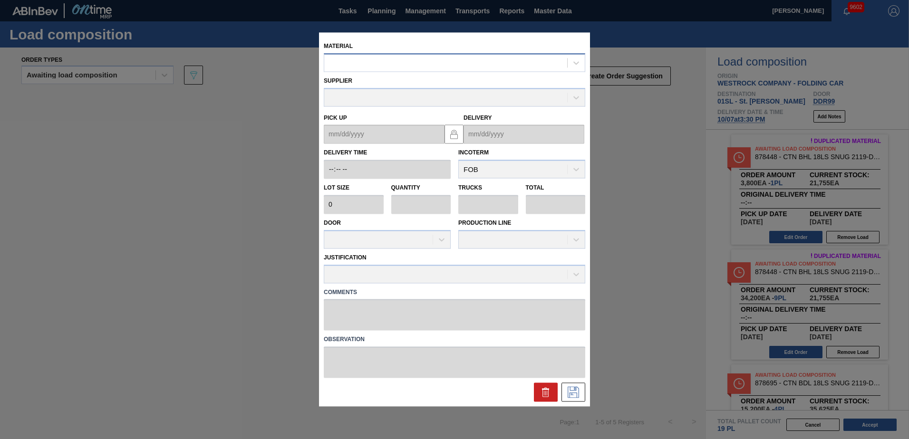
click at [472, 67] on div at bounding box center [445, 63] width 243 height 14
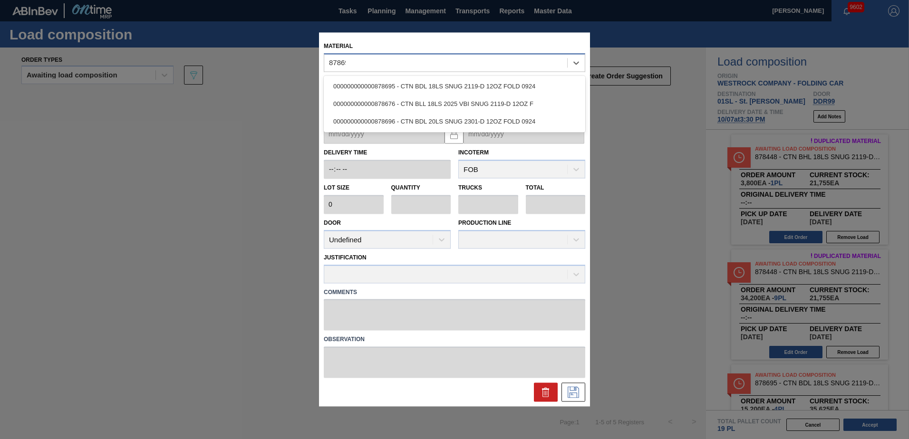
type input "878696"
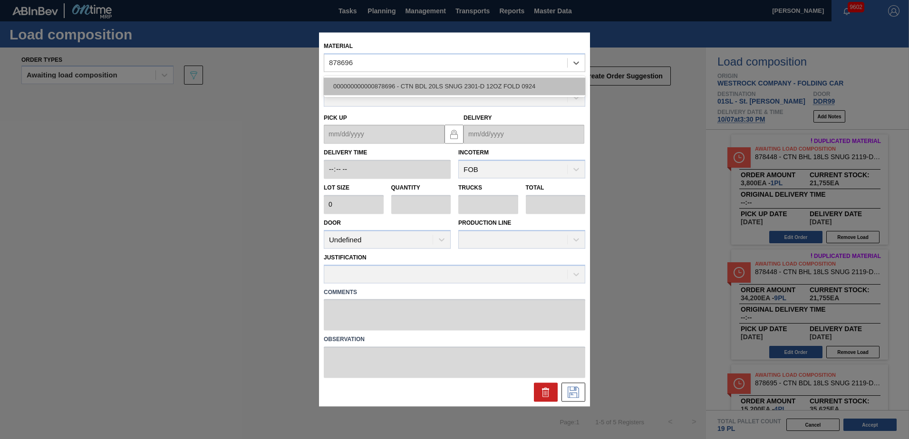
click at [481, 82] on div "000000000000878696 - CTN BDL 20LS SNUG 2301-D 12OZ FOLD 0924" at bounding box center [455, 87] width 262 height 18
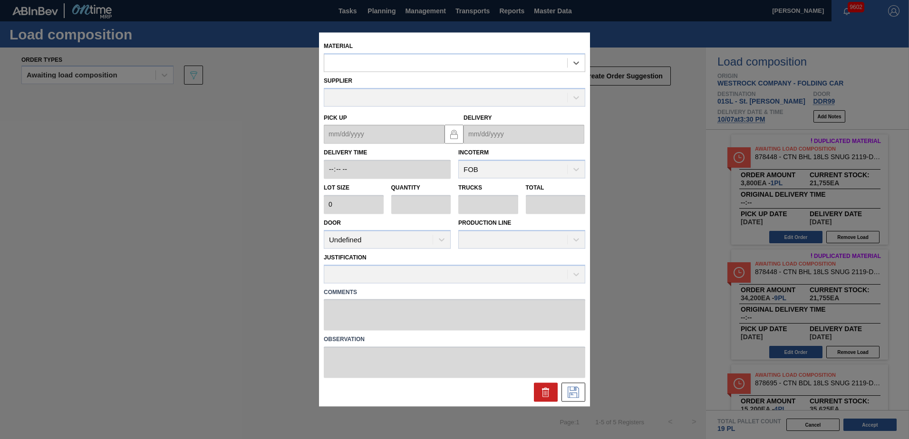
type input "2,880"
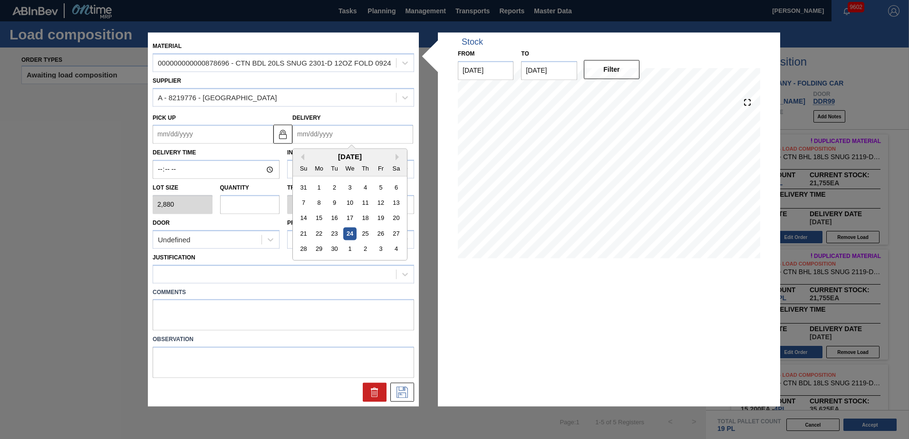
click at [348, 134] on input "Delivery" at bounding box center [352, 134] width 121 height 19
click at [398, 154] on button "Next Month" at bounding box center [399, 157] width 7 height 7
click at [335, 204] on div "7" at bounding box center [334, 203] width 13 height 13
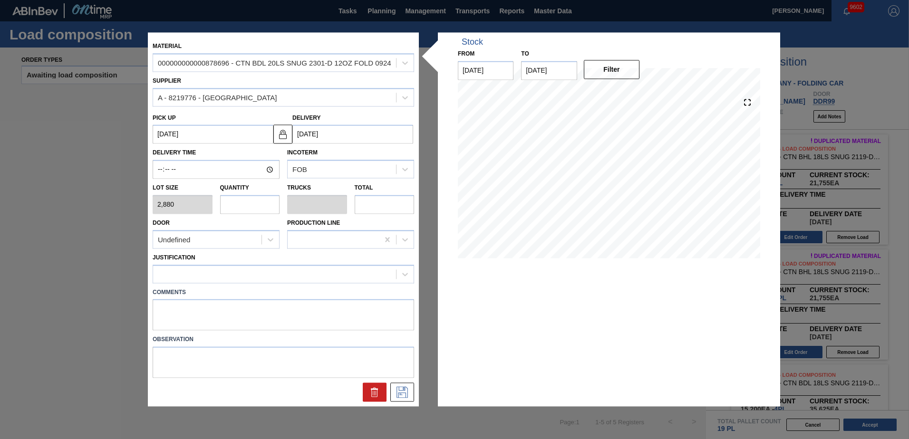
type up "[DATE]"
type input "[DATE]"
click at [260, 200] on input "text" at bounding box center [250, 204] width 60 height 19
type input "3"
type input "0.125"
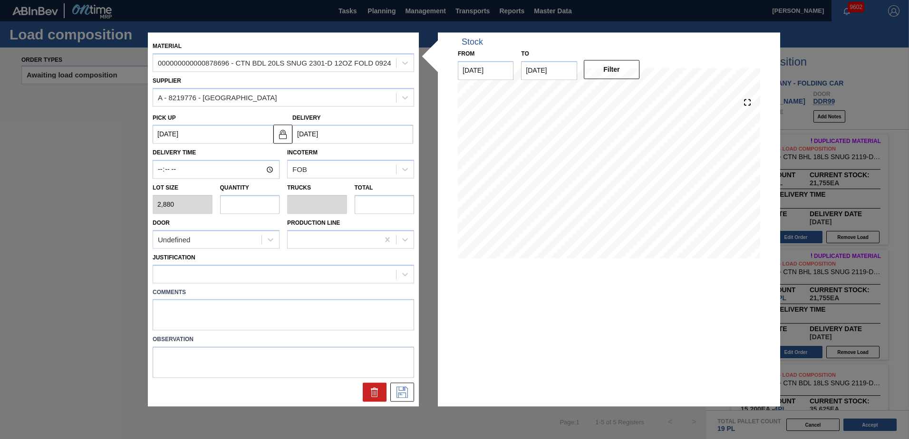
type input "8,640"
type input "3"
click at [241, 242] on div "Undefined" at bounding box center [207, 240] width 108 height 14
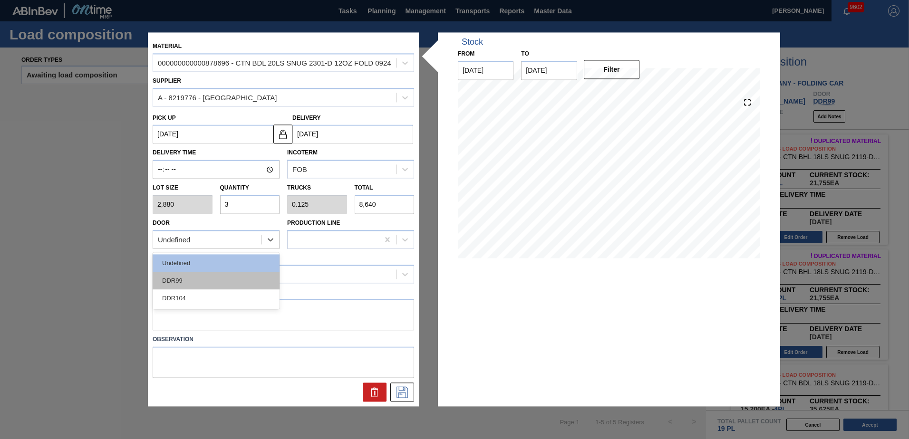
click at [219, 275] on div "DDR99" at bounding box center [216, 281] width 127 height 18
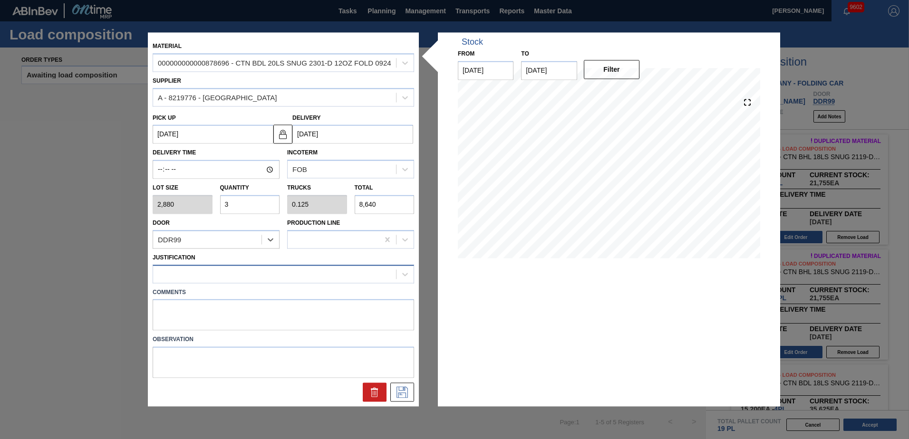
click at [232, 273] on div at bounding box center [274, 274] width 243 height 14
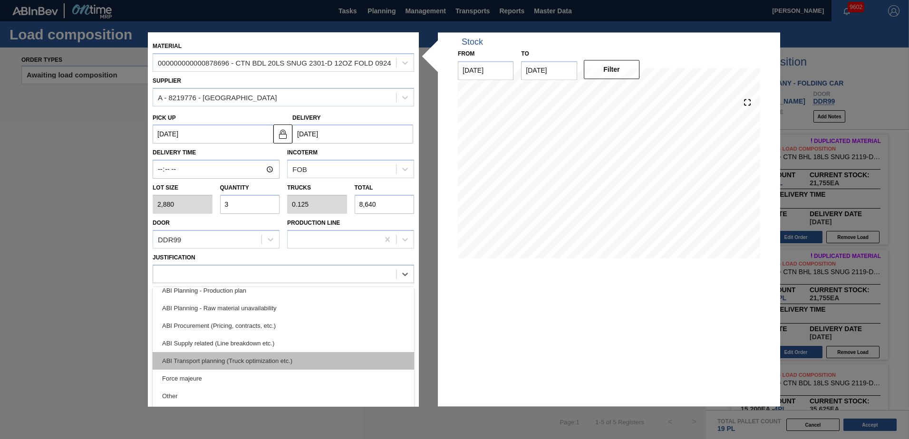
click at [243, 355] on div "ABI Transport planning (Truck optimization etc.)" at bounding box center [284, 361] width 262 height 18
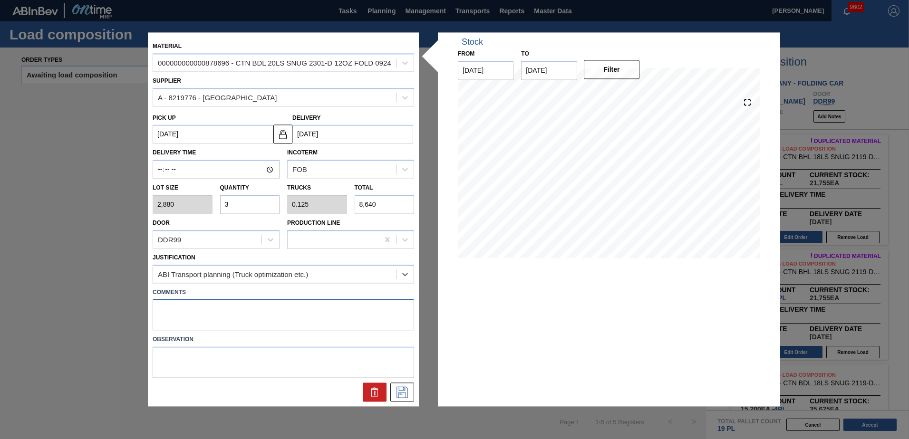
click at [214, 313] on textarea at bounding box center [284, 315] width 262 height 31
type textarea "live unload"
click at [405, 389] on icon at bounding box center [402, 392] width 11 height 11
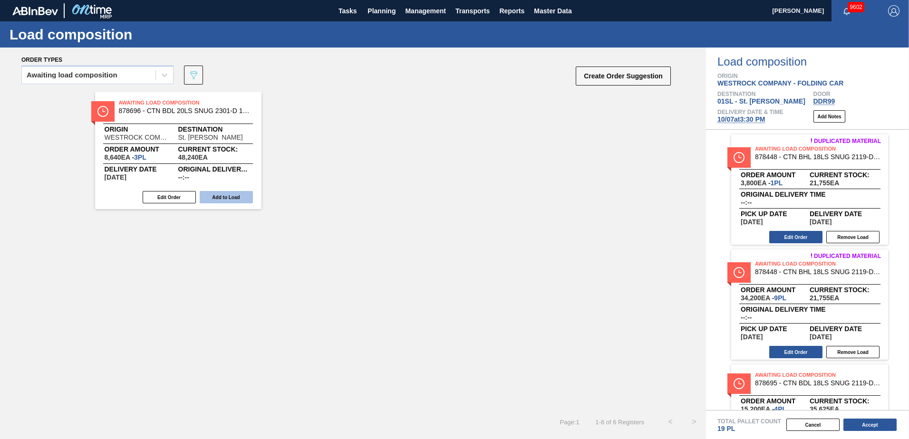
click at [243, 194] on button "Add to Load" at bounding box center [226, 197] width 53 height 12
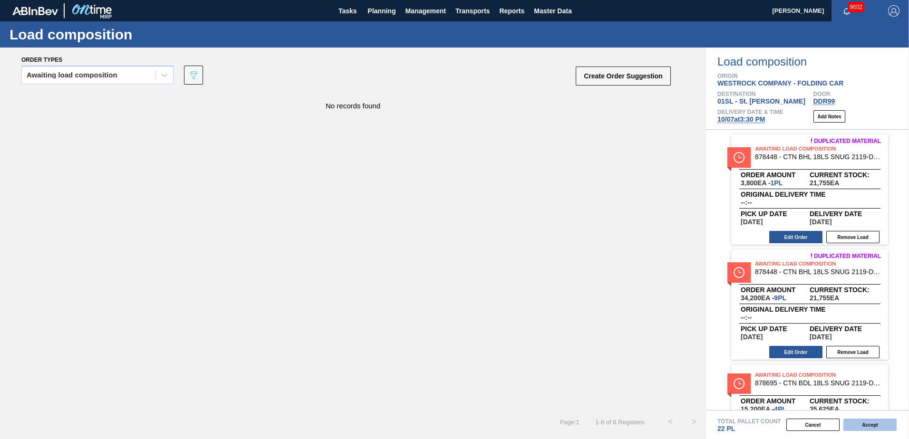
click at [868, 422] on button "Accept" at bounding box center [870, 425] width 53 height 12
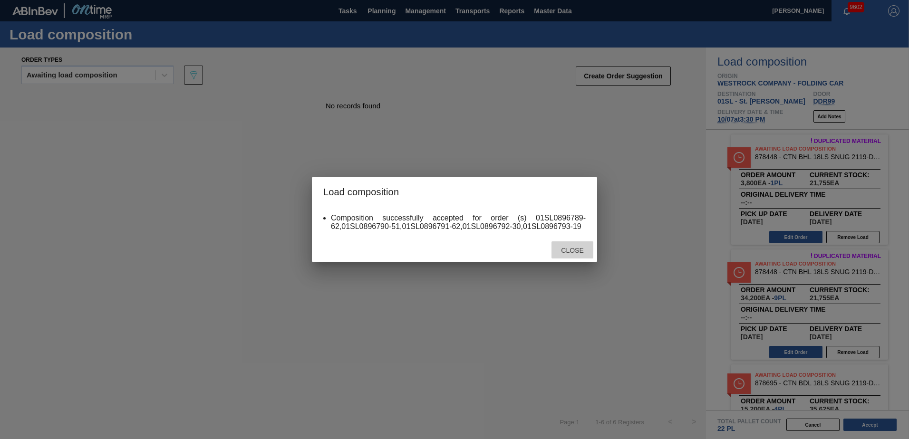
click at [577, 249] on span "Close" at bounding box center [573, 251] width 38 height 8
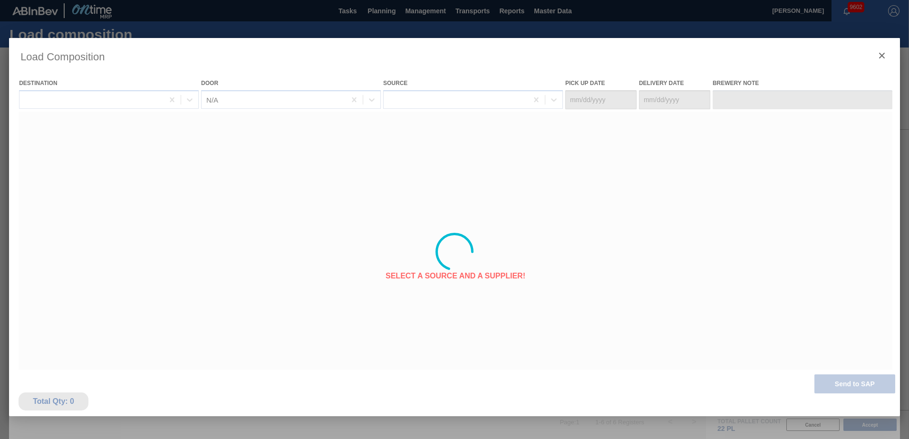
type Date "[DATE]"
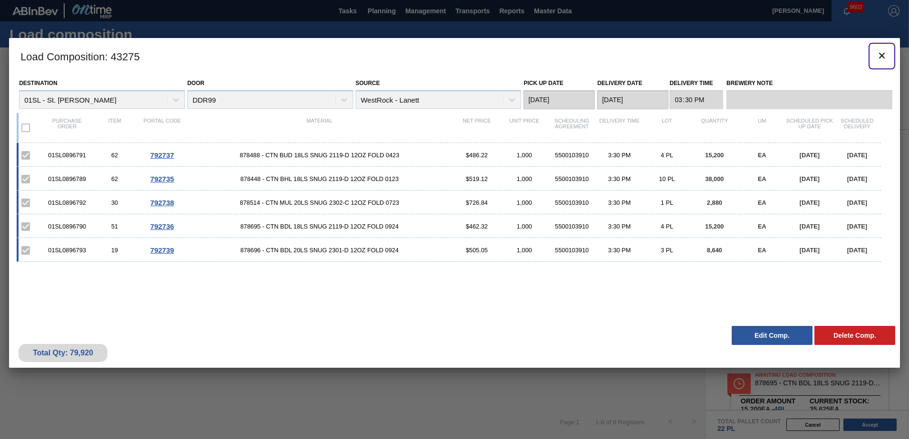
click at [883, 56] on icon "botão de ícone" at bounding box center [882, 56] width 6 height 6
